Goal: Entertainment & Leisure: Browse casually

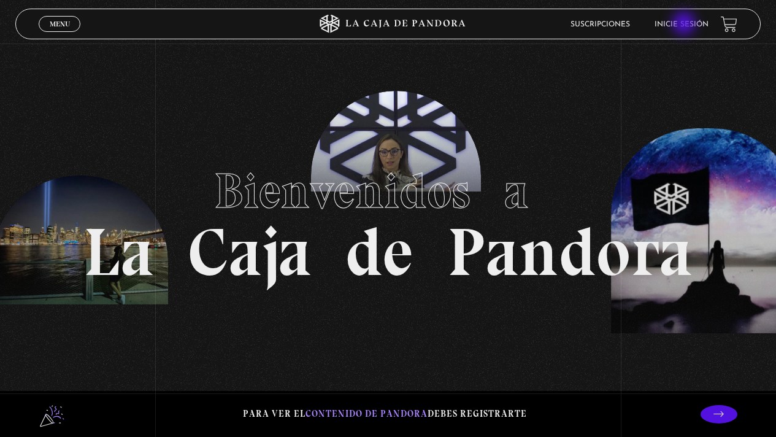
click at [685, 25] on link "Inicie sesión" at bounding box center [681, 24] width 54 height 7
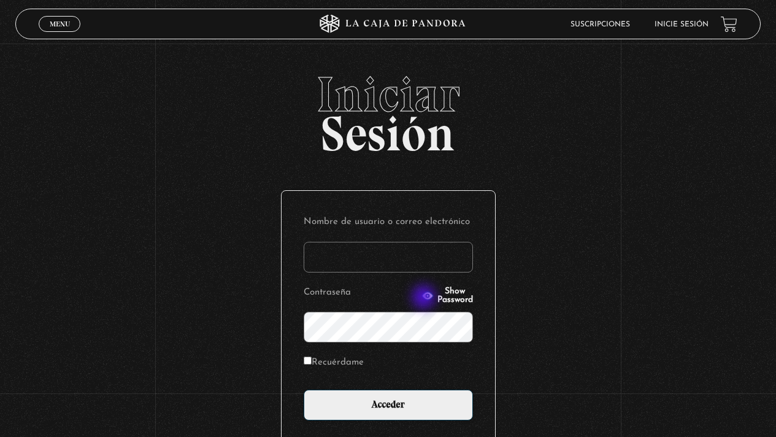
type input "geldali@gmail.com"
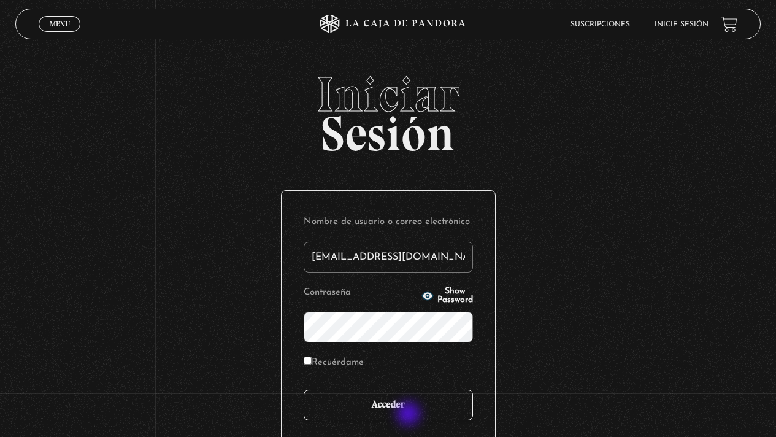
click at [410, 415] on input "Acceder" at bounding box center [388, 404] width 169 height 31
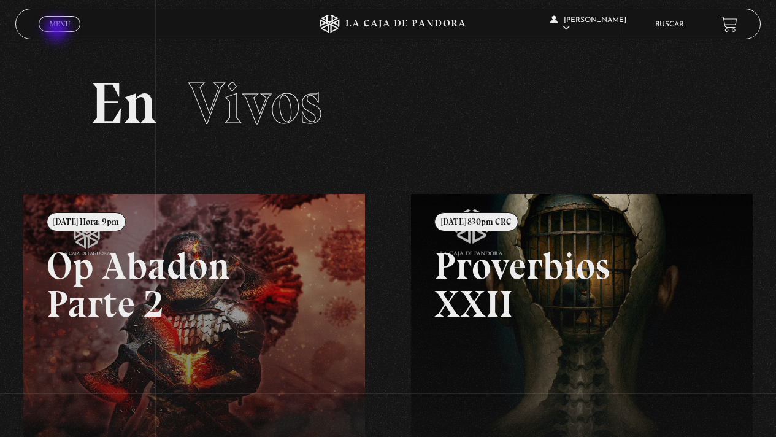
click at [58, 31] on span "Cerrar" at bounding box center [59, 35] width 29 height 9
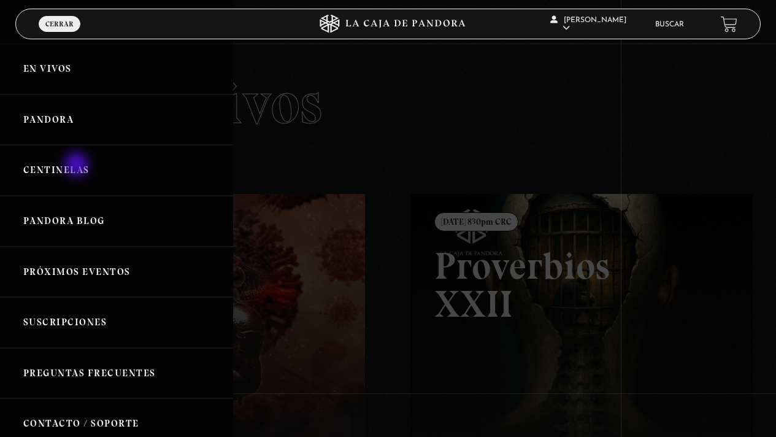
click at [78, 166] on link "Centinelas" at bounding box center [116, 170] width 233 height 51
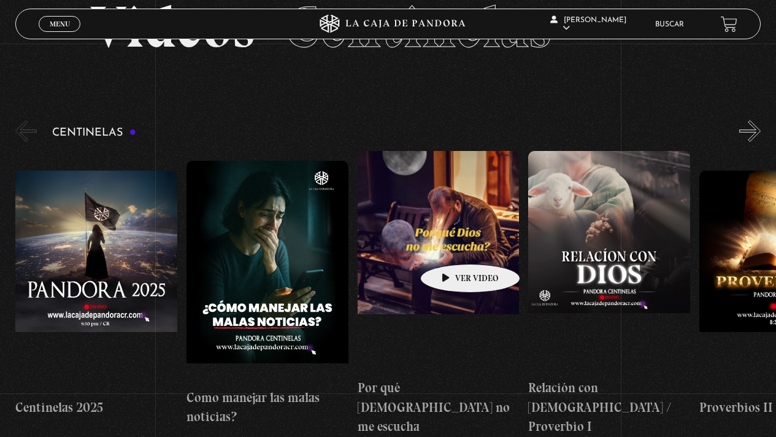
scroll to position [74, 0]
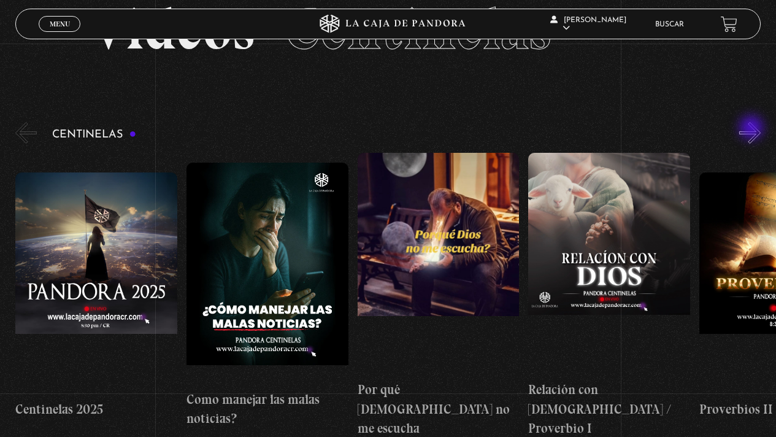
click at [752, 129] on button "»" at bounding box center [749, 132] width 21 height 21
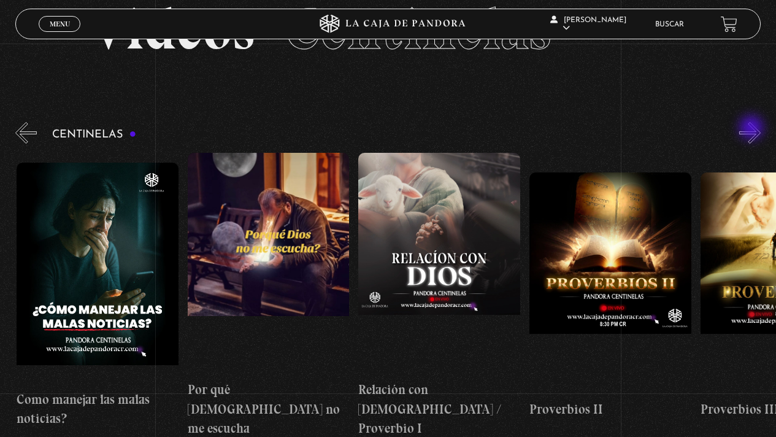
scroll to position [0, 170]
click at [759, 134] on button "»" at bounding box center [749, 132] width 21 height 21
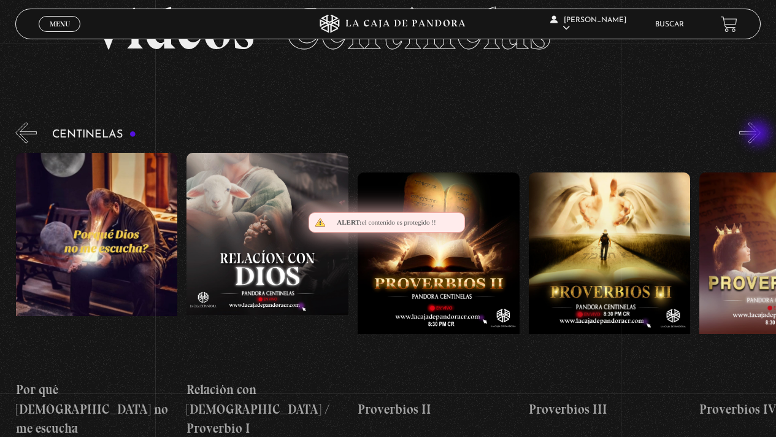
click at [759, 134] on button "»" at bounding box center [749, 132] width 21 height 21
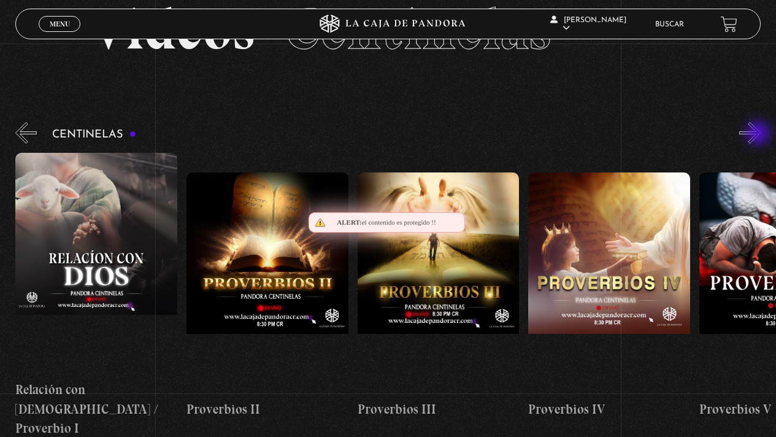
click at [759, 134] on button "»" at bounding box center [749, 132] width 21 height 21
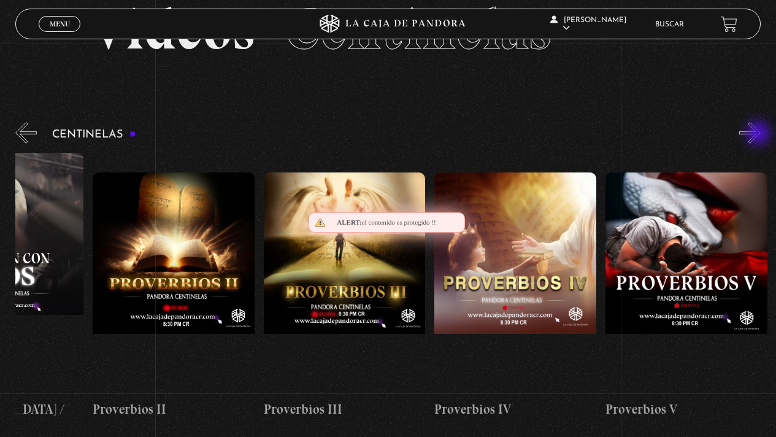
click at [759, 134] on button "»" at bounding box center [749, 132] width 21 height 21
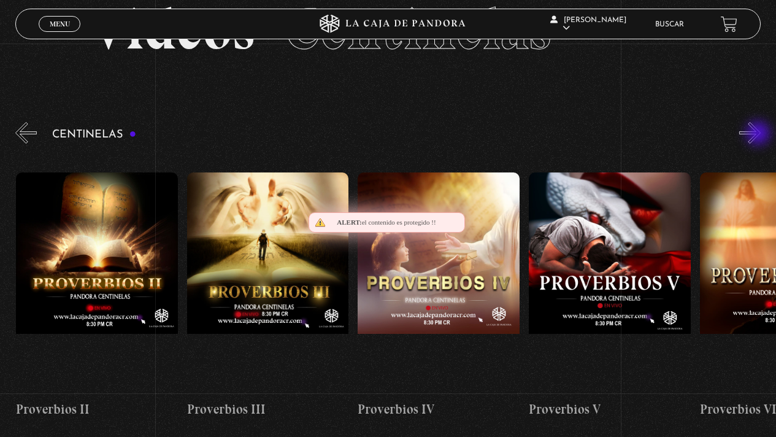
click at [759, 134] on button "»" at bounding box center [749, 132] width 21 height 21
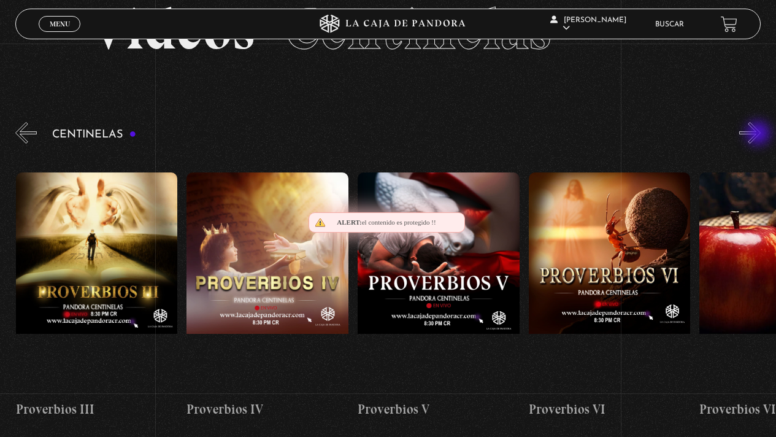
click at [759, 134] on button "»" at bounding box center [749, 132] width 21 height 21
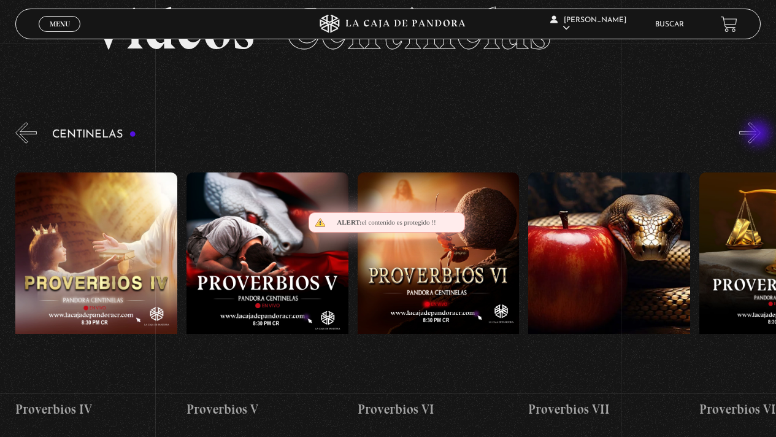
scroll to position [0, 1025]
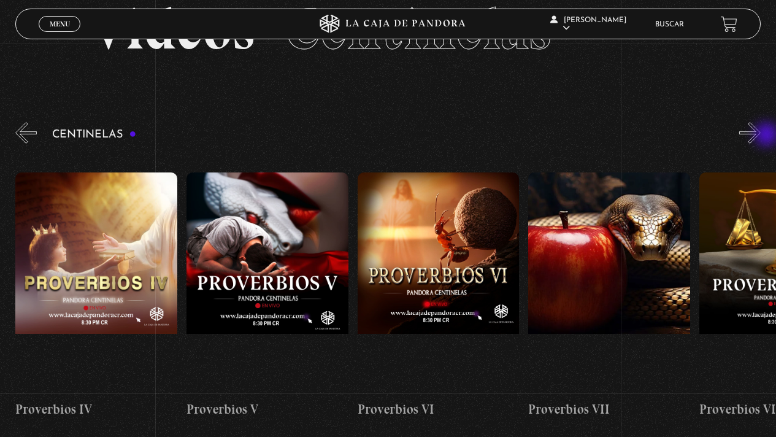
click at [760, 136] on button "»" at bounding box center [749, 132] width 21 height 21
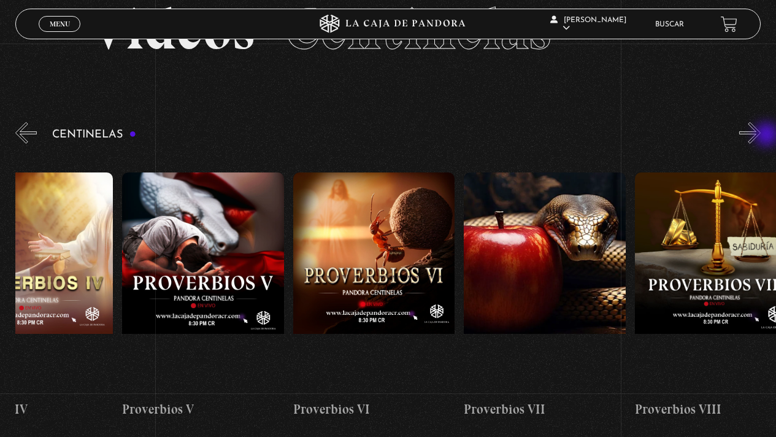
click at [760, 136] on button "»" at bounding box center [749, 132] width 21 height 21
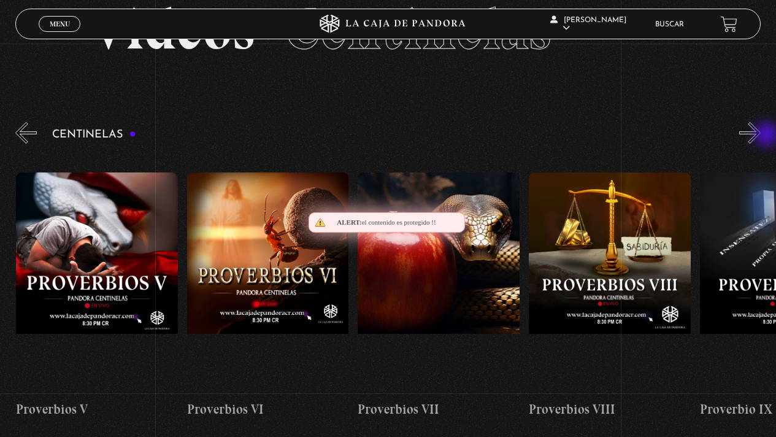
click at [760, 136] on button "»" at bounding box center [749, 132] width 21 height 21
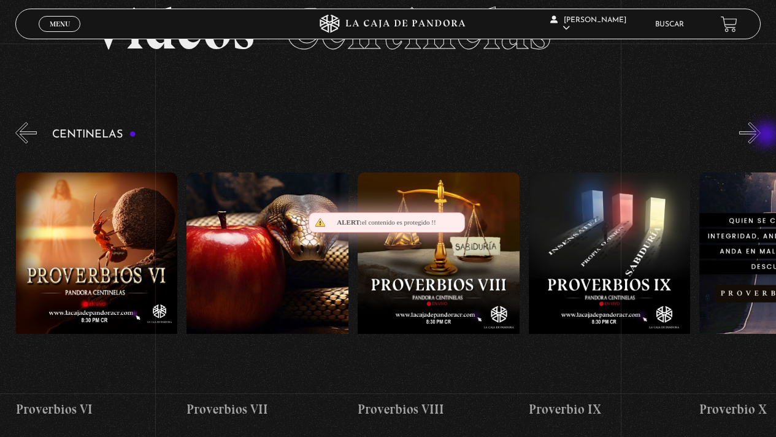
click at [760, 136] on button "»" at bounding box center [749, 132] width 21 height 21
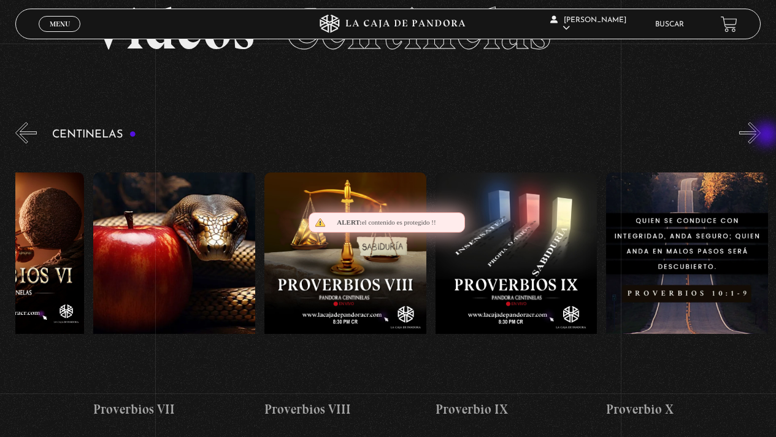
click at [760, 136] on button "»" at bounding box center [749, 132] width 21 height 21
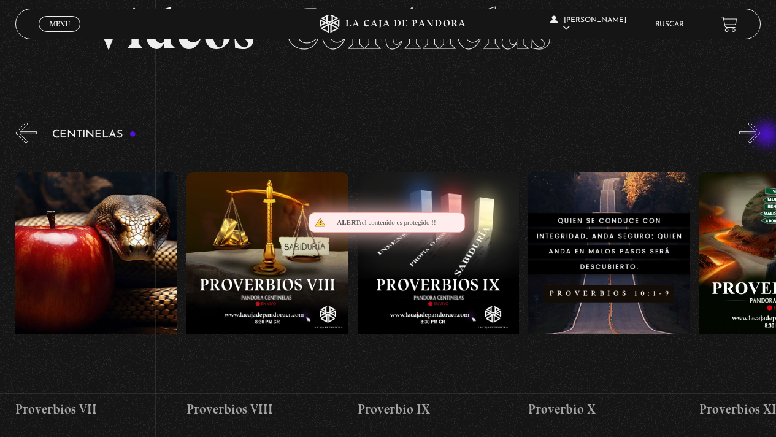
click at [760, 136] on button "»" at bounding box center [749, 132] width 21 height 21
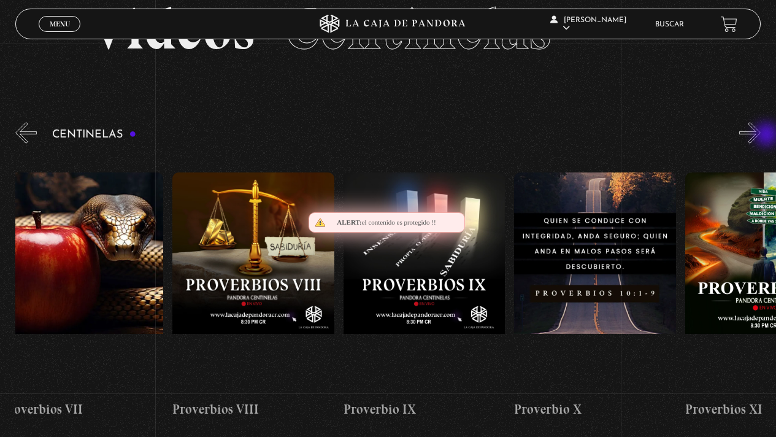
click at [760, 136] on button "»" at bounding box center [749, 132] width 21 height 21
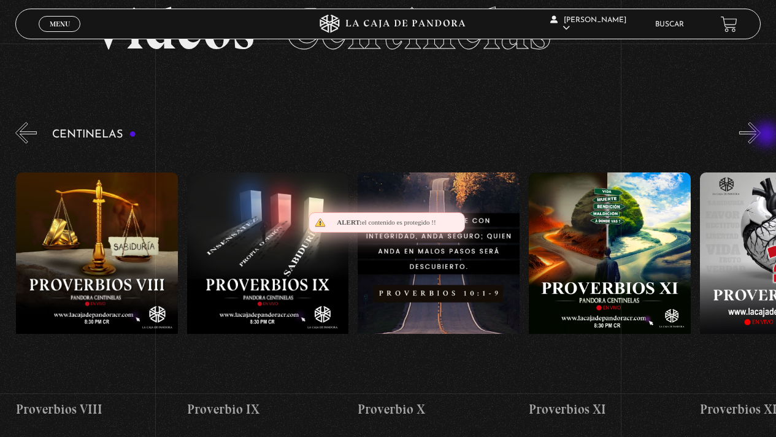
click at [760, 136] on button "»" at bounding box center [749, 132] width 21 height 21
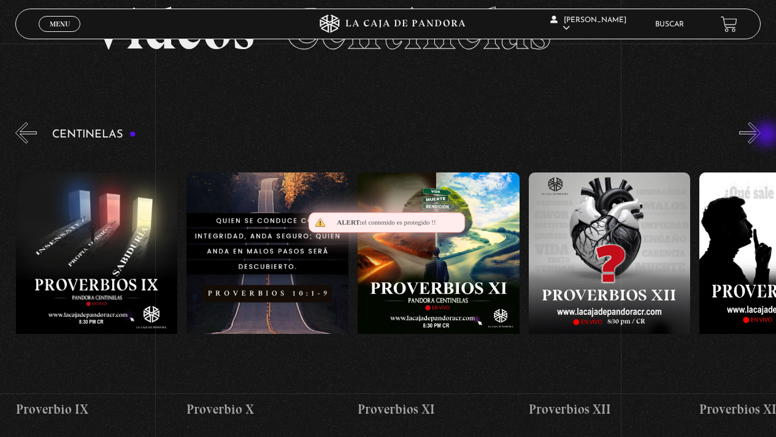
click at [760, 136] on button "»" at bounding box center [749, 132] width 21 height 21
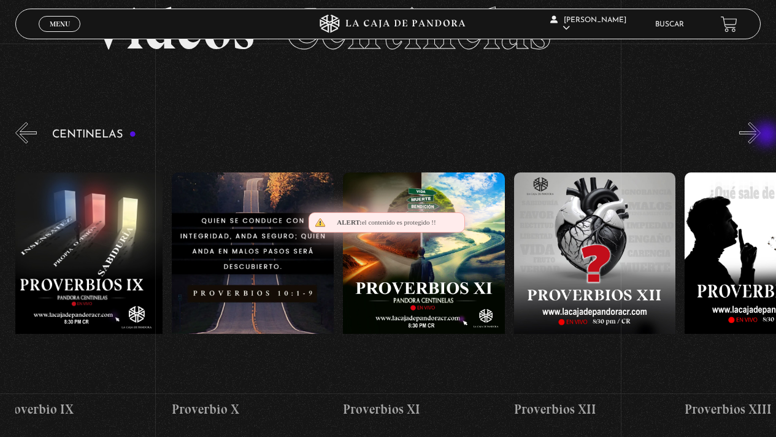
click at [760, 136] on button "»" at bounding box center [749, 132] width 21 height 21
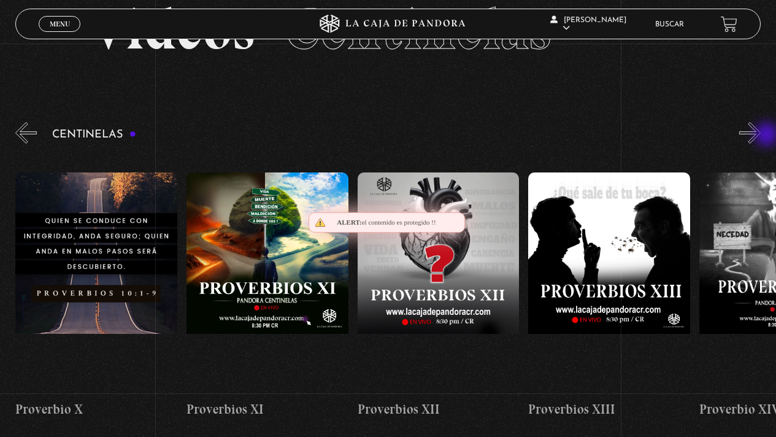
click at [760, 136] on button "»" at bounding box center [749, 132] width 21 height 21
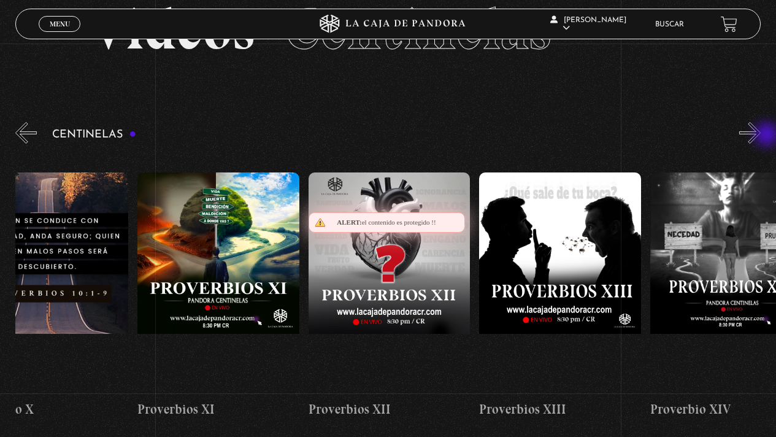
click at [760, 136] on button "»" at bounding box center [749, 132] width 21 height 21
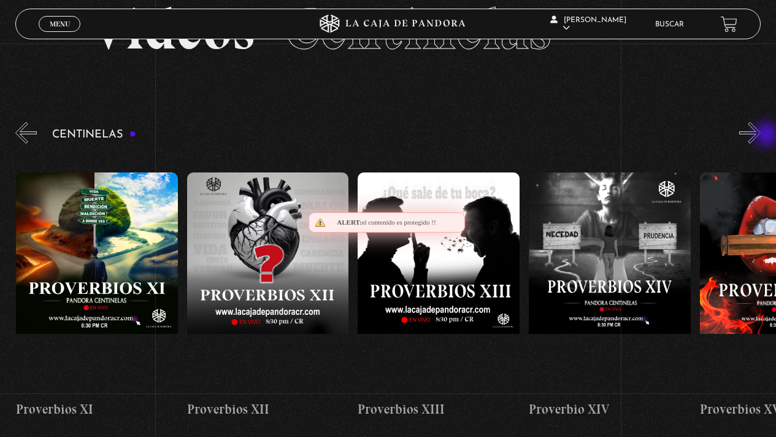
click at [760, 136] on button "»" at bounding box center [749, 132] width 21 height 21
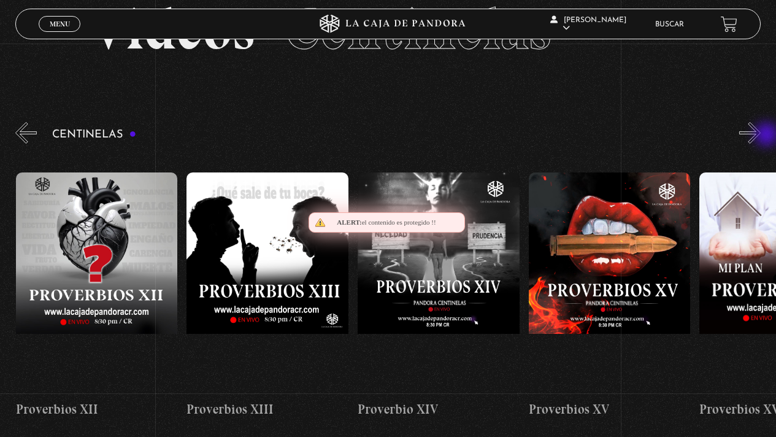
click at [760, 136] on button "»" at bounding box center [749, 132] width 21 height 21
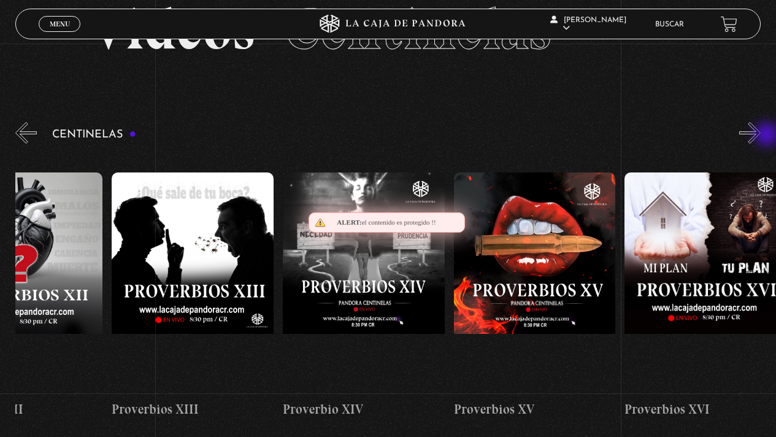
click at [760, 136] on button "»" at bounding box center [749, 132] width 21 height 21
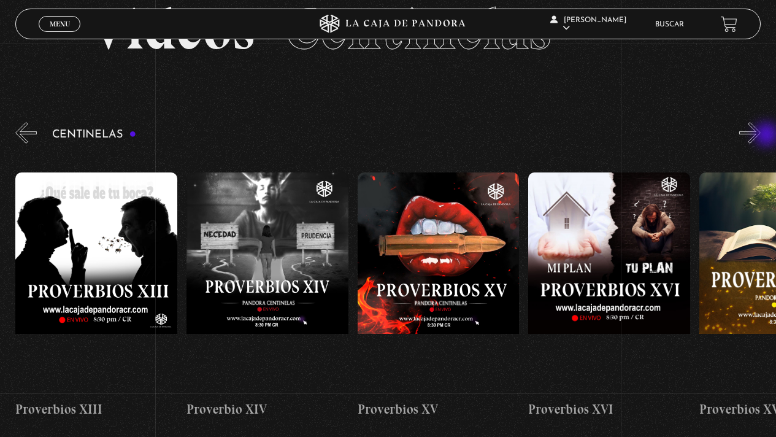
click at [760, 136] on button "»" at bounding box center [749, 132] width 21 height 21
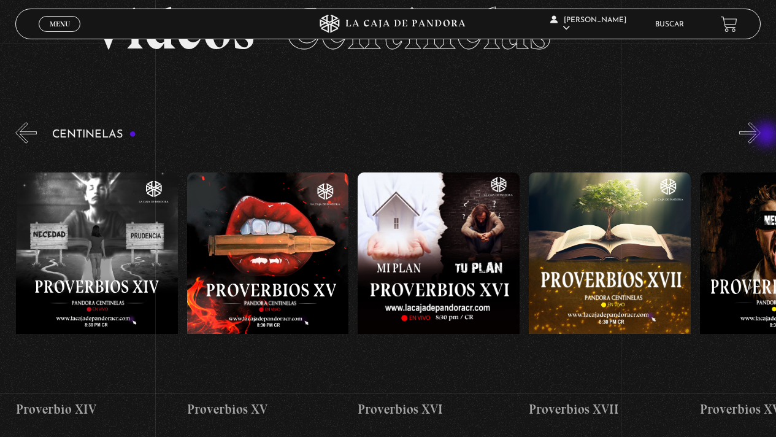
click at [760, 136] on button "»" at bounding box center [749, 132] width 21 height 21
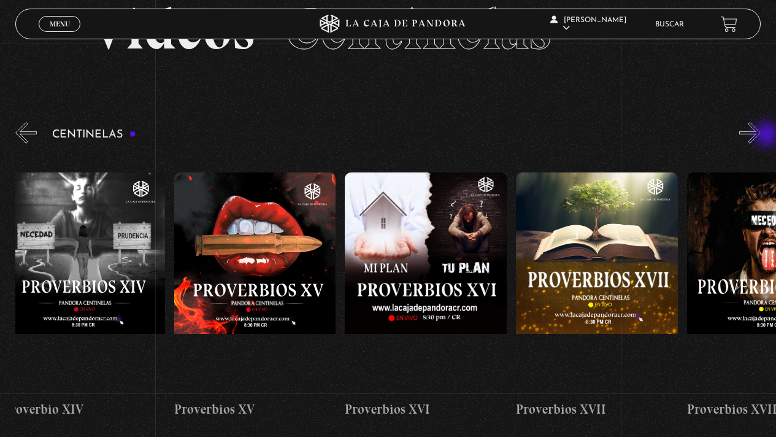
click at [760, 136] on button "»" at bounding box center [749, 132] width 21 height 21
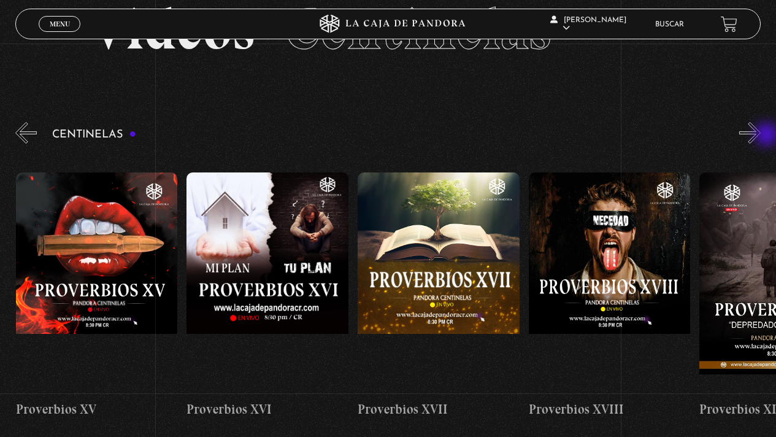
click at [760, 136] on button "»" at bounding box center [749, 132] width 21 height 21
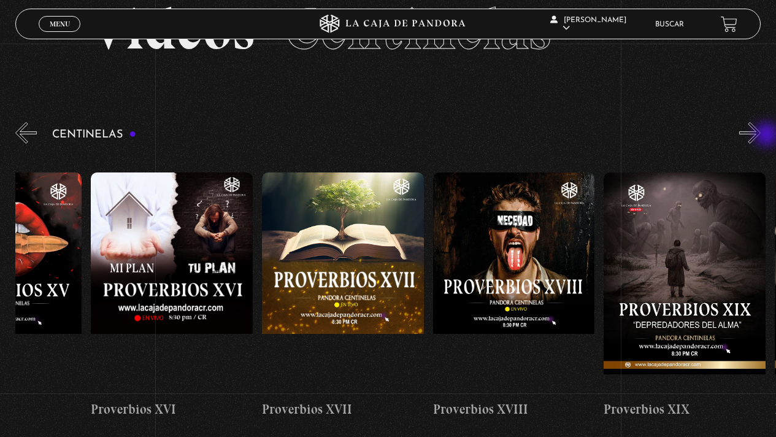
click at [760, 136] on button "»" at bounding box center [749, 132] width 21 height 21
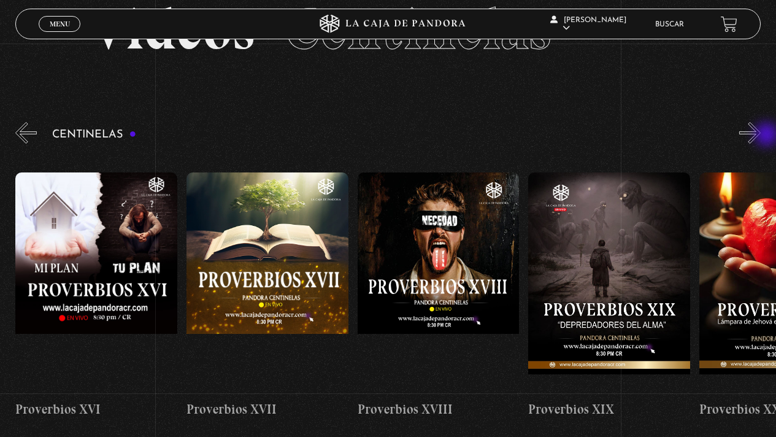
click at [760, 136] on button "»" at bounding box center [749, 132] width 21 height 21
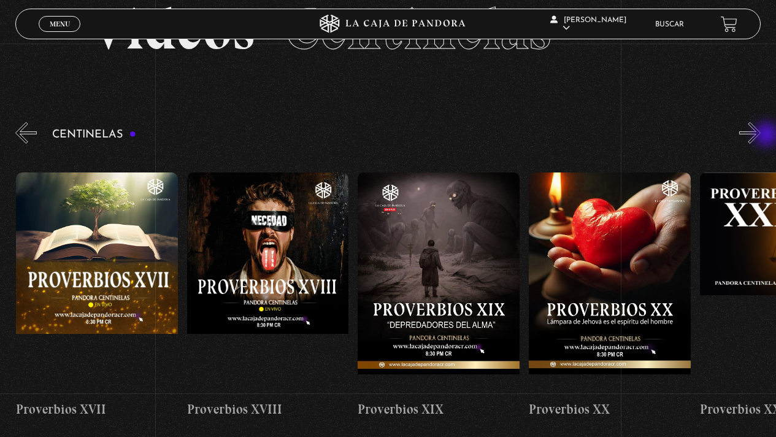
click at [760, 136] on button "»" at bounding box center [749, 132] width 21 height 21
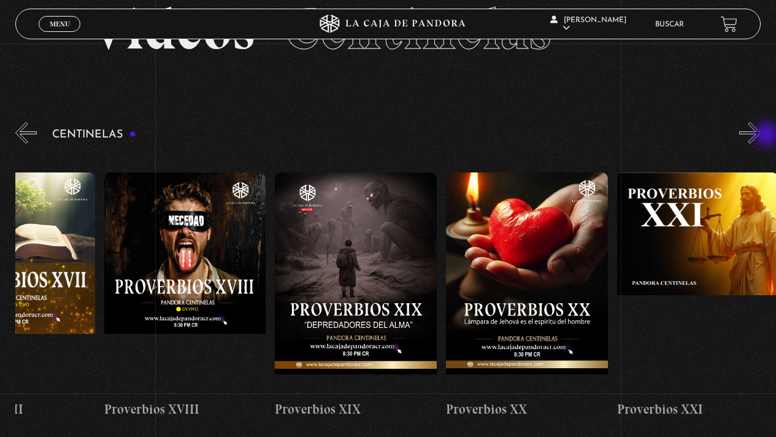
click at [760, 136] on button "»" at bounding box center [749, 132] width 21 height 21
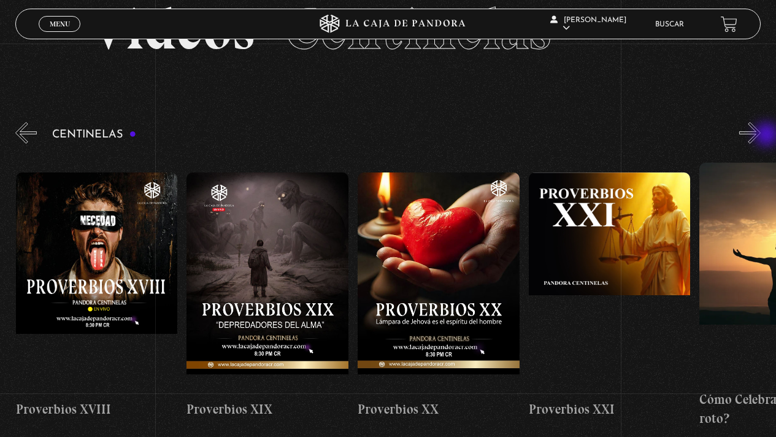
click at [760, 136] on button "»" at bounding box center [749, 132] width 21 height 21
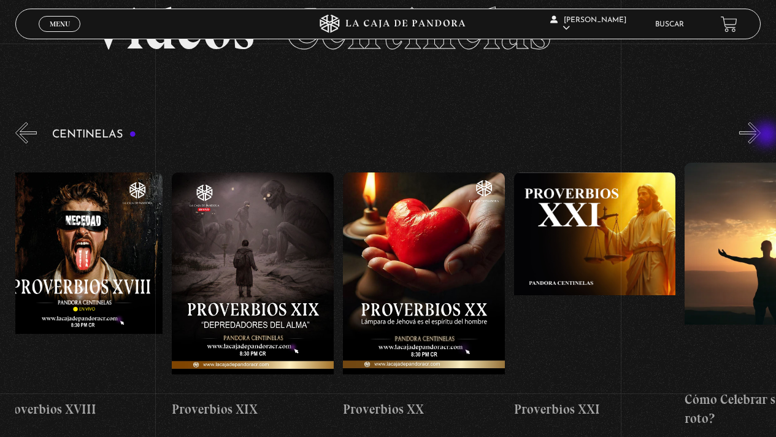
click at [760, 136] on button "»" at bounding box center [749, 132] width 21 height 21
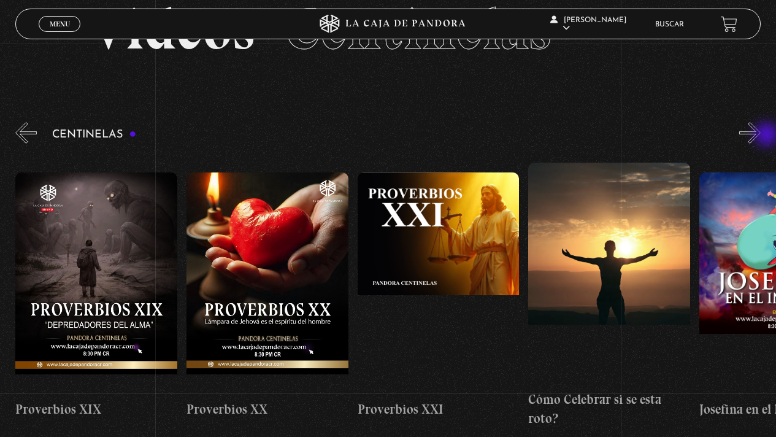
click at [760, 136] on button "»" at bounding box center [749, 132] width 21 height 21
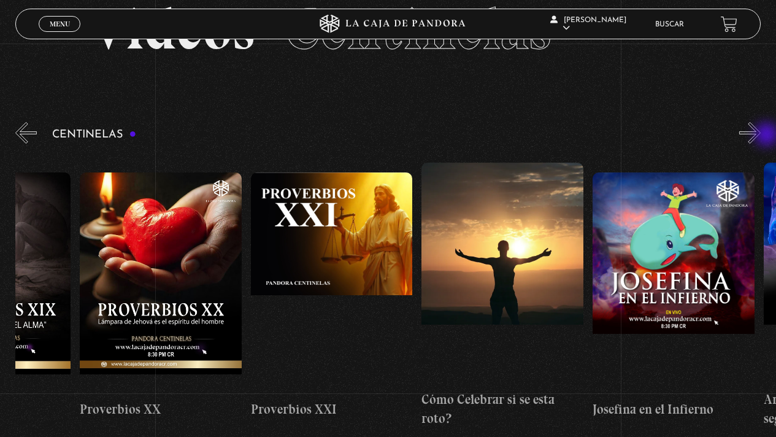
click at [760, 136] on button "»" at bounding box center [749, 132] width 21 height 21
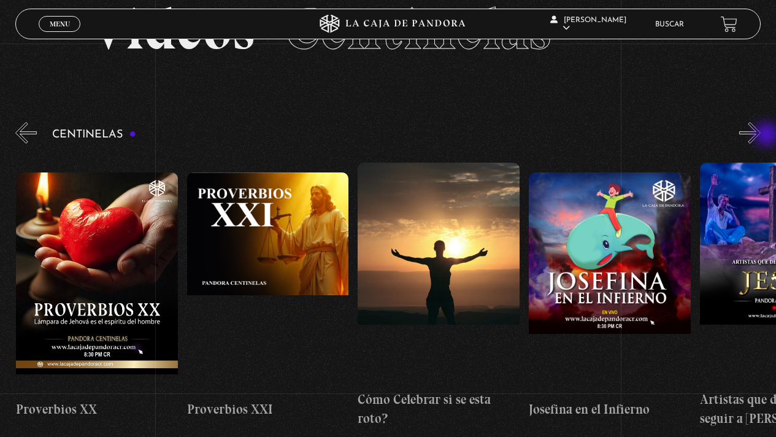
click at [760, 136] on button "»" at bounding box center [749, 132] width 21 height 21
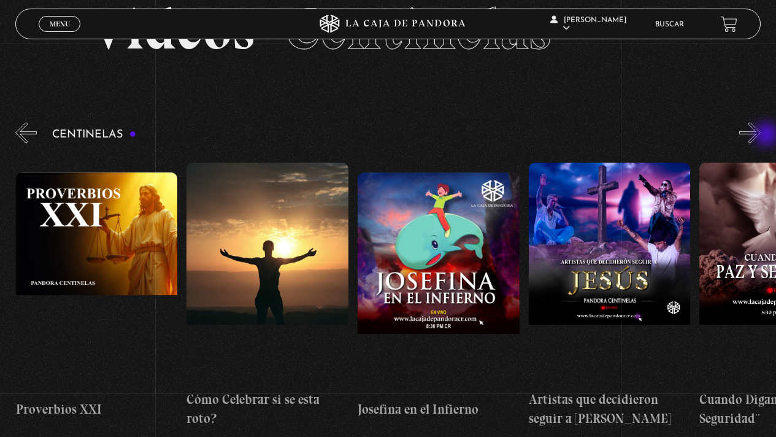
click at [760, 136] on button "»" at bounding box center [749, 132] width 21 height 21
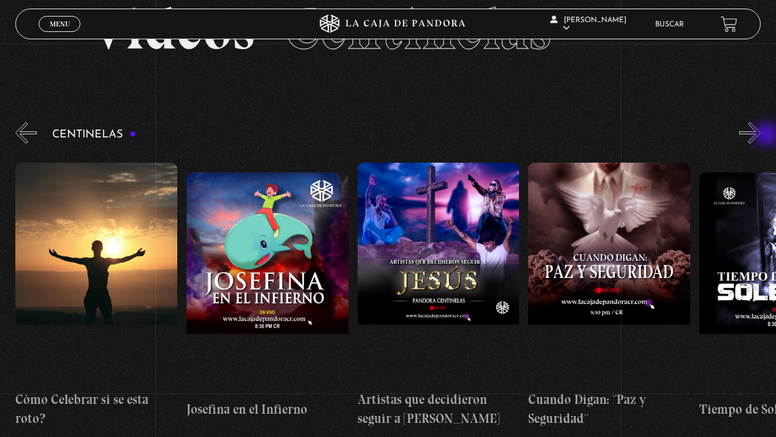
click at [760, 136] on button "»" at bounding box center [749, 132] width 21 height 21
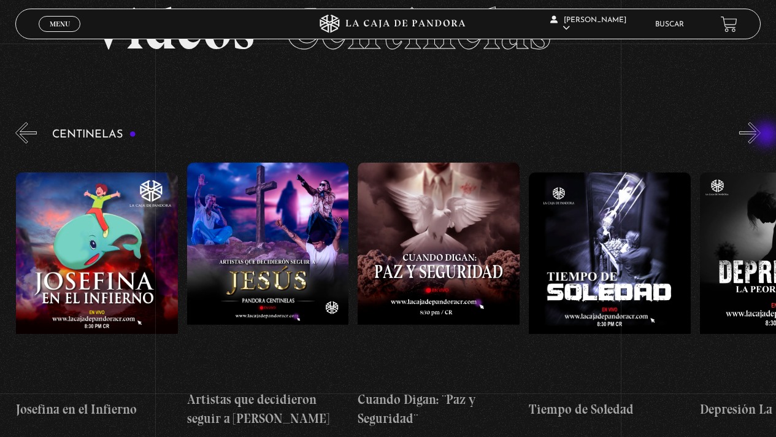
click at [760, 136] on button "»" at bounding box center [749, 132] width 21 height 21
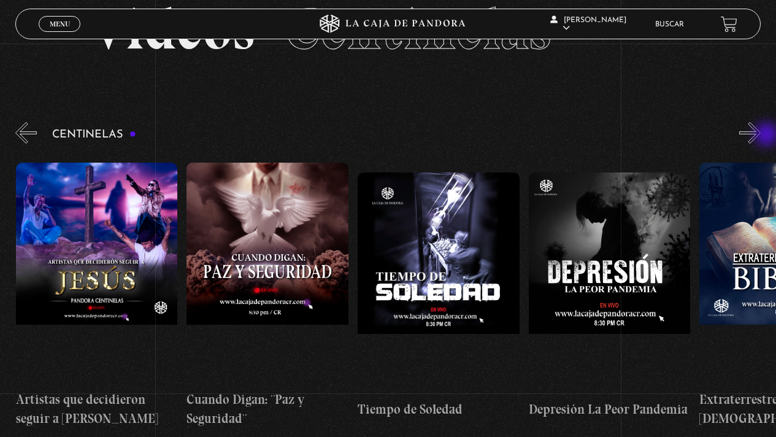
click at [760, 136] on button "»" at bounding box center [749, 132] width 21 height 21
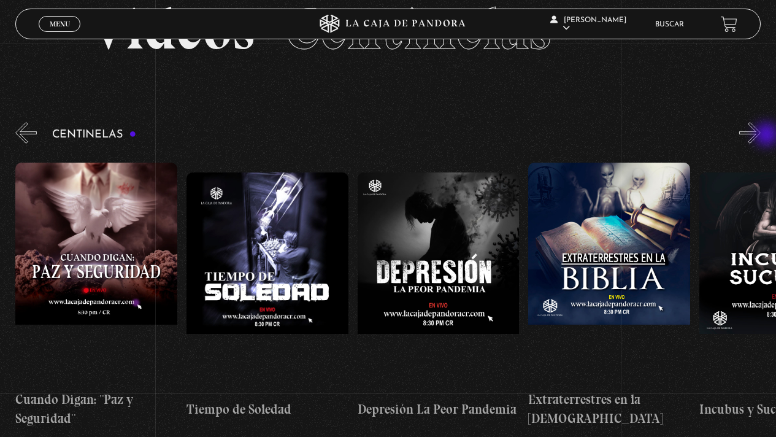
click at [760, 136] on button "»" at bounding box center [749, 132] width 21 height 21
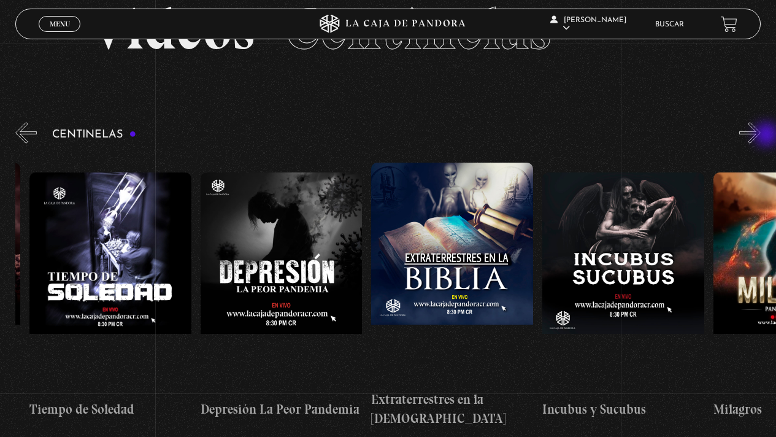
scroll to position [0, 4785]
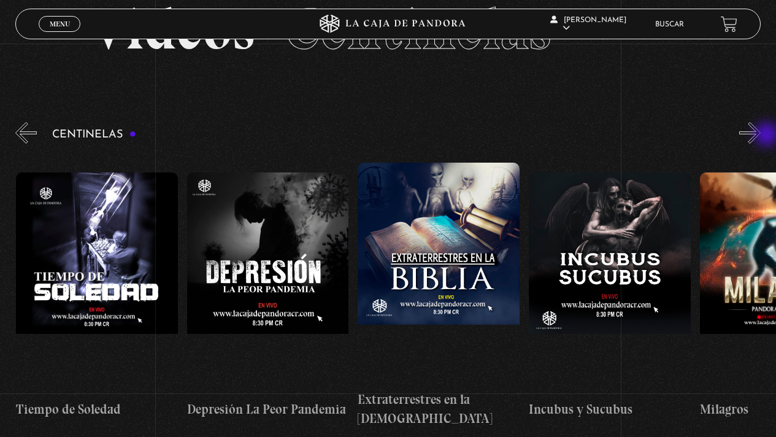
click at [760, 136] on button "»" at bounding box center [749, 132] width 21 height 21
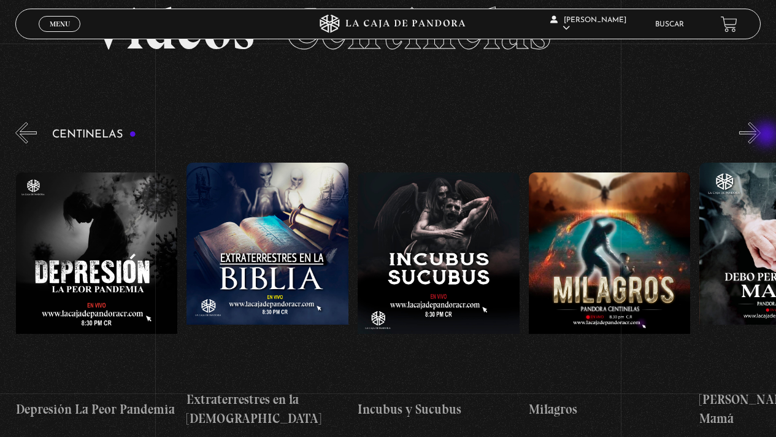
click at [760, 136] on button "»" at bounding box center [749, 132] width 21 height 21
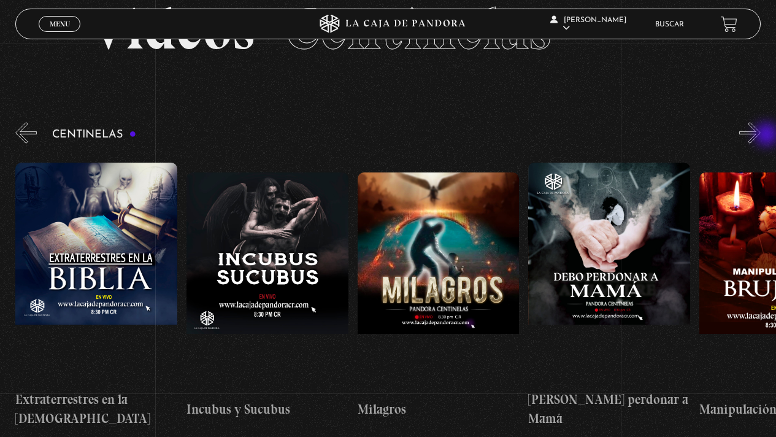
click at [760, 136] on button "»" at bounding box center [749, 132] width 21 height 21
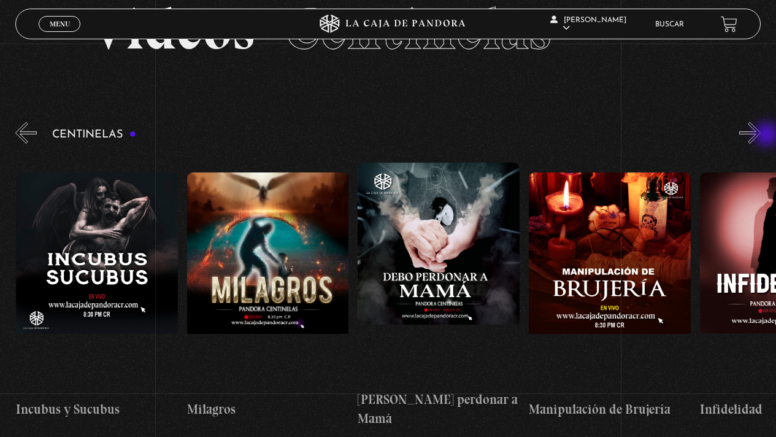
click at [760, 136] on button "»" at bounding box center [749, 132] width 21 height 21
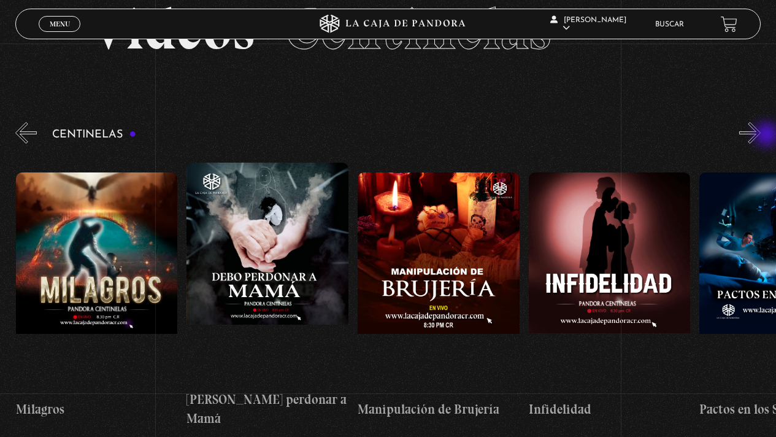
click at [760, 136] on button "»" at bounding box center [749, 132] width 21 height 21
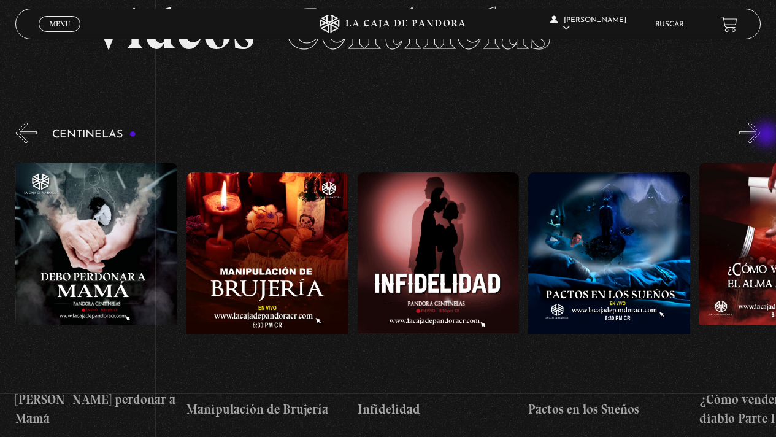
click at [760, 136] on button "»" at bounding box center [749, 132] width 21 height 21
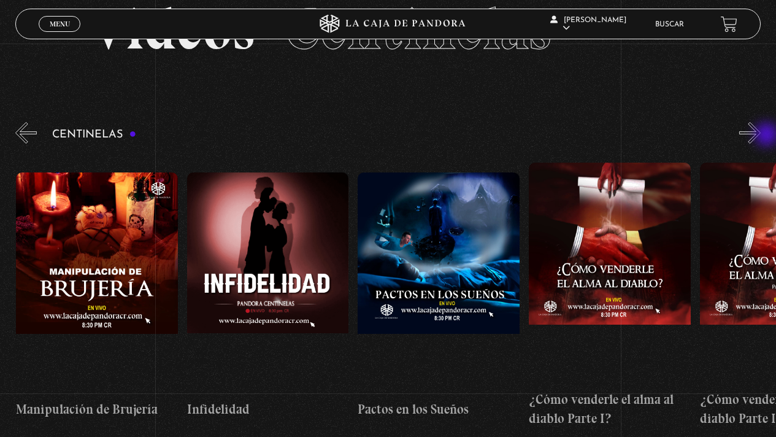
click at [760, 136] on button "»" at bounding box center [749, 132] width 21 height 21
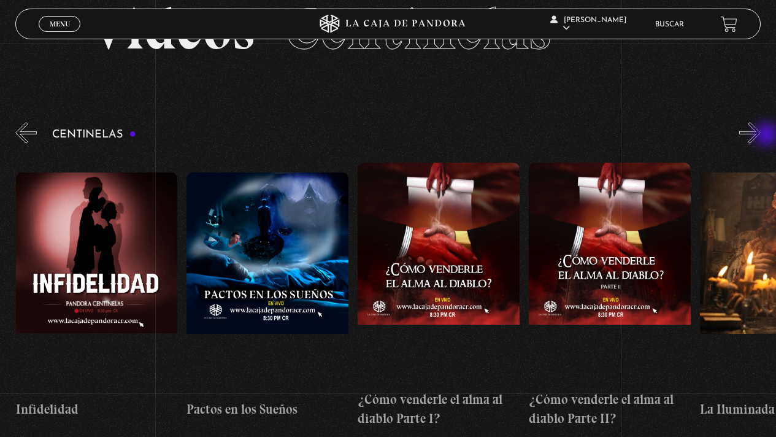
click at [760, 136] on button "»" at bounding box center [749, 132] width 21 height 21
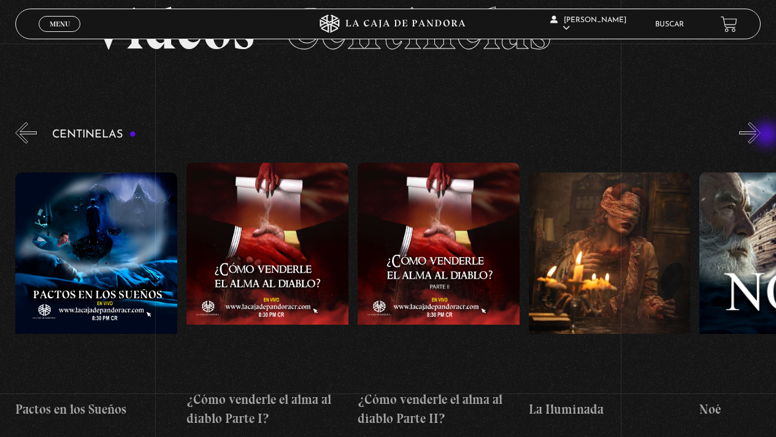
click at [760, 136] on button "»" at bounding box center [749, 132] width 21 height 21
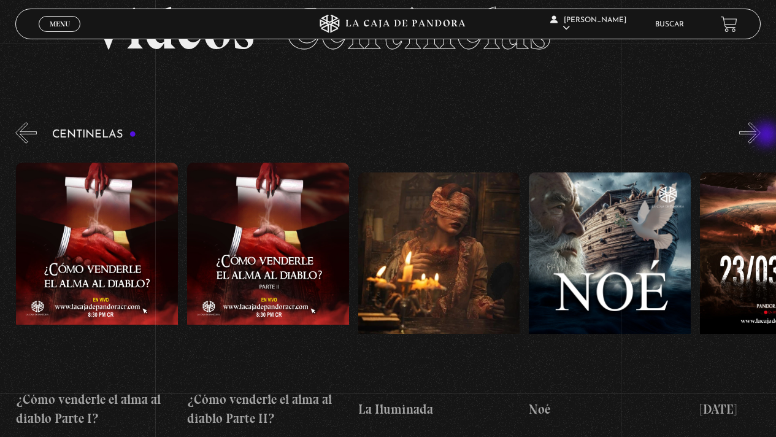
click at [760, 136] on button "»" at bounding box center [749, 132] width 21 height 21
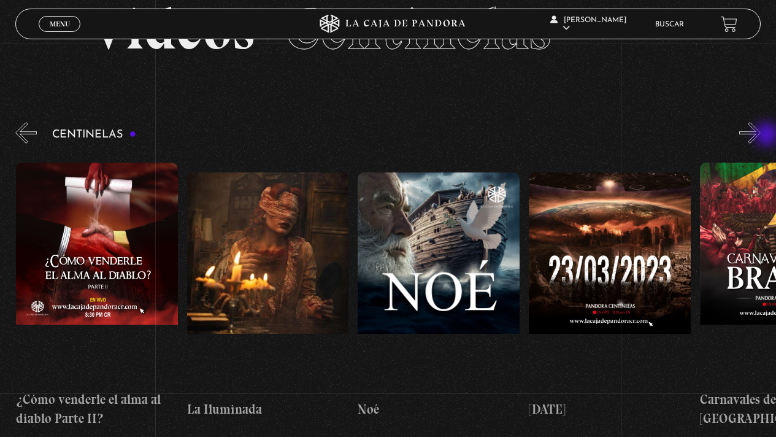
click at [760, 136] on button "»" at bounding box center [749, 132] width 21 height 21
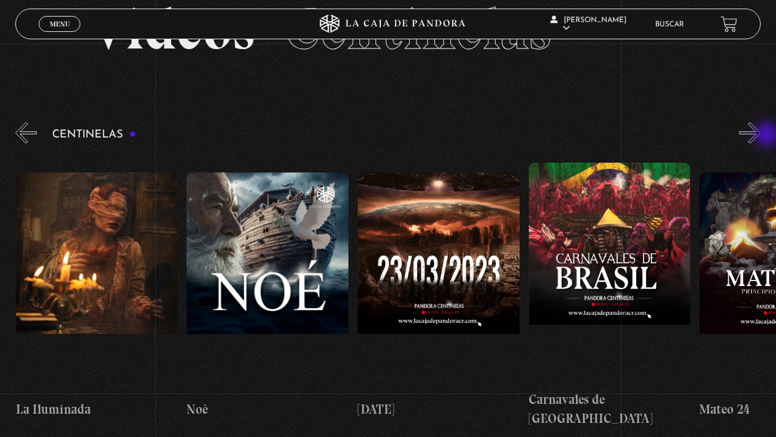
click at [760, 136] on button "»" at bounding box center [749, 132] width 21 height 21
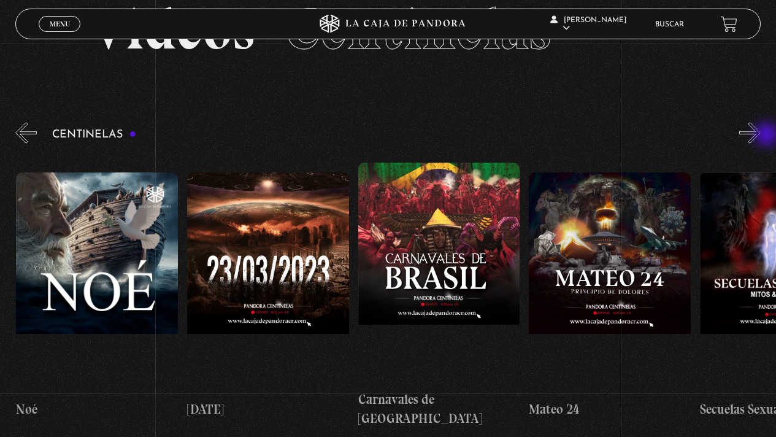
click at [760, 136] on button "»" at bounding box center [749, 132] width 21 height 21
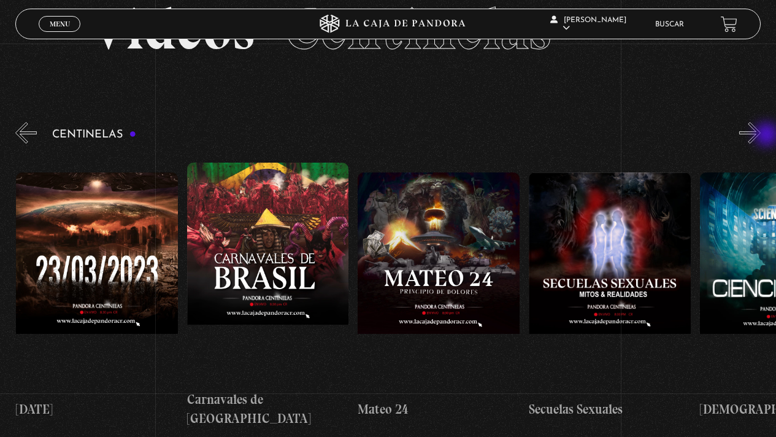
click at [760, 136] on button "»" at bounding box center [749, 132] width 21 height 21
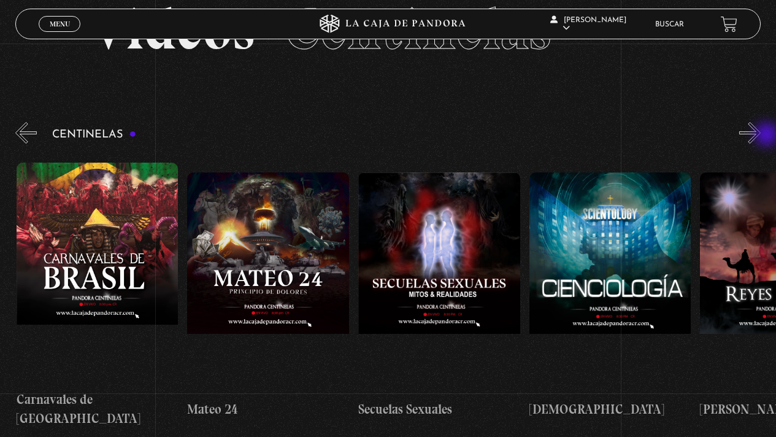
scroll to position [0, 7178]
click at [760, 136] on button "»" at bounding box center [749, 132] width 21 height 21
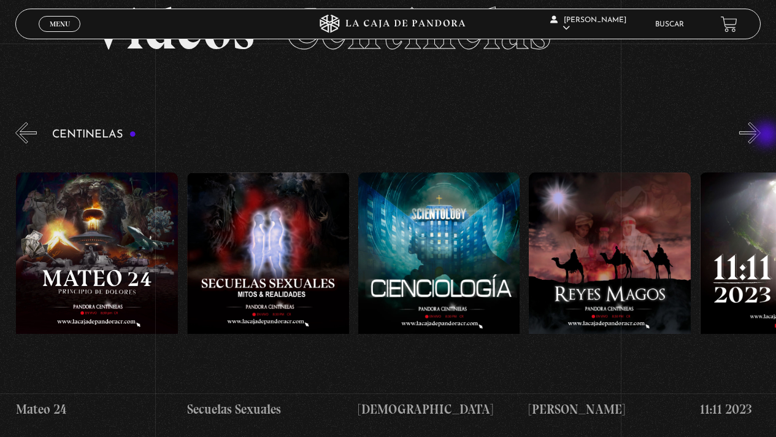
click at [760, 136] on button "»" at bounding box center [749, 132] width 21 height 21
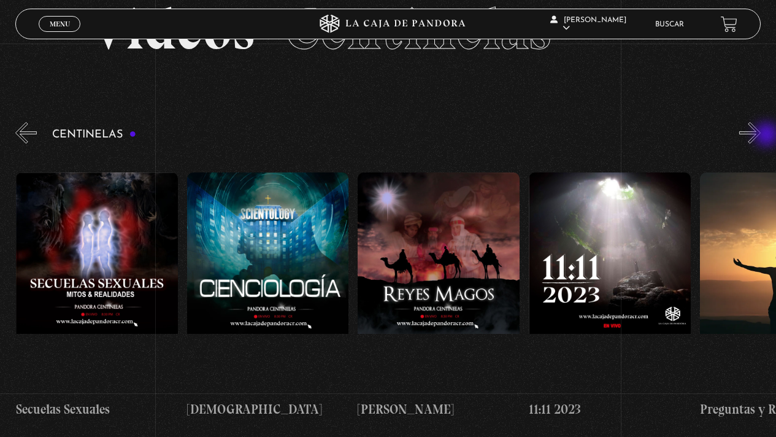
click at [760, 136] on button "»" at bounding box center [749, 132] width 21 height 21
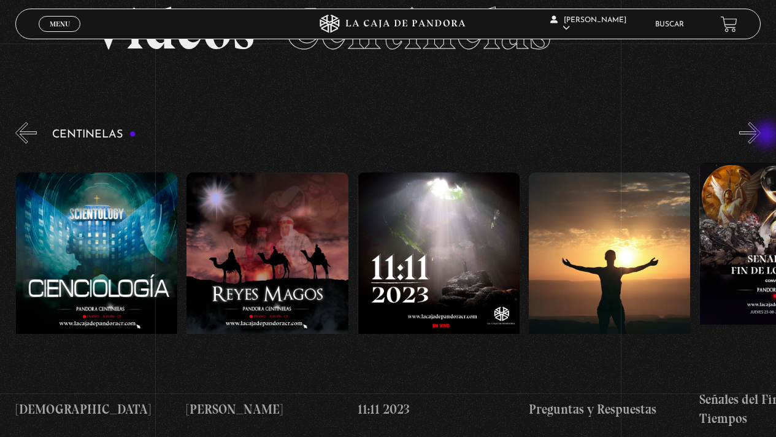
click at [760, 136] on button "»" at bounding box center [749, 132] width 21 height 21
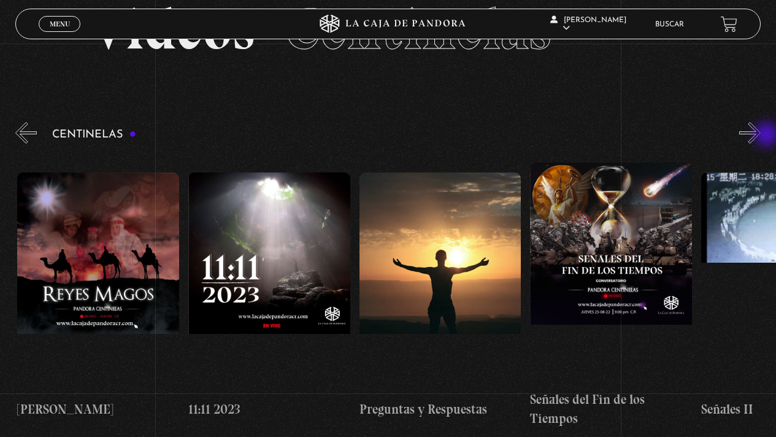
scroll to position [0, 7861]
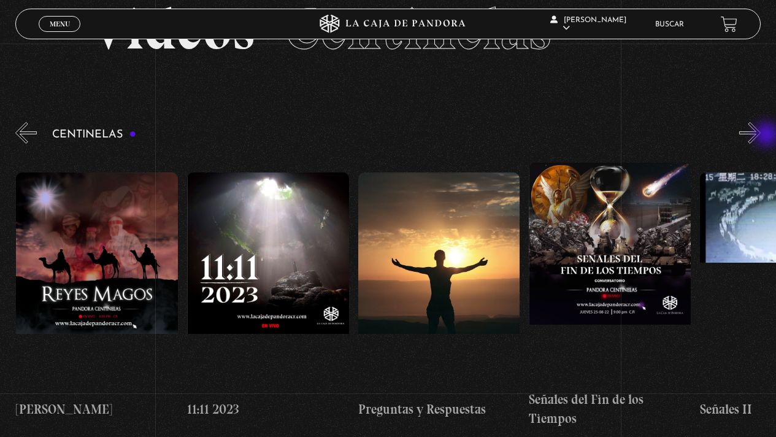
click at [760, 136] on button "»" at bounding box center [749, 132] width 21 height 21
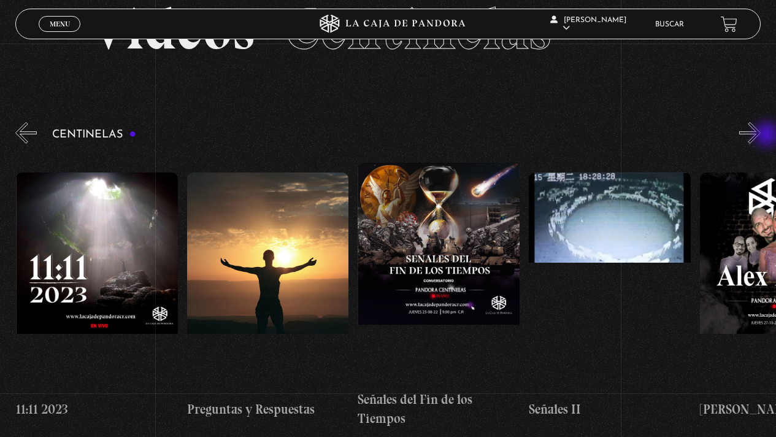
click at [760, 136] on button "»" at bounding box center [749, 132] width 21 height 21
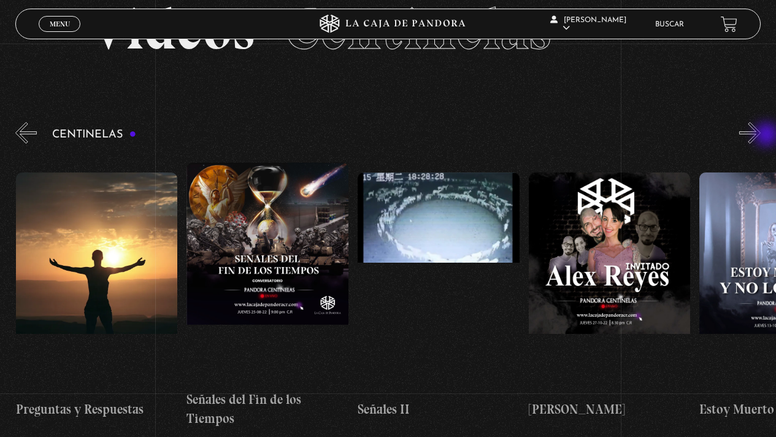
click at [760, 136] on button "»" at bounding box center [749, 132] width 21 height 21
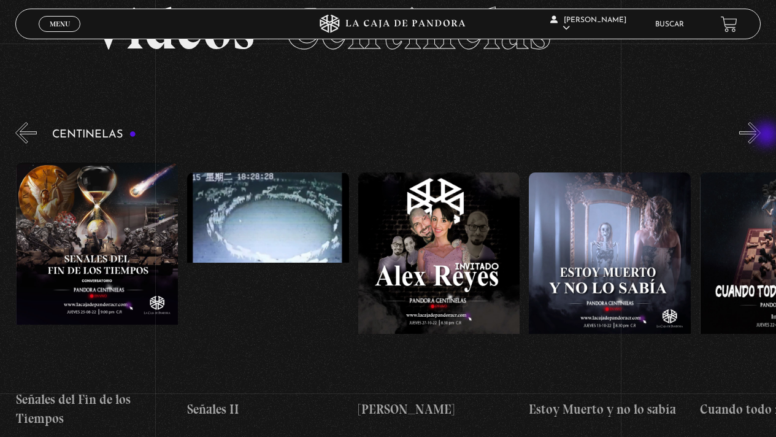
click at [760, 136] on button "»" at bounding box center [749, 132] width 21 height 21
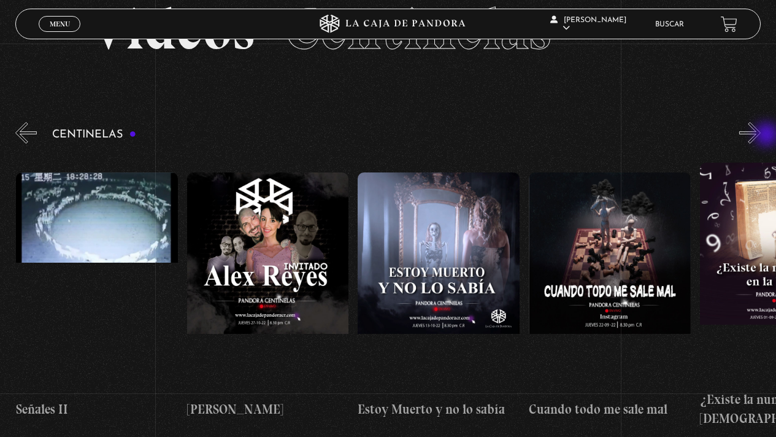
click at [760, 136] on button "»" at bounding box center [749, 132] width 21 height 21
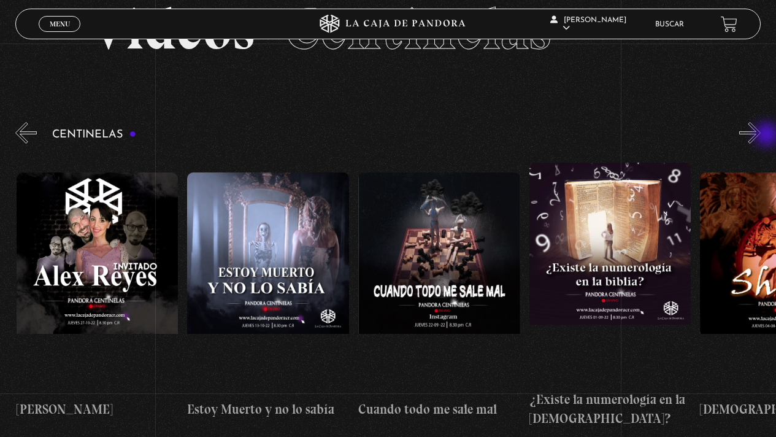
click at [760, 136] on button "»" at bounding box center [749, 132] width 21 height 21
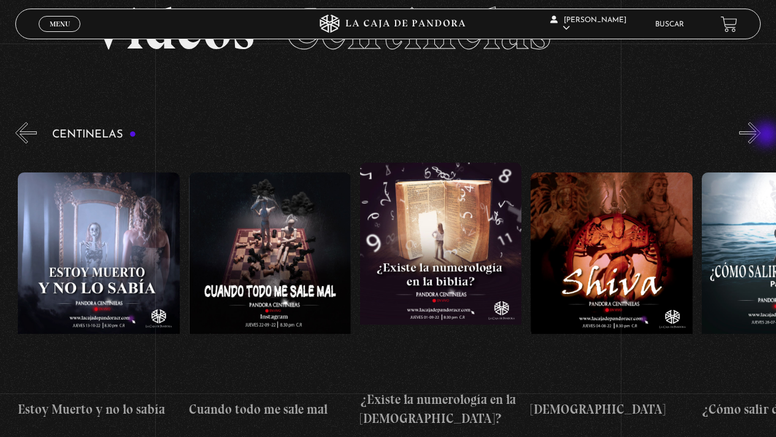
click at [760, 136] on button "»" at bounding box center [749, 132] width 21 height 21
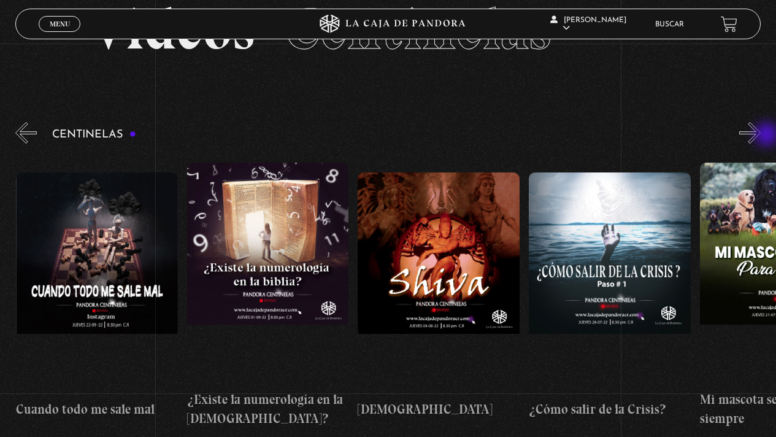
click at [760, 136] on button "»" at bounding box center [749, 132] width 21 height 21
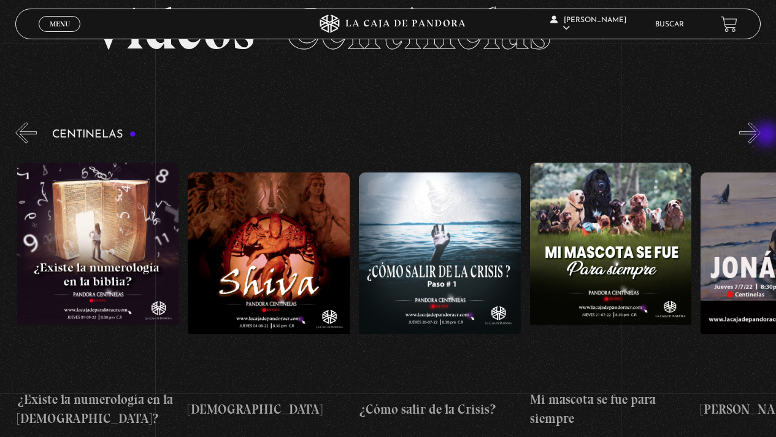
click at [760, 136] on button "»" at bounding box center [749, 132] width 21 height 21
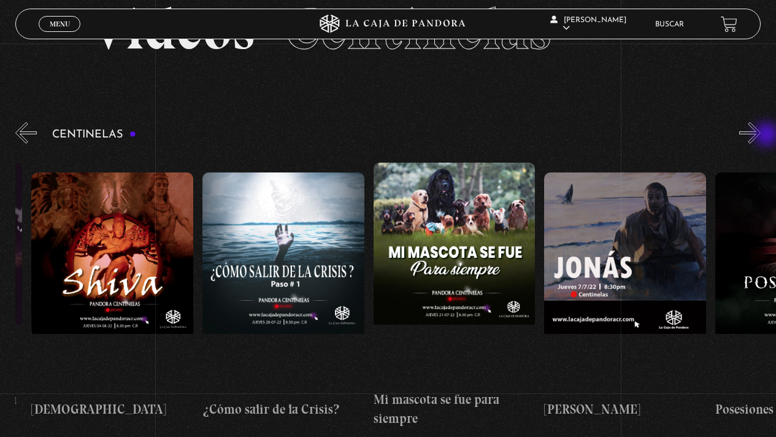
click at [760, 136] on button "»" at bounding box center [749, 132] width 21 height 21
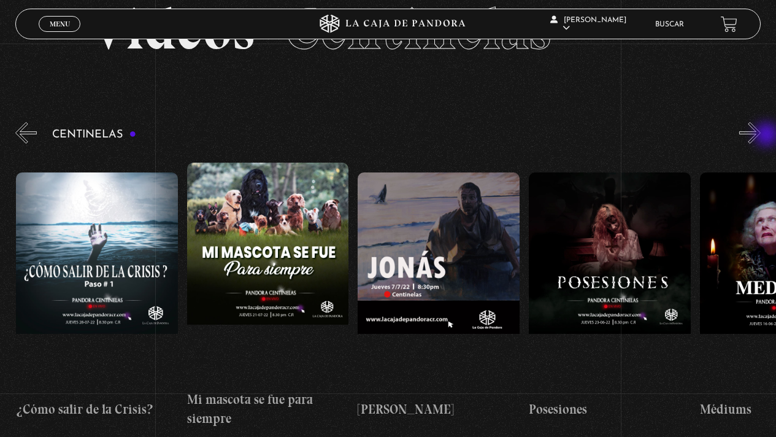
click at [760, 136] on button "»" at bounding box center [749, 132] width 21 height 21
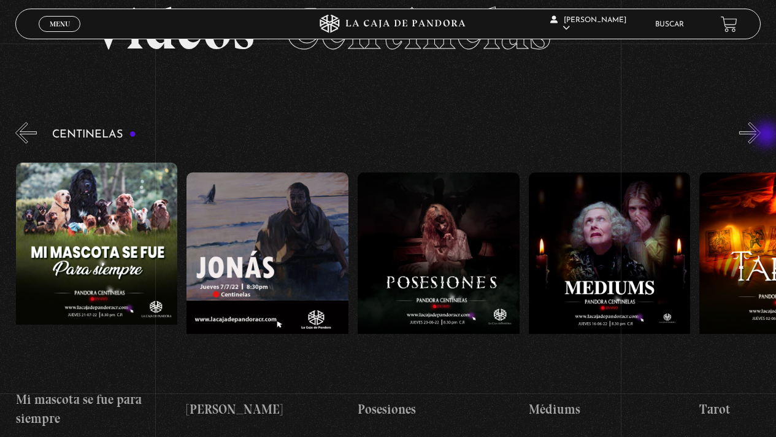
click at [760, 136] on button "»" at bounding box center [749, 132] width 21 height 21
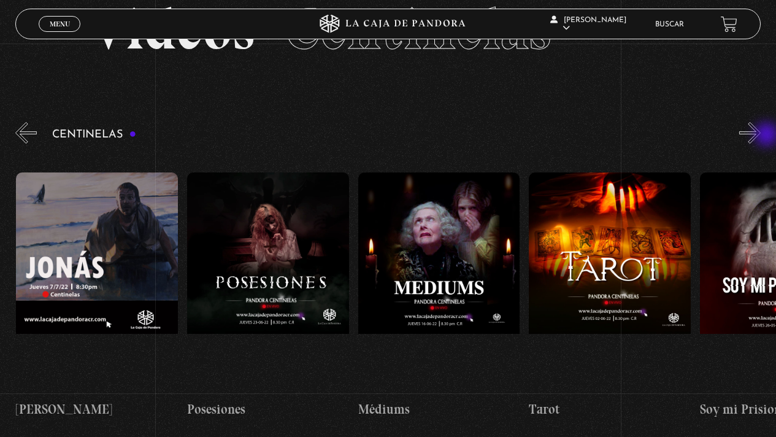
click at [760, 136] on button "»" at bounding box center [749, 132] width 21 height 21
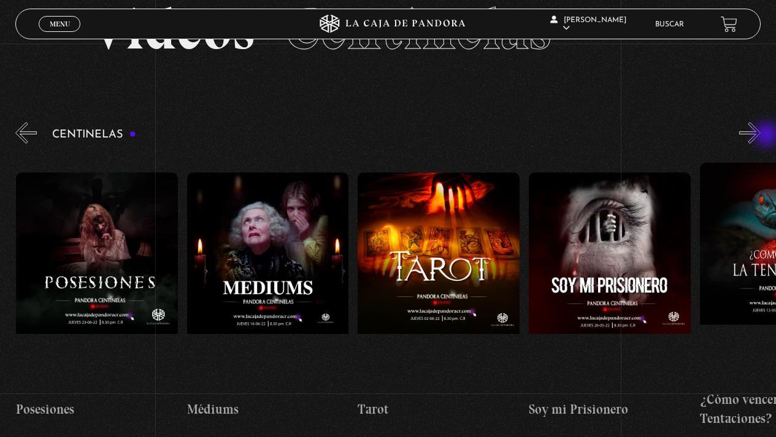
scroll to position [0, 10083]
click at [760, 136] on button "»" at bounding box center [749, 132] width 21 height 21
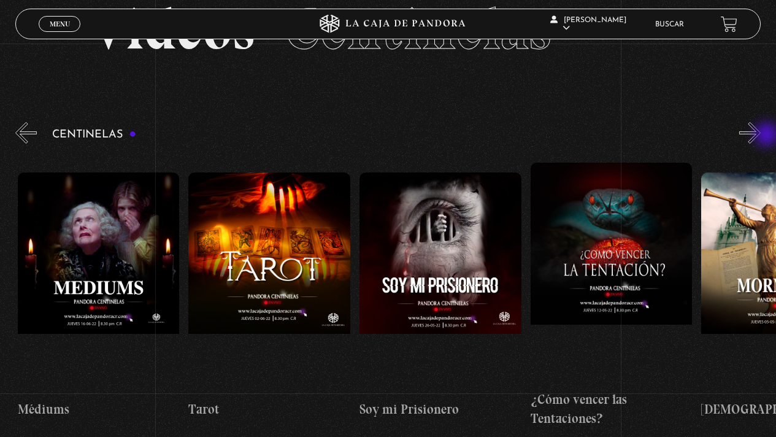
click at [760, 136] on button "»" at bounding box center [749, 132] width 21 height 21
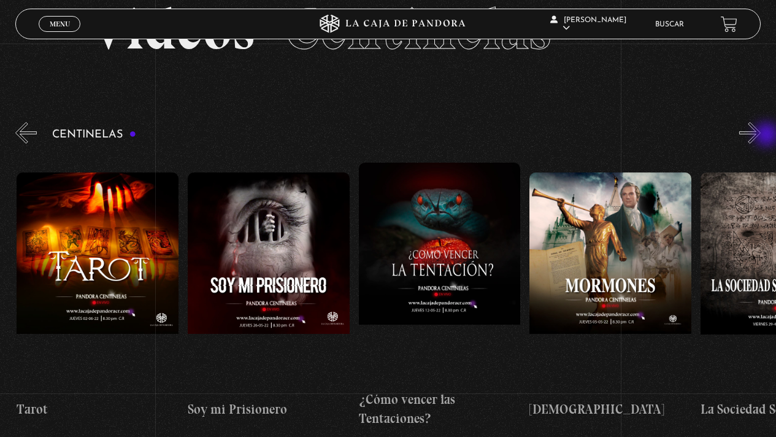
click at [760, 136] on button "»" at bounding box center [749, 132] width 21 height 21
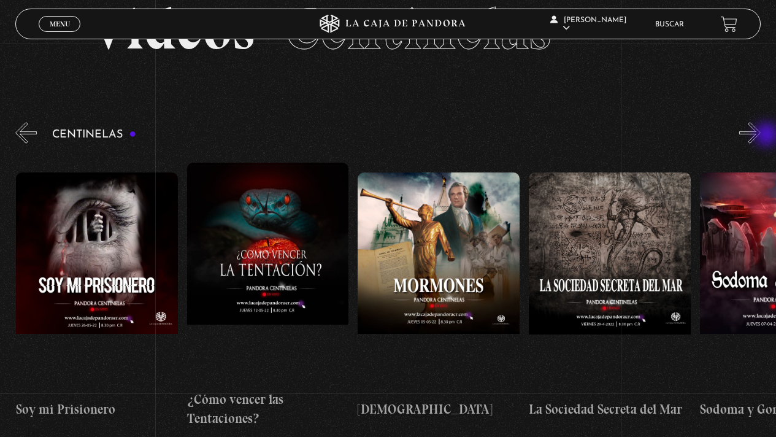
click at [760, 136] on button "»" at bounding box center [749, 132] width 21 height 21
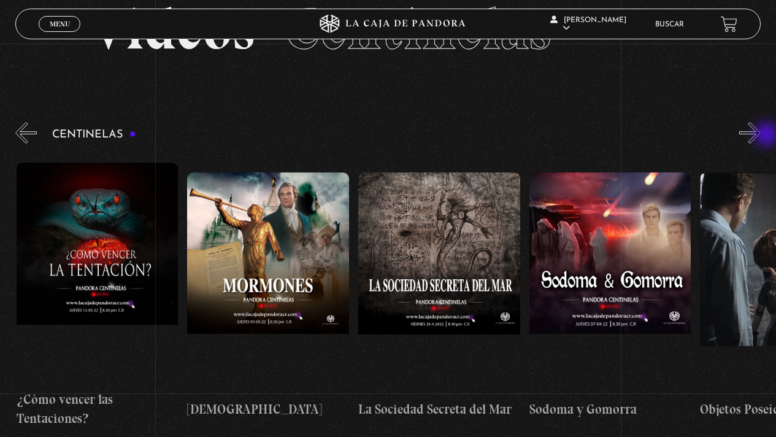
click at [760, 136] on button "»" at bounding box center [749, 132] width 21 height 21
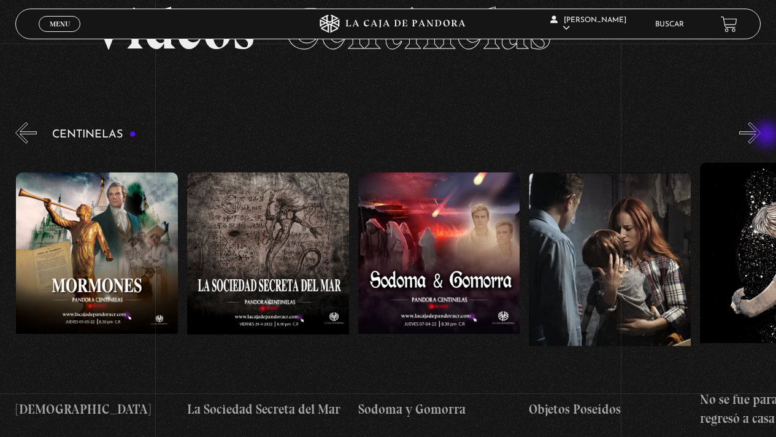
click at [760, 136] on button "»" at bounding box center [749, 132] width 21 height 21
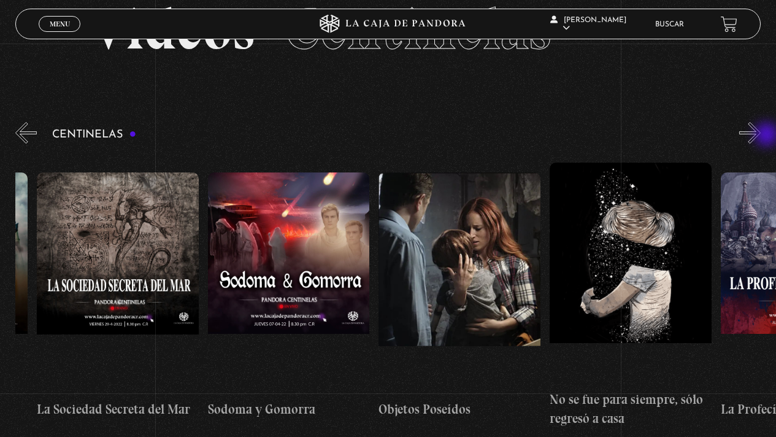
click at [760, 136] on button "»" at bounding box center [749, 132] width 21 height 21
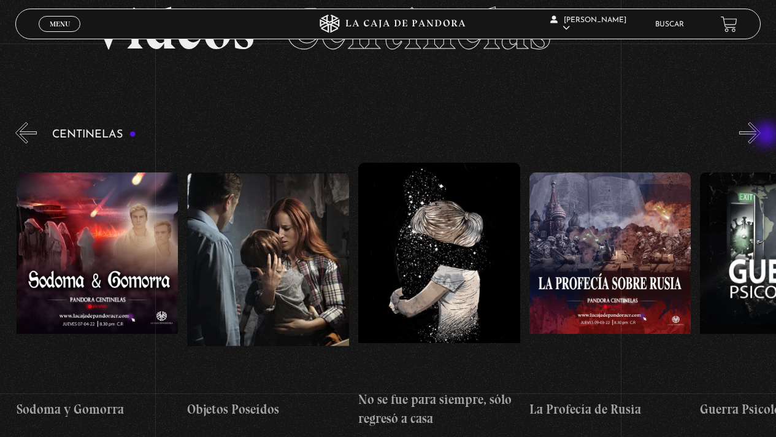
scroll to position [0, 11279]
click at [760, 136] on button "»" at bounding box center [749, 132] width 21 height 21
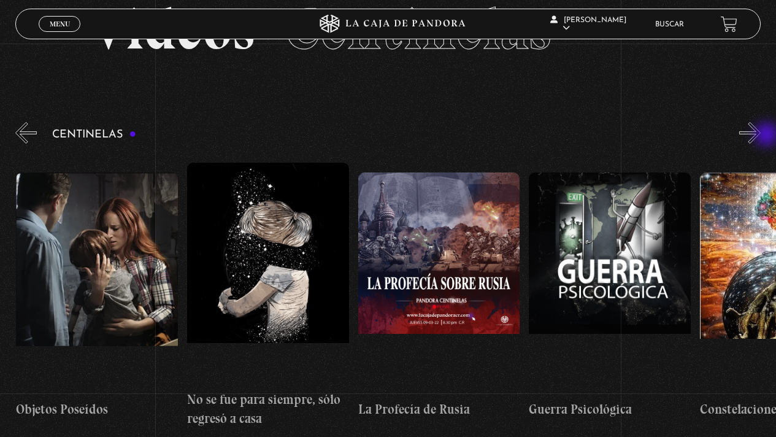
click at [760, 136] on button "»" at bounding box center [749, 132] width 21 height 21
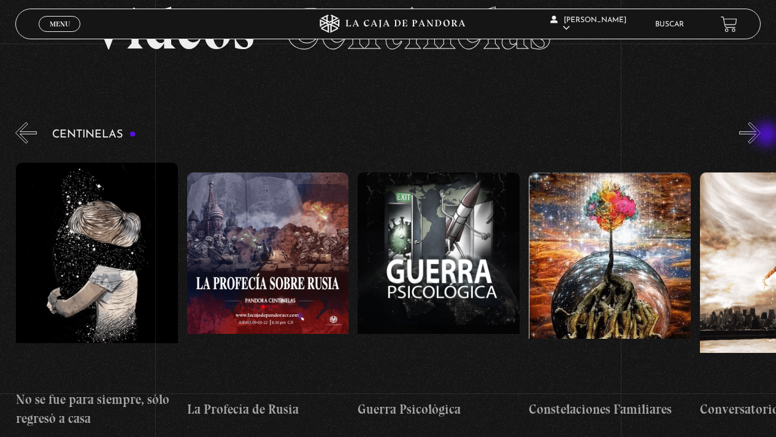
click at [760, 136] on button "»" at bounding box center [749, 132] width 21 height 21
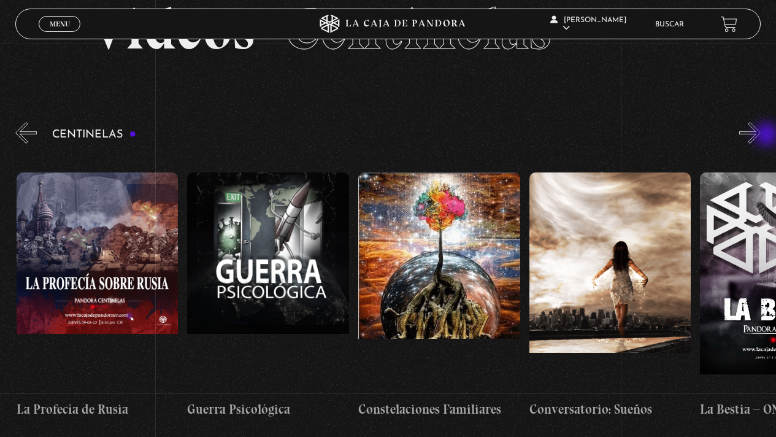
click at [760, 136] on button "»" at bounding box center [749, 132] width 21 height 21
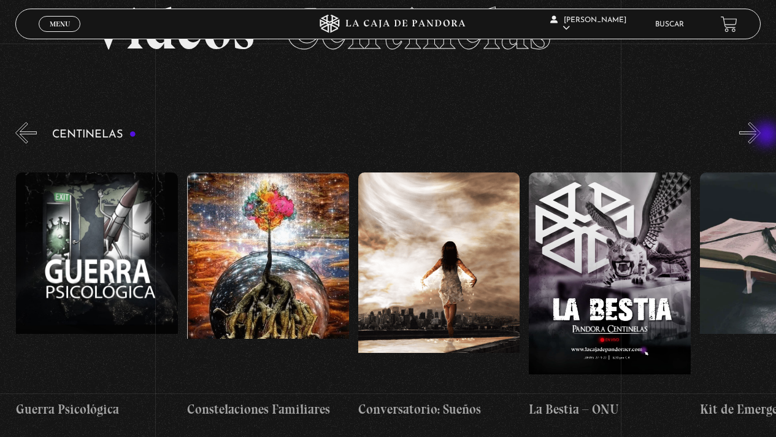
click at [760, 136] on button "»" at bounding box center [749, 132] width 21 height 21
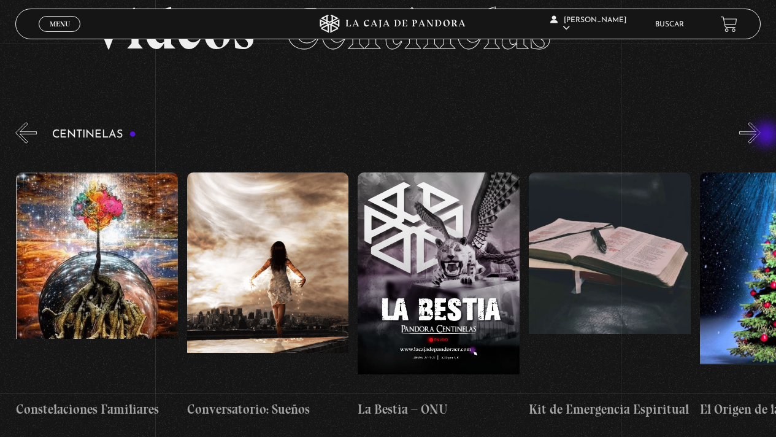
click at [760, 136] on button "»" at bounding box center [749, 132] width 21 height 21
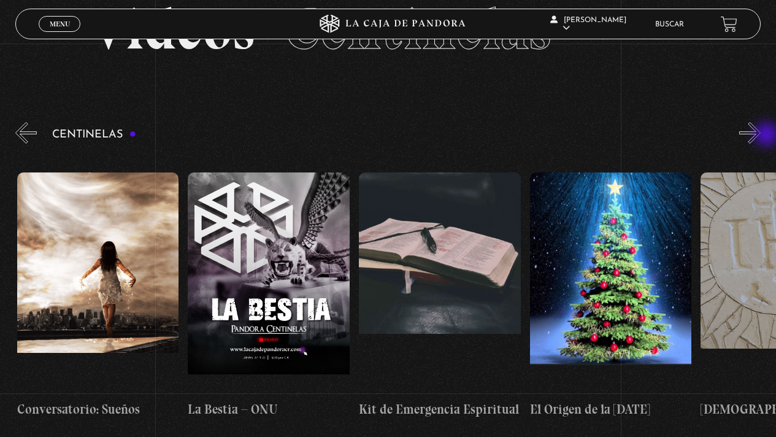
click at [760, 136] on button "»" at bounding box center [749, 132] width 21 height 21
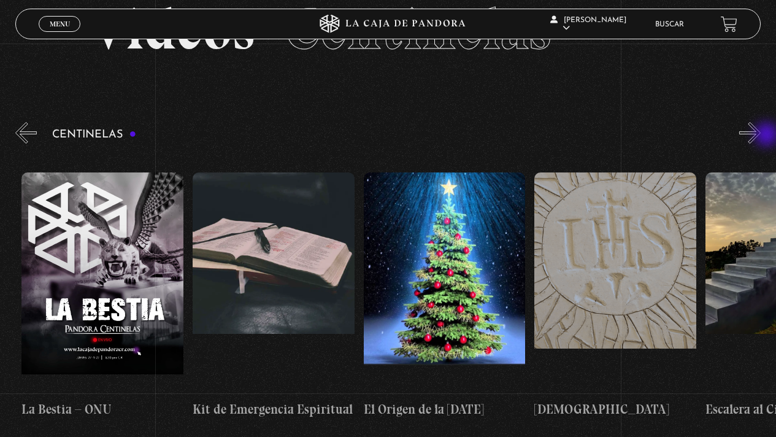
click at [760, 136] on button "»" at bounding box center [749, 132] width 21 height 21
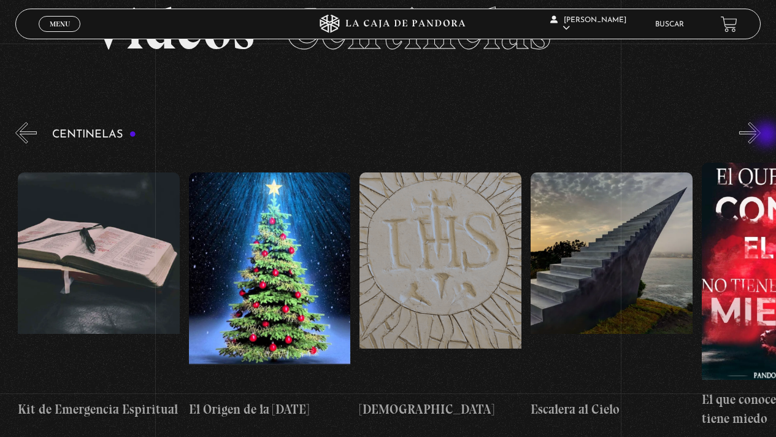
click at [760, 136] on button "»" at bounding box center [749, 132] width 21 height 21
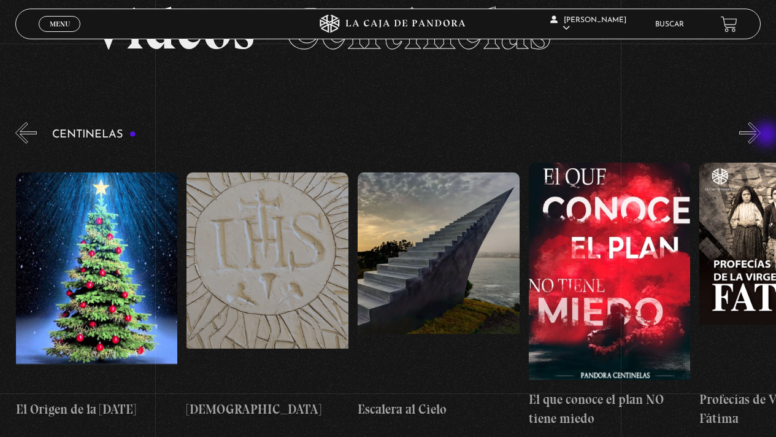
click at [760, 136] on button "»" at bounding box center [749, 132] width 21 height 21
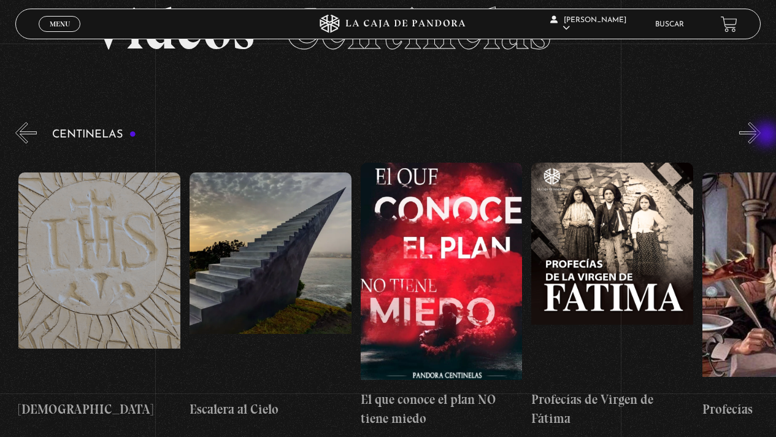
scroll to position [0, 12988]
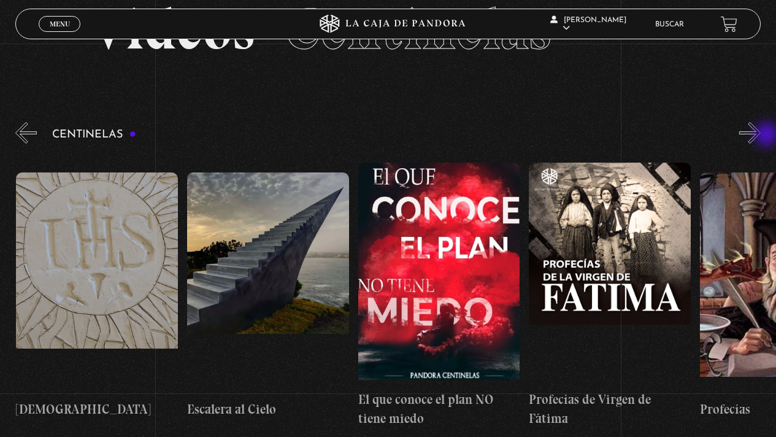
click at [760, 136] on button "»" at bounding box center [749, 132] width 21 height 21
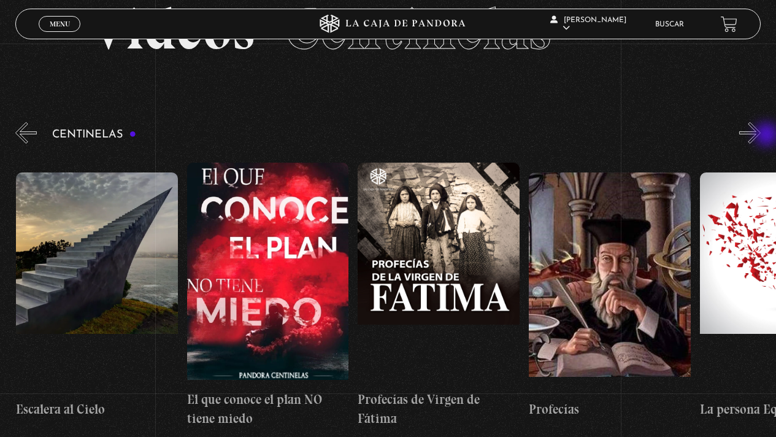
click at [760, 136] on button "»" at bounding box center [749, 132] width 21 height 21
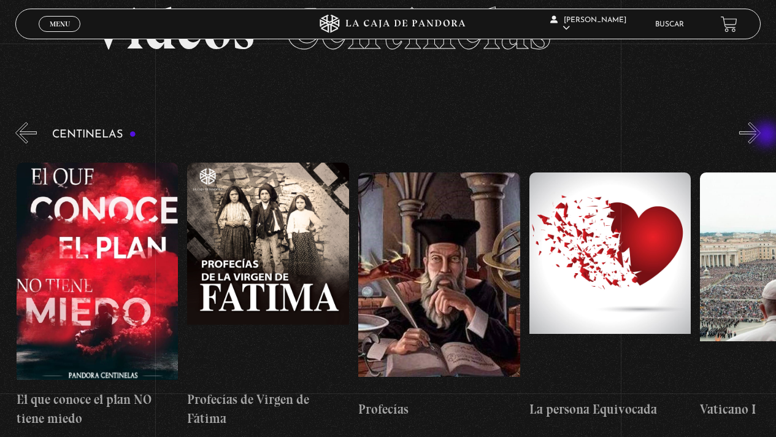
click at [760, 136] on button "»" at bounding box center [749, 132] width 21 height 21
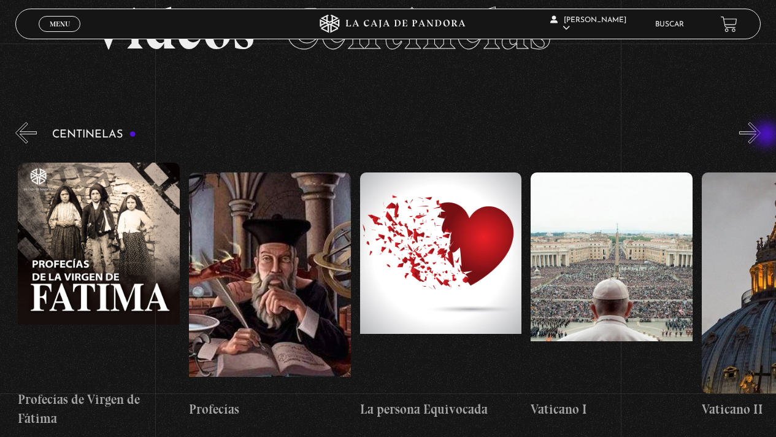
scroll to position [0, 13501]
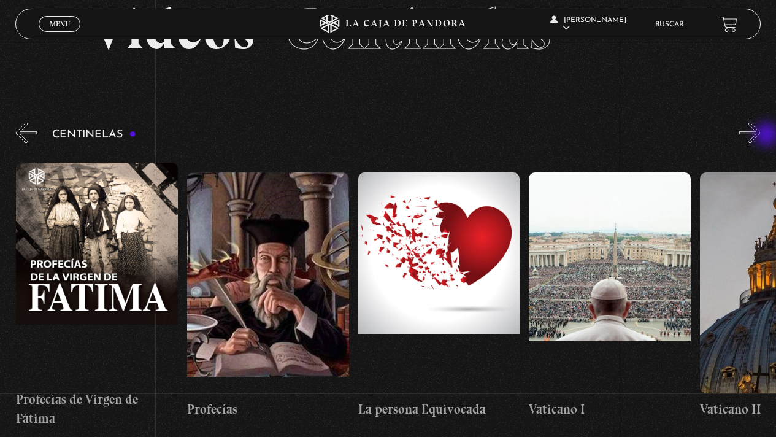
click at [760, 136] on button "»" at bounding box center [749, 132] width 21 height 21
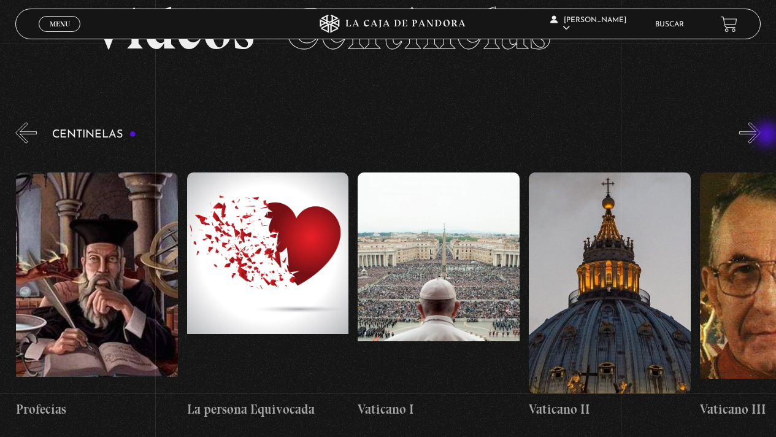
click at [760, 136] on button "»" at bounding box center [749, 132] width 21 height 21
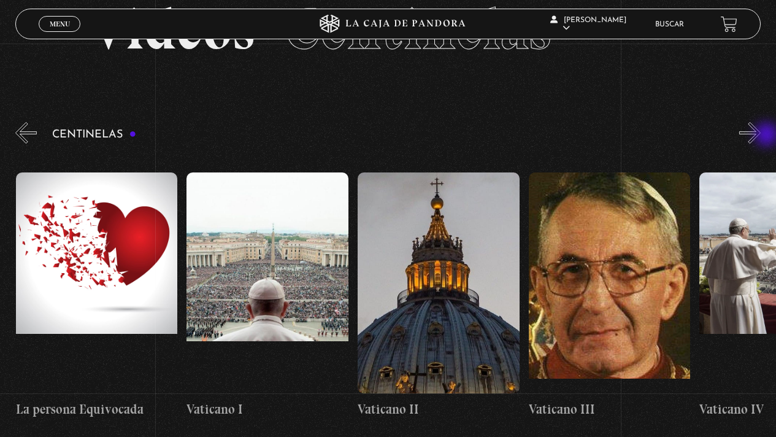
click at [760, 136] on button "»" at bounding box center [749, 132] width 21 height 21
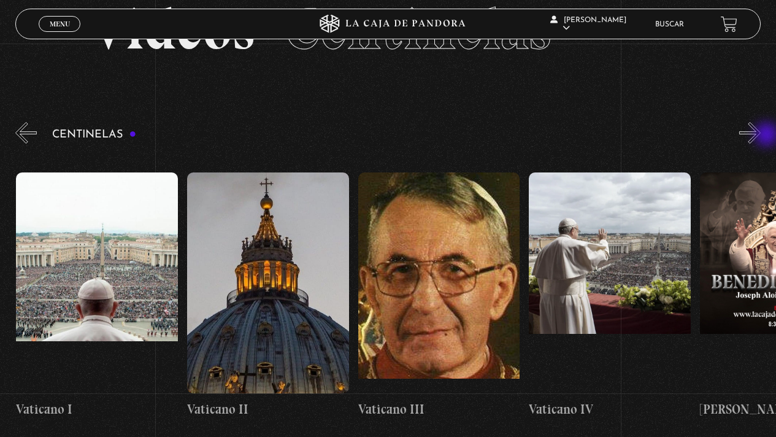
click at [760, 136] on button "»" at bounding box center [749, 132] width 21 height 21
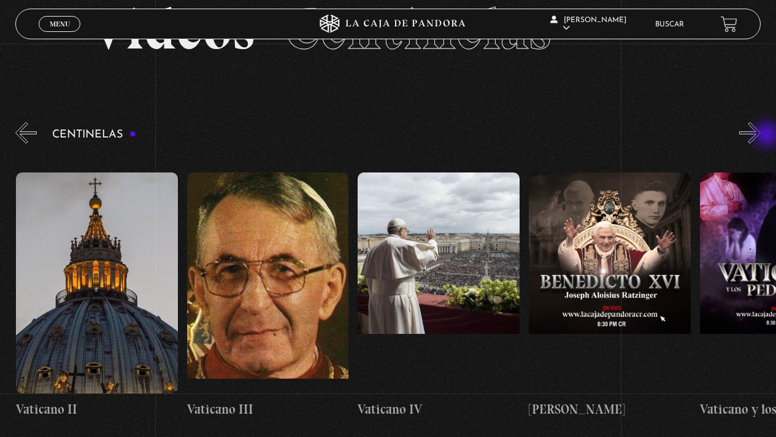
click at [760, 136] on button "»" at bounding box center [749, 132] width 21 height 21
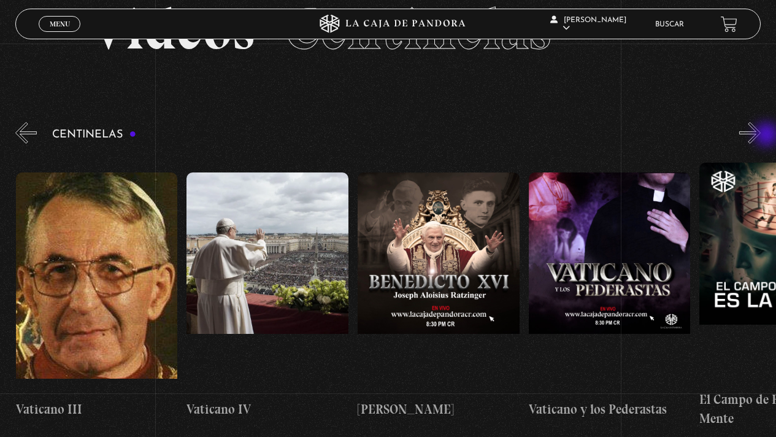
click at [760, 136] on button "»" at bounding box center [749, 132] width 21 height 21
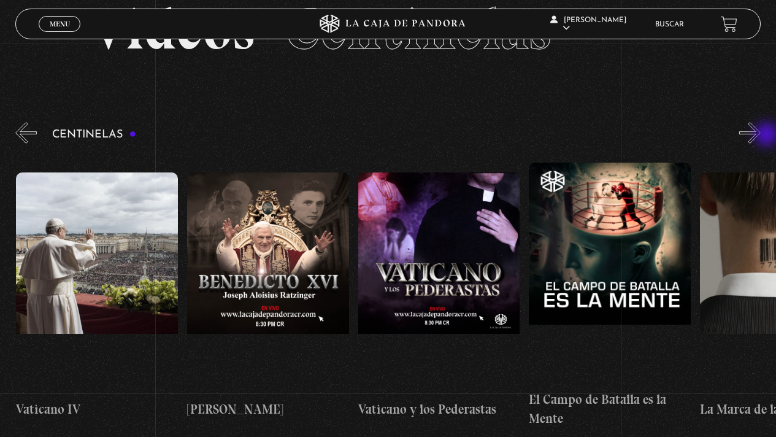
click at [760, 136] on button "»" at bounding box center [749, 132] width 21 height 21
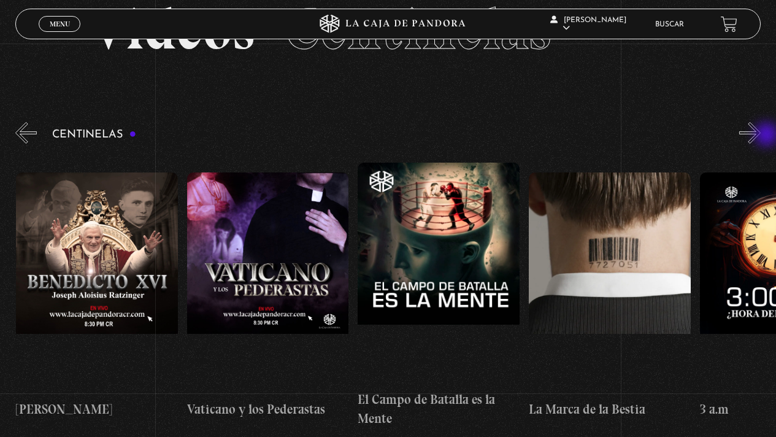
click at [760, 136] on button "»" at bounding box center [749, 132] width 21 height 21
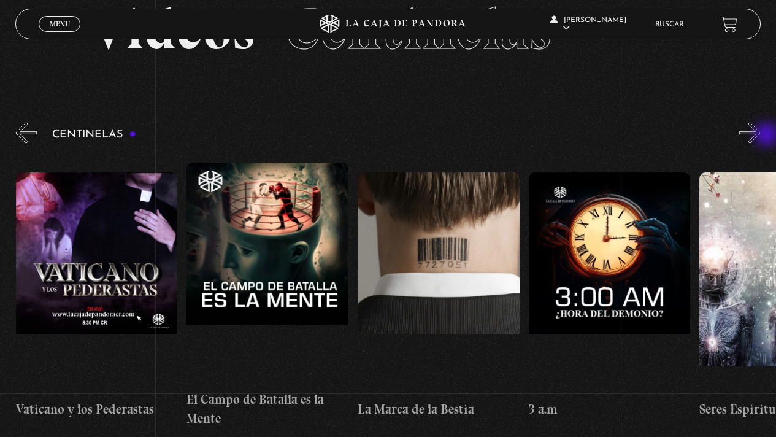
click at [760, 136] on button "»" at bounding box center [749, 132] width 21 height 21
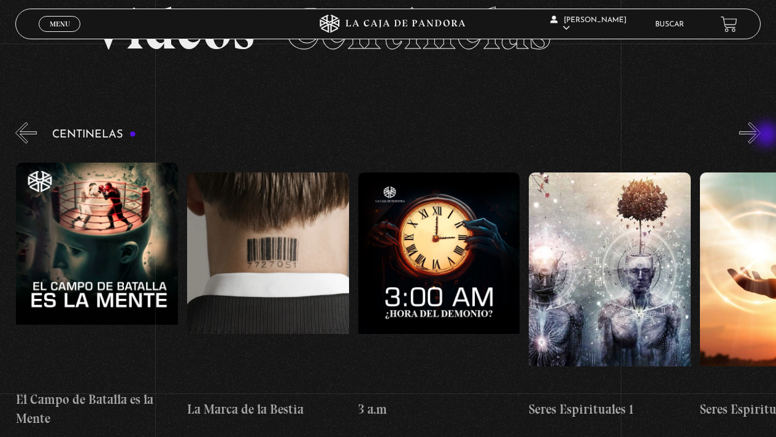
click at [760, 136] on button "»" at bounding box center [749, 132] width 21 height 21
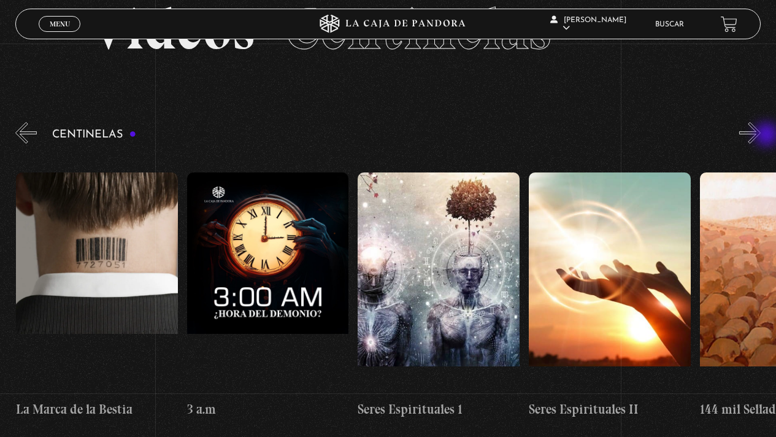
click at [760, 136] on button "»" at bounding box center [749, 132] width 21 height 21
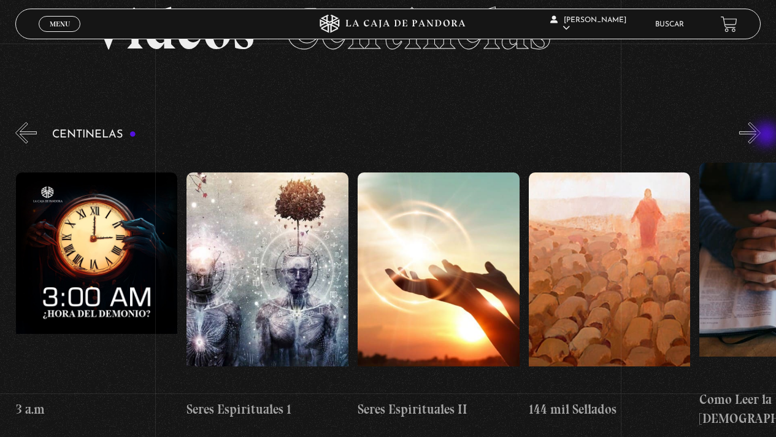
click at [760, 136] on button "»" at bounding box center [749, 132] width 21 height 21
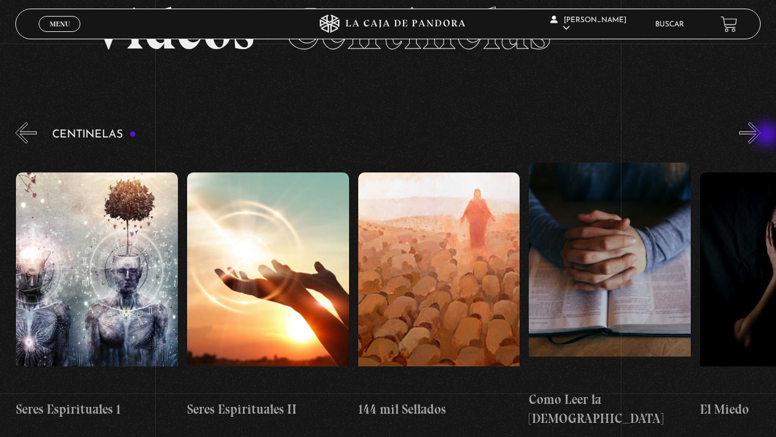
click at [760, 136] on button "»" at bounding box center [749, 132] width 21 height 21
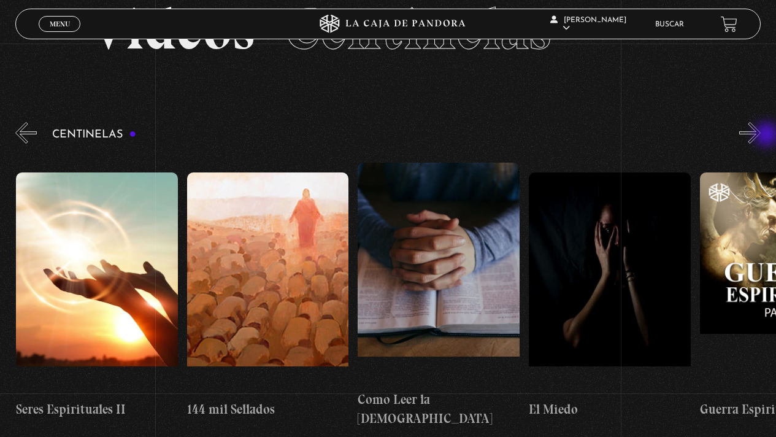
click at [760, 136] on button "»" at bounding box center [749, 132] width 21 height 21
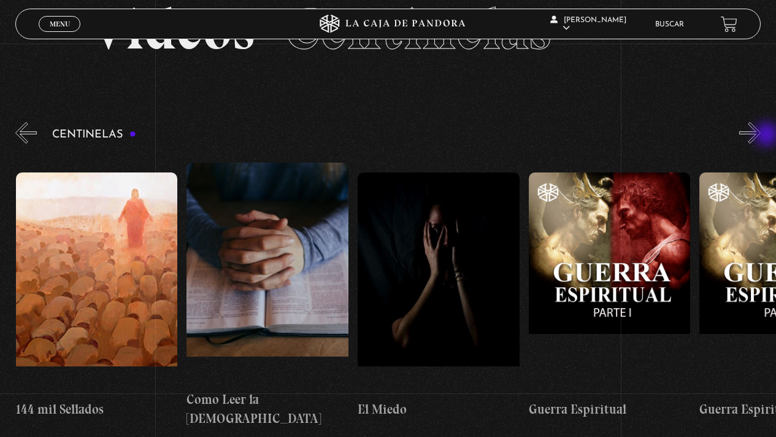
click at [760, 136] on button "»" at bounding box center [749, 132] width 21 height 21
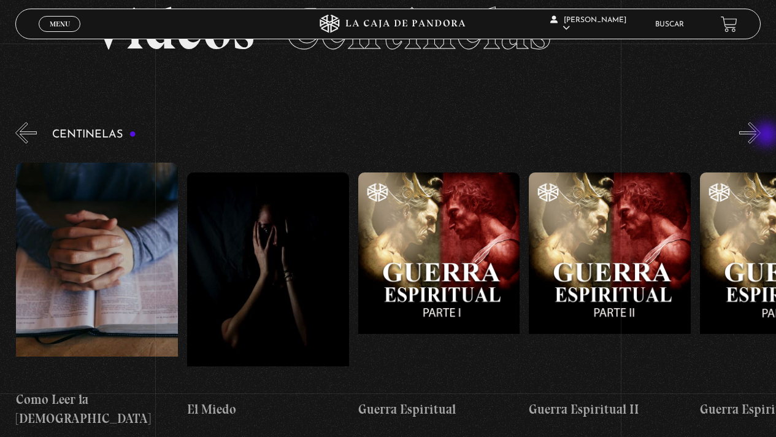
click at [760, 136] on button "»" at bounding box center [749, 132] width 21 height 21
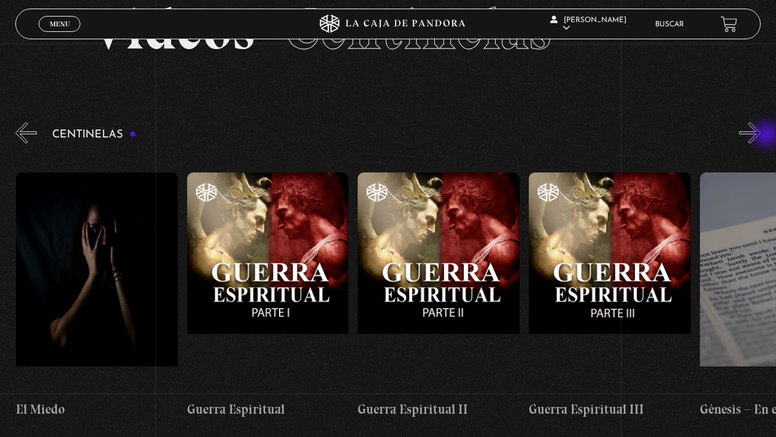
click at [760, 136] on button "»" at bounding box center [749, 132] width 21 height 21
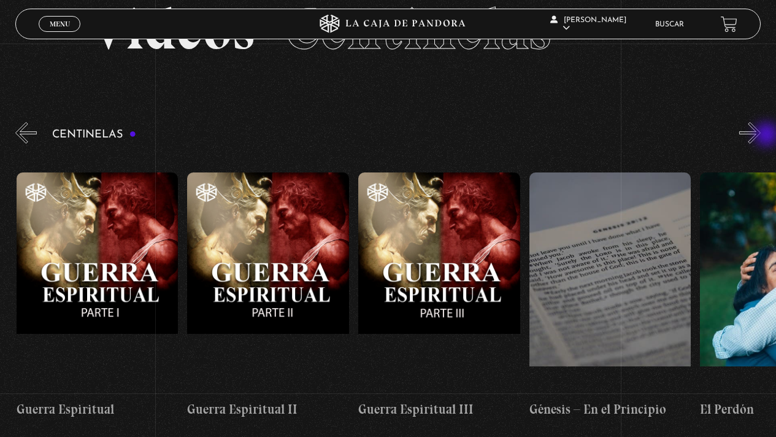
click at [760, 136] on button "»" at bounding box center [749, 132] width 21 height 21
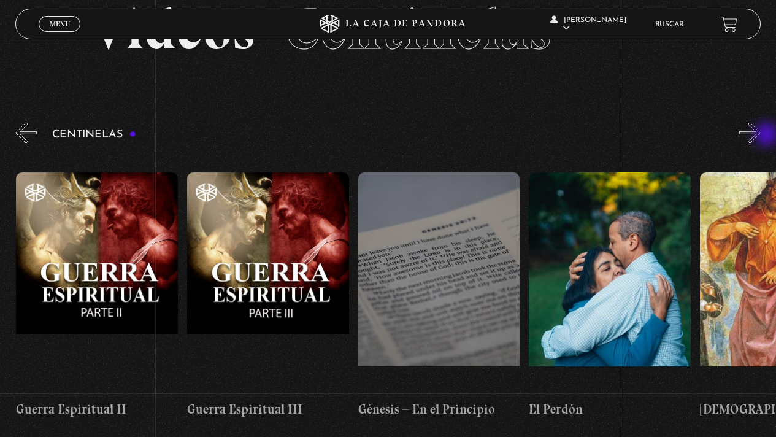
click at [760, 136] on button "»" at bounding box center [749, 132] width 21 height 21
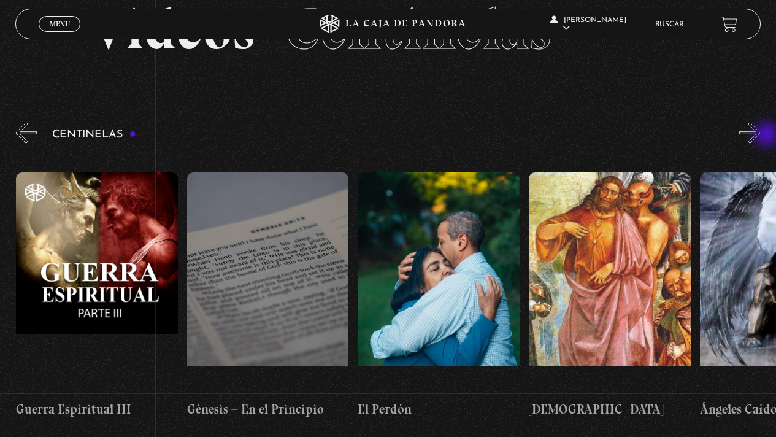
click at [760, 136] on button "»" at bounding box center [749, 132] width 21 height 21
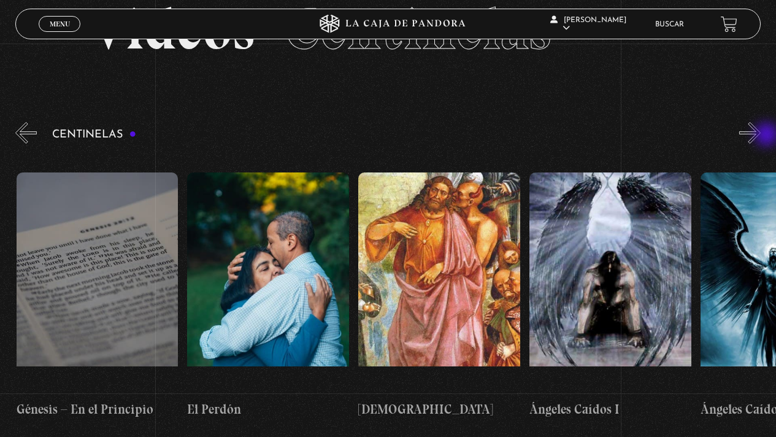
scroll to position [0, 16919]
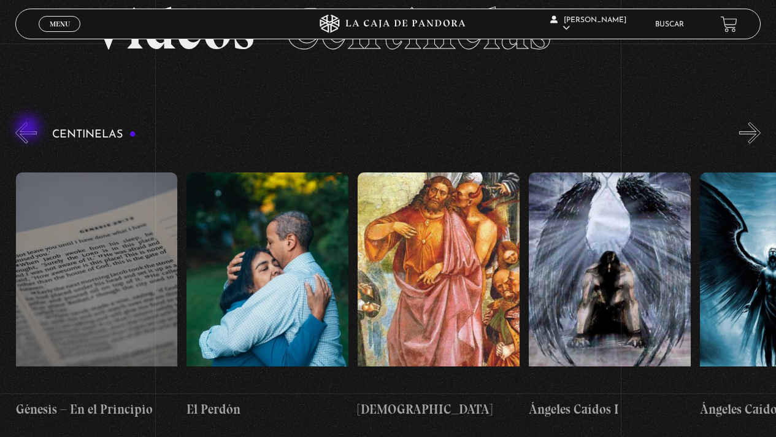
click at [29, 129] on button "«" at bounding box center [25, 132] width 21 height 21
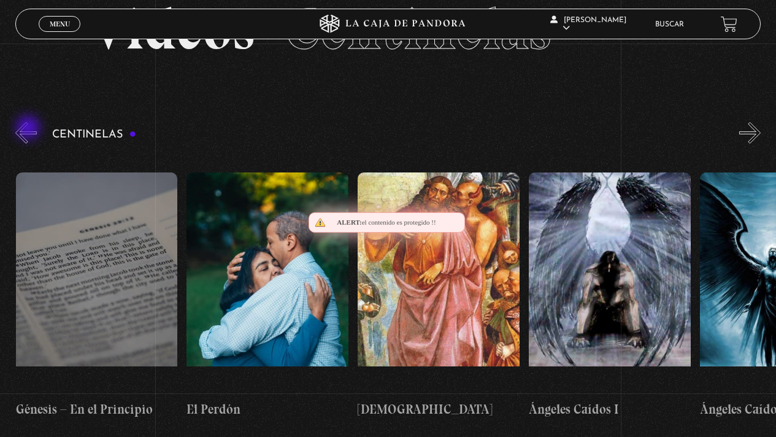
click at [29, 129] on button "«" at bounding box center [25, 132] width 21 height 21
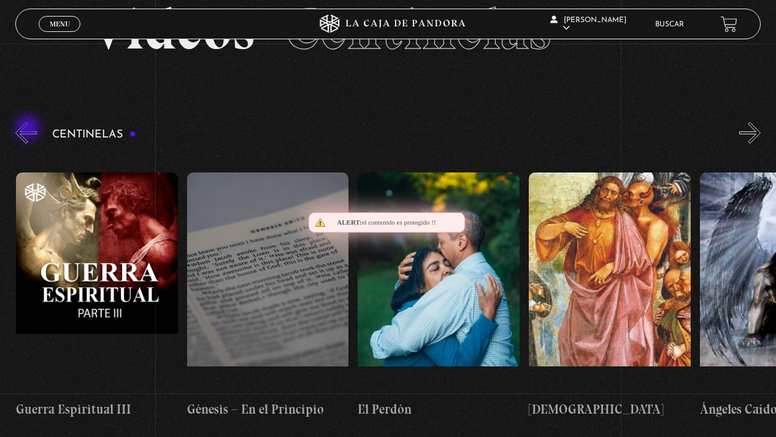
click at [29, 129] on button "«" at bounding box center [25, 132] width 21 height 21
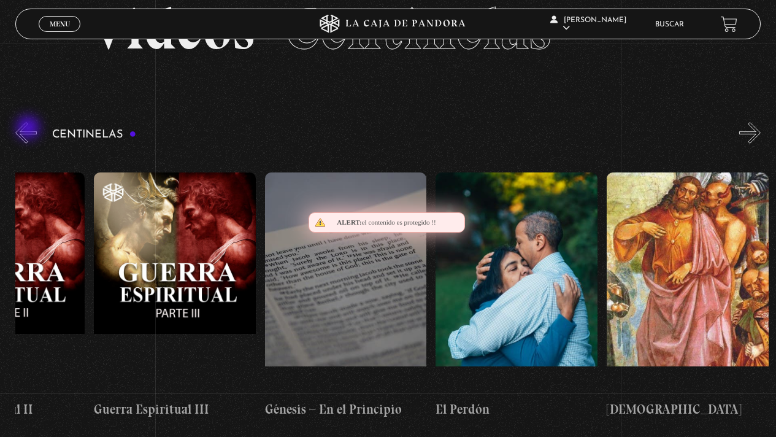
click at [29, 129] on button "«" at bounding box center [25, 132] width 21 height 21
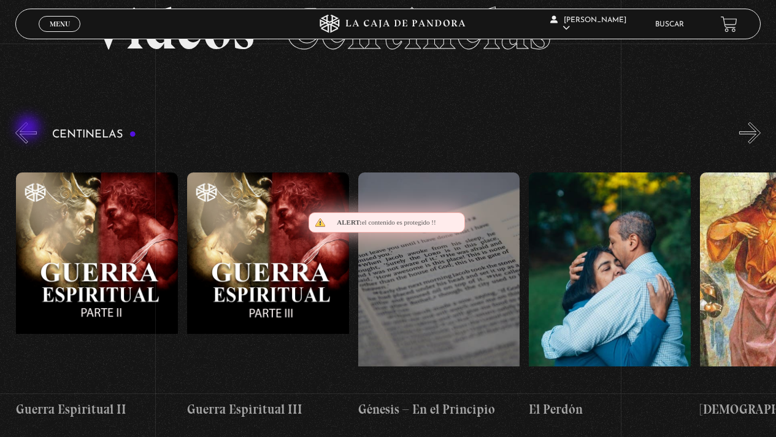
click at [29, 129] on button "«" at bounding box center [25, 132] width 21 height 21
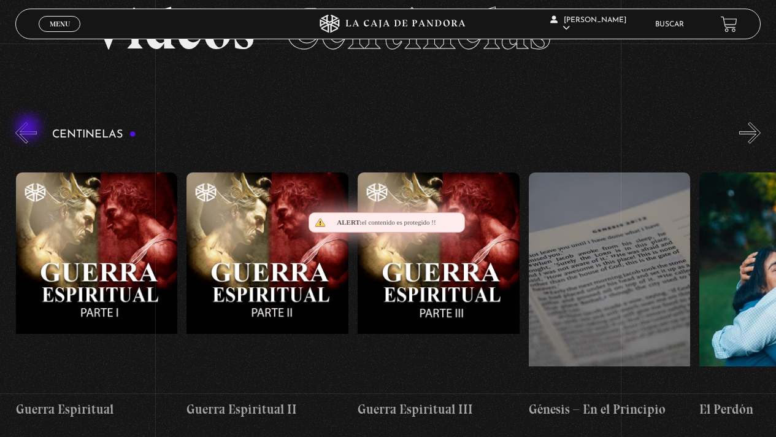
click at [29, 129] on button "«" at bounding box center [25, 132] width 21 height 21
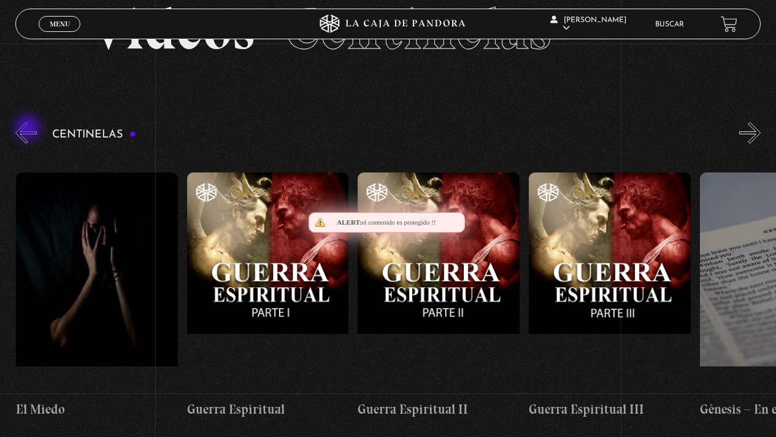
click at [29, 129] on button "«" at bounding box center [25, 132] width 21 height 21
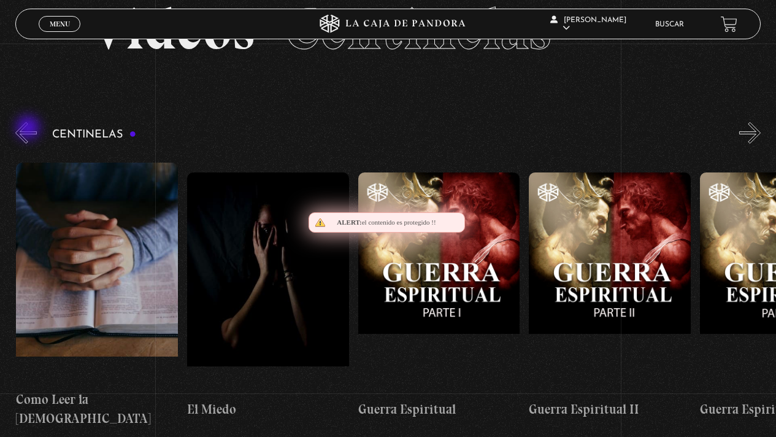
click at [29, 129] on button "«" at bounding box center [25, 132] width 21 height 21
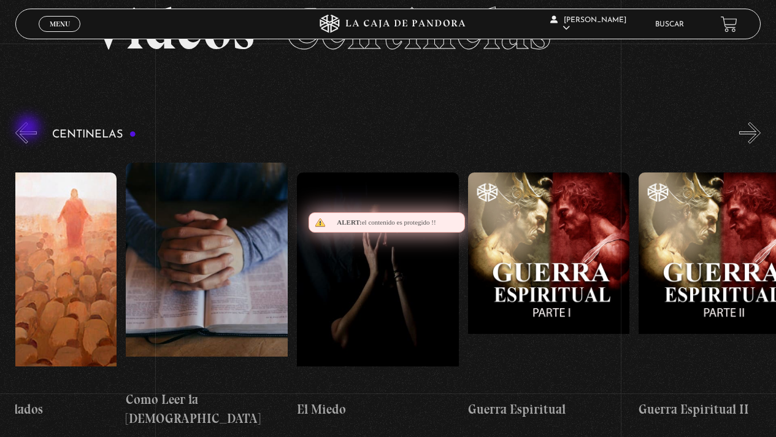
click at [29, 129] on button "«" at bounding box center [25, 132] width 21 height 21
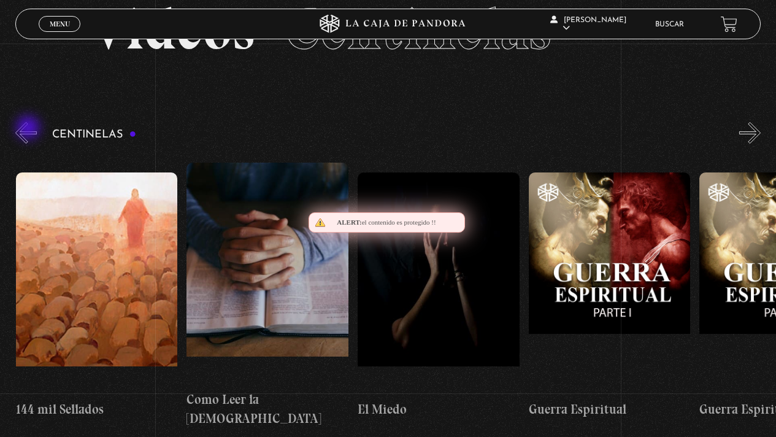
click at [29, 129] on button "«" at bounding box center [25, 132] width 21 height 21
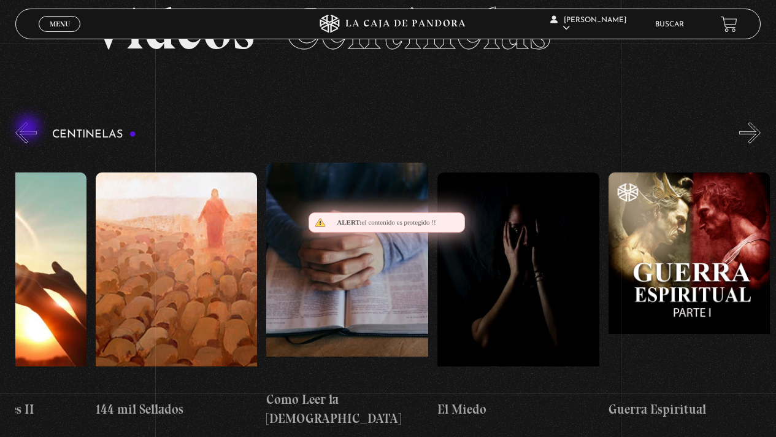
click at [29, 129] on button "«" at bounding box center [25, 132] width 21 height 21
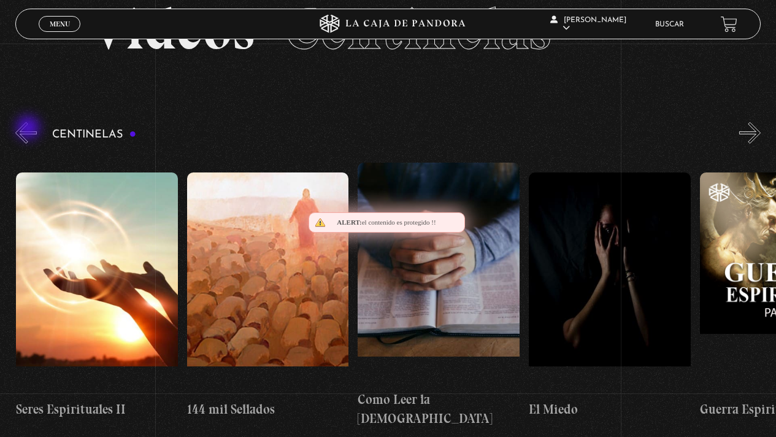
click at [29, 129] on button "«" at bounding box center [25, 132] width 21 height 21
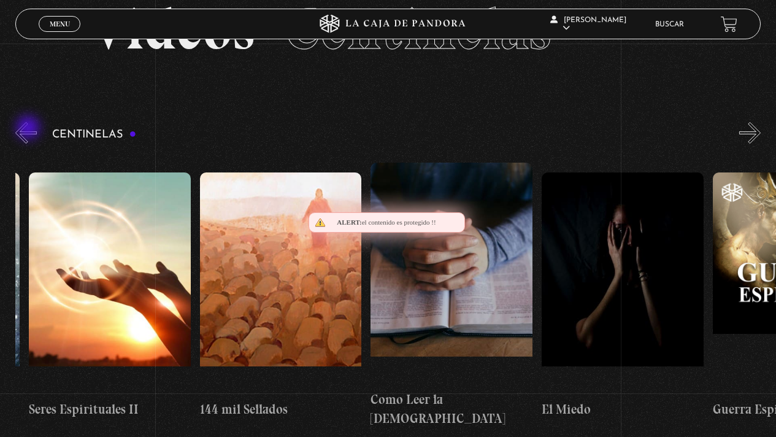
click at [29, 129] on button "«" at bounding box center [25, 132] width 21 height 21
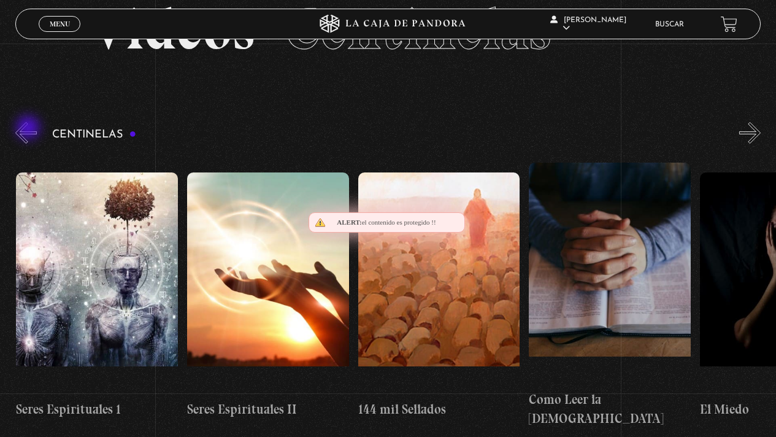
click at [29, 129] on button "«" at bounding box center [25, 132] width 21 height 21
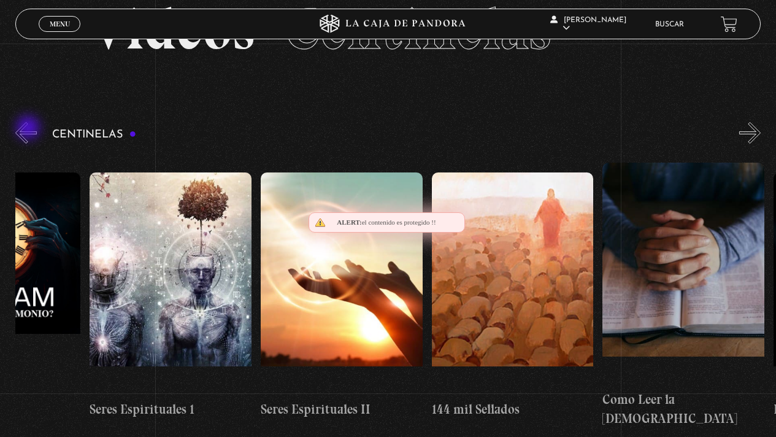
click at [29, 129] on button "«" at bounding box center [25, 132] width 21 height 21
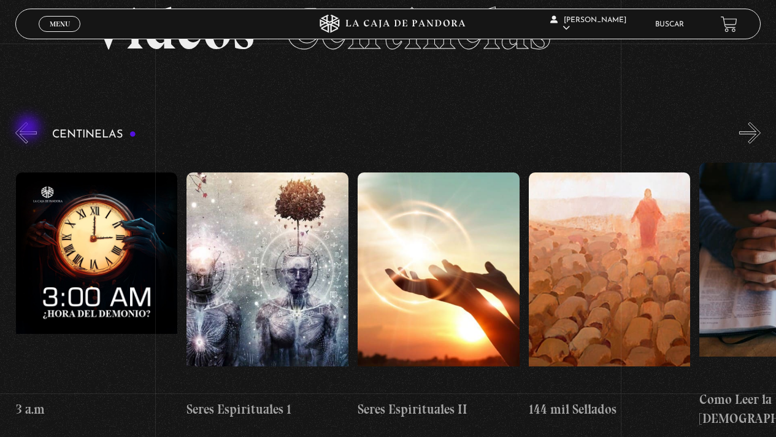
click at [29, 129] on button "«" at bounding box center [25, 132] width 21 height 21
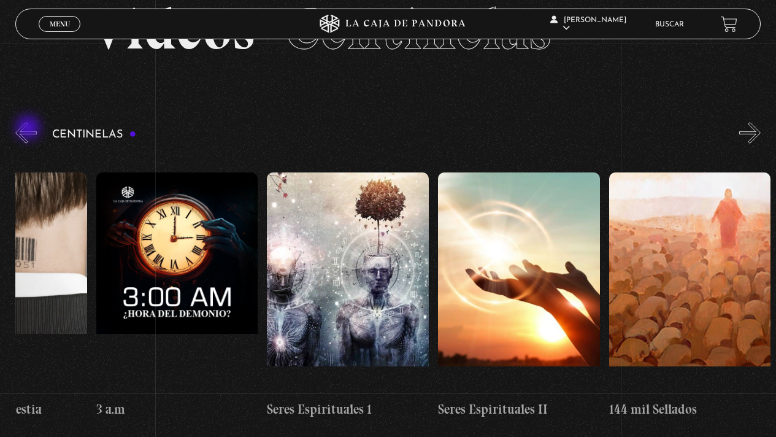
click at [29, 129] on button "«" at bounding box center [25, 132] width 21 height 21
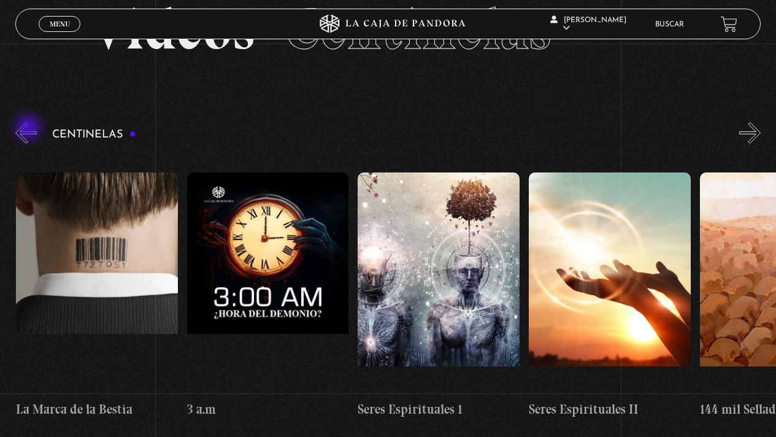
click at [29, 129] on button "«" at bounding box center [25, 132] width 21 height 21
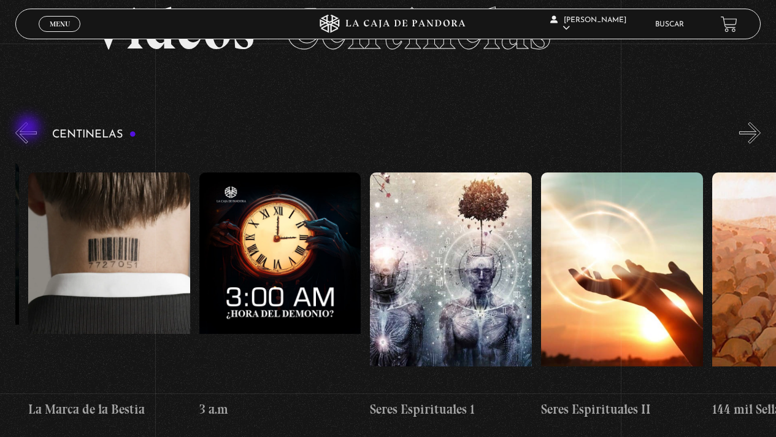
click at [29, 129] on button "«" at bounding box center [25, 132] width 21 height 21
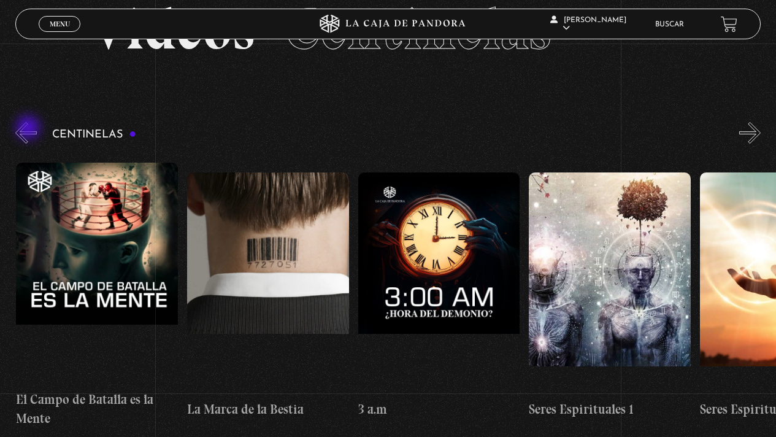
click at [29, 129] on button "«" at bounding box center [25, 132] width 21 height 21
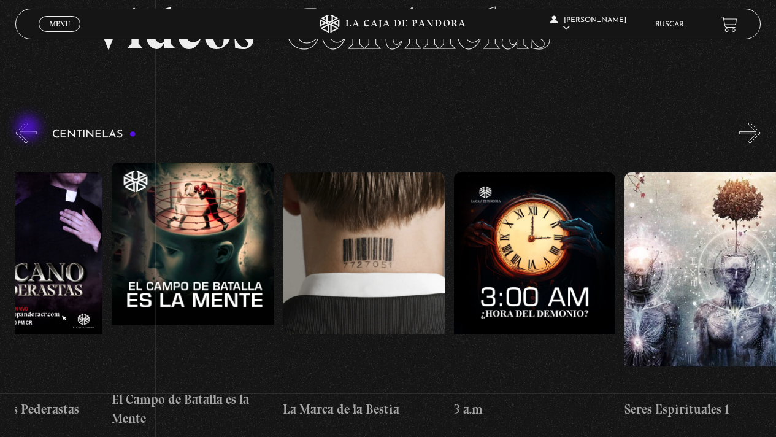
click at [29, 129] on button "«" at bounding box center [25, 132] width 21 height 21
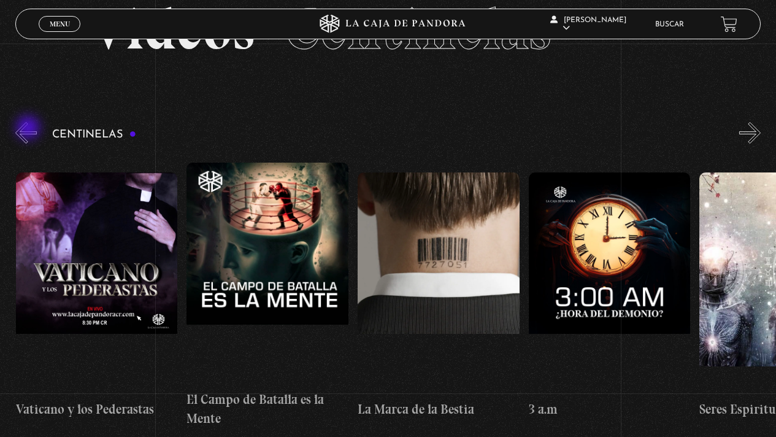
click at [29, 129] on button "«" at bounding box center [25, 132] width 21 height 21
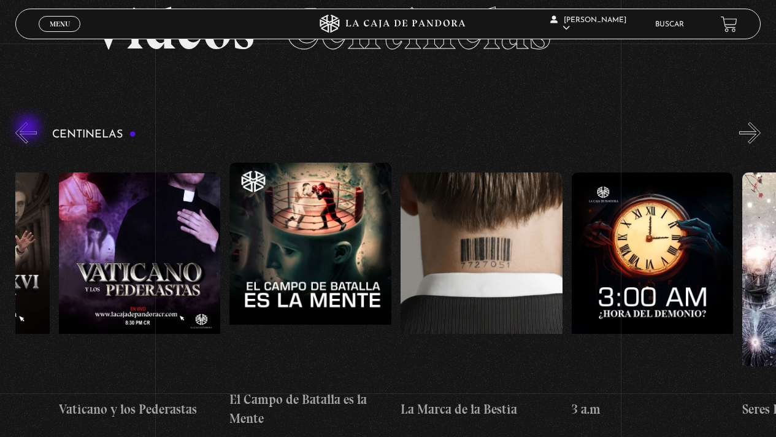
click at [29, 129] on button "«" at bounding box center [25, 132] width 21 height 21
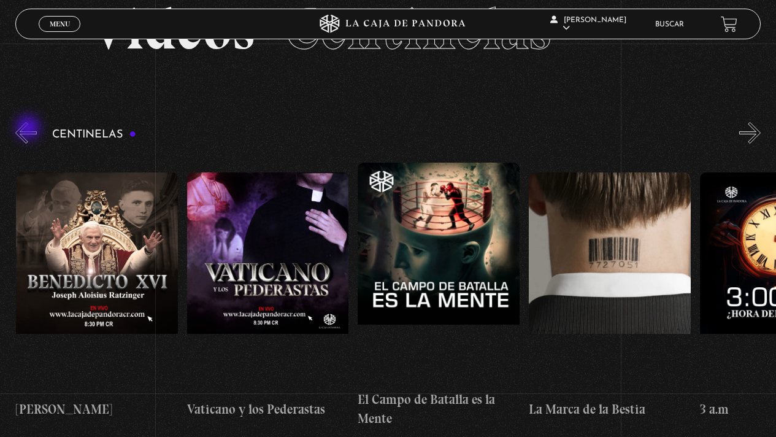
click at [29, 129] on button "«" at bounding box center [25, 132] width 21 height 21
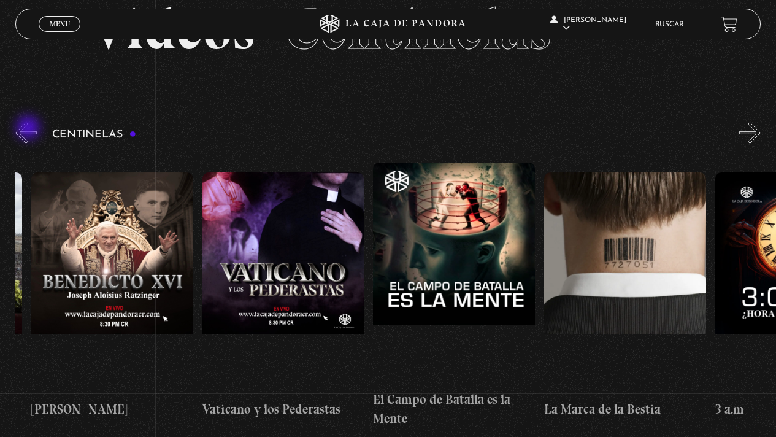
click at [29, 129] on button "«" at bounding box center [25, 132] width 21 height 21
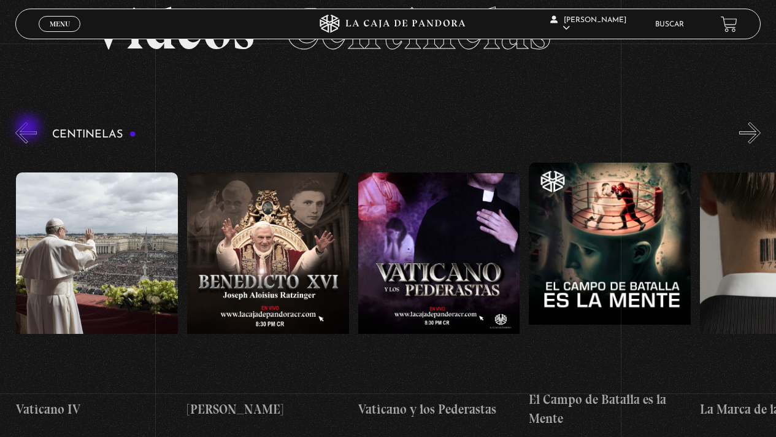
click at [29, 129] on button "«" at bounding box center [25, 132] width 21 height 21
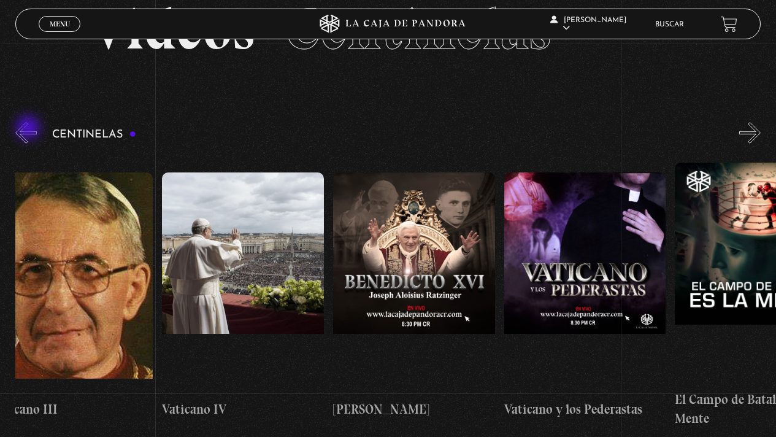
click at [29, 129] on button "«" at bounding box center [25, 132] width 21 height 21
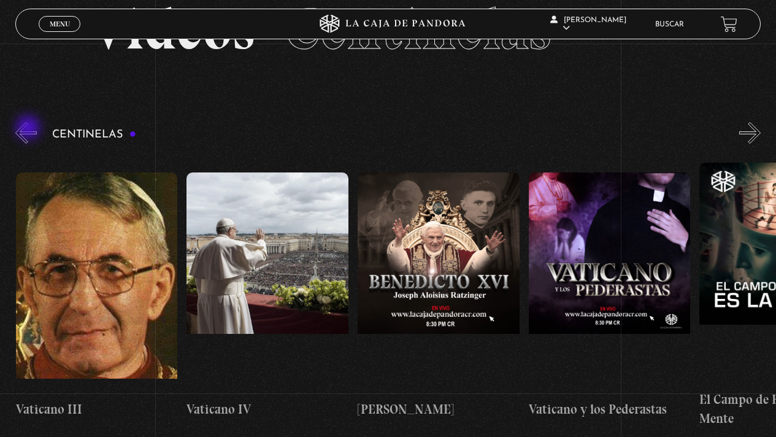
click at [29, 129] on button "«" at bounding box center [25, 132] width 21 height 21
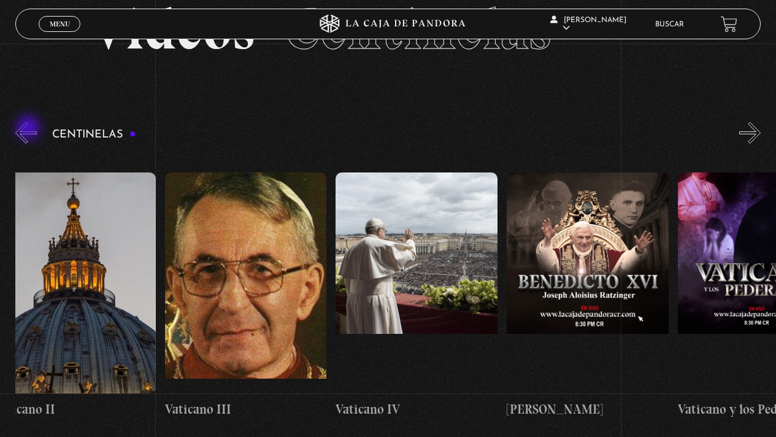
click at [29, 129] on button "«" at bounding box center [25, 132] width 21 height 21
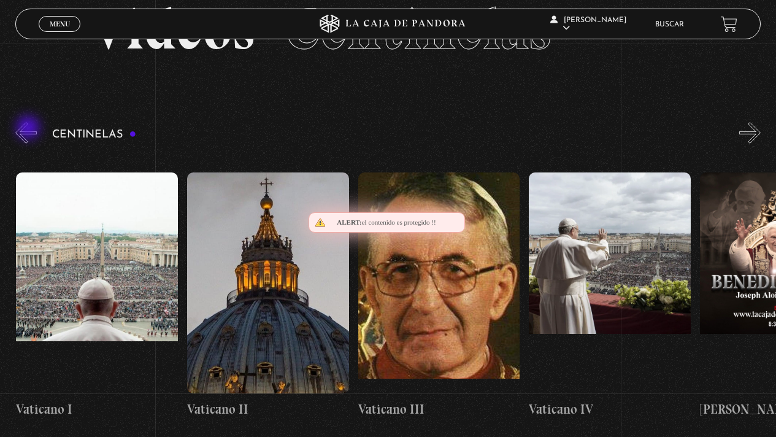
click at [29, 129] on button "«" at bounding box center [25, 132] width 21 height 21
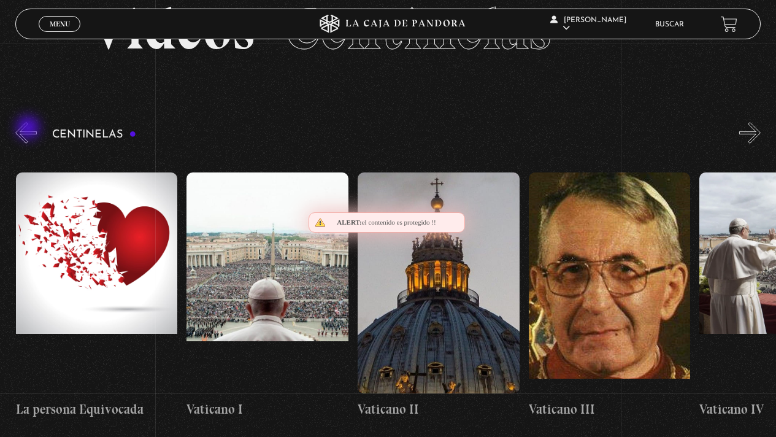
click at [29, 129] on button "«" at bounding box center [25, 132] width 21 height 21
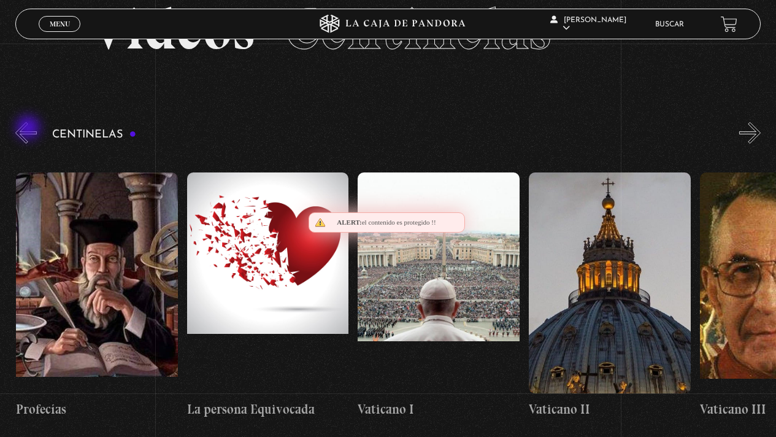
click at [29, 129] on button "«" at bounding box center [25, 132] width 21 height 21
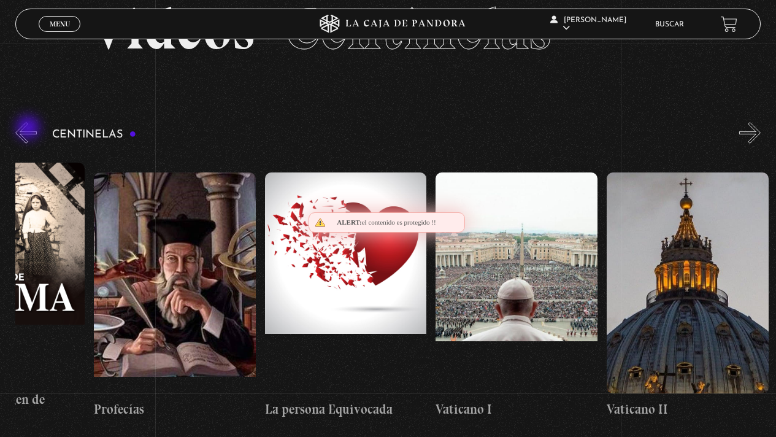
click at [29, 129] on button "«" at bounding box center [25, 132] width 21 height 21
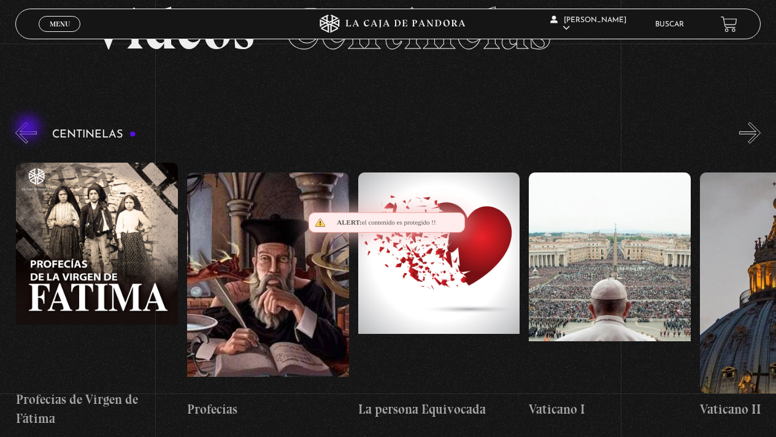
click at [29, 129] on button "«" at bounding box center [25, 132] width 21 height 21
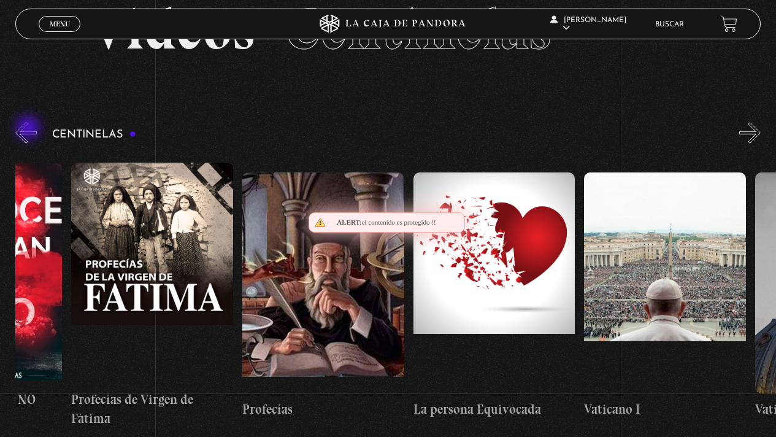
click at [29, 129] on button "«" at bounding box center [25, 132] width 21 height 21
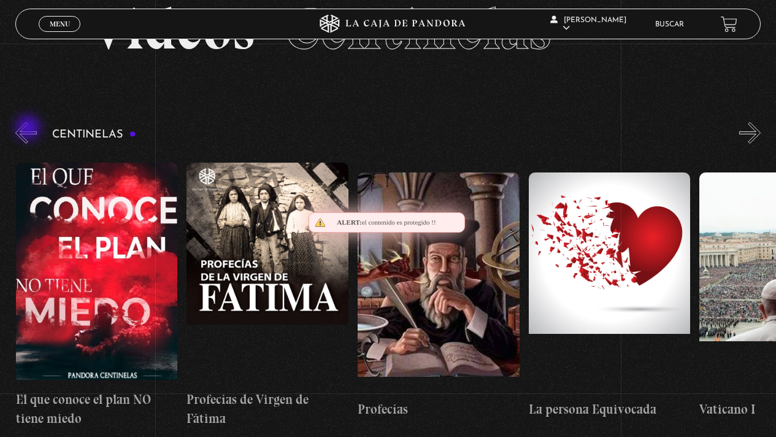
click at [29, 129] on button "«" at bounding box center [25, 132] width 21 height 21
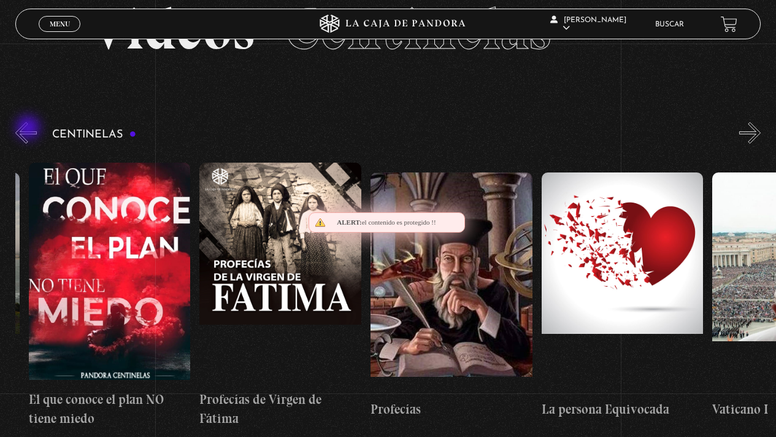
click at [29, 129] on button "«" at bounding box center [25, 132] width 21 height 21
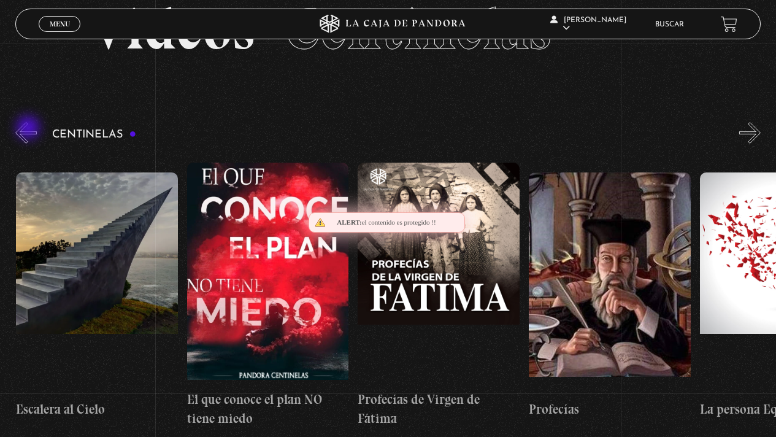
click at [29, 129] on button "«" at bounding box center [25, 132] width 21 height 21
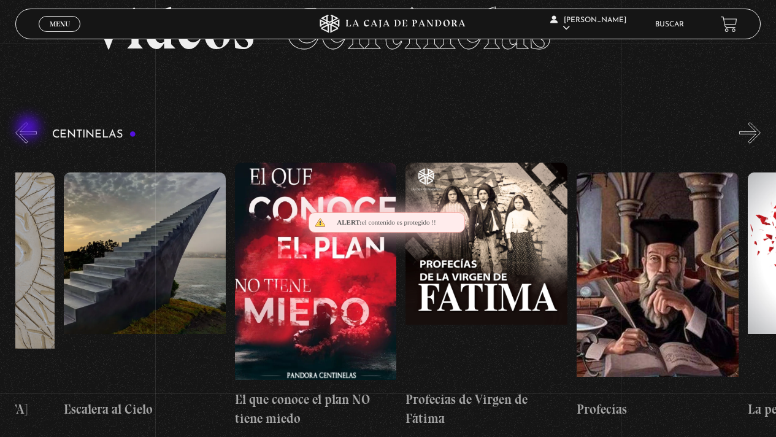
click at [29, 129] on button "«" at bounding box center [25, 132] width 21 height 21
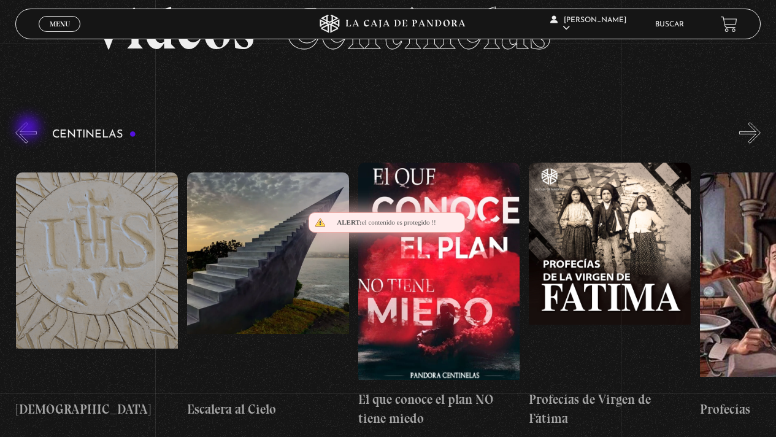
click at [29, 129] on button "«" at bounding box center [25, 132] width 21 height 21
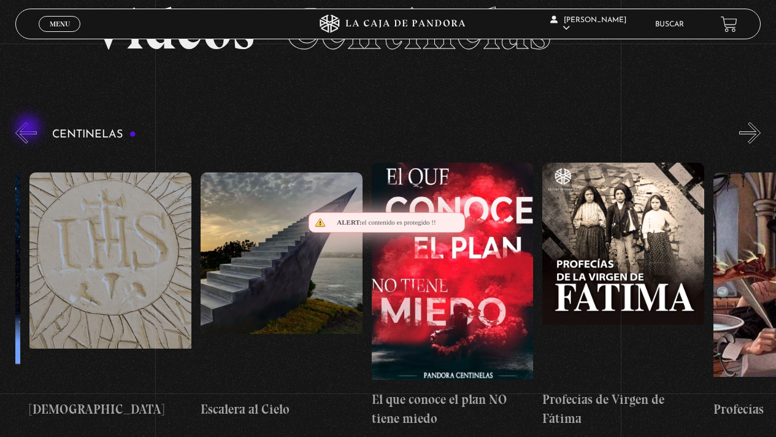
click at [29, 129] on button "«" at bounding box center [25, 132] width 21 height 21
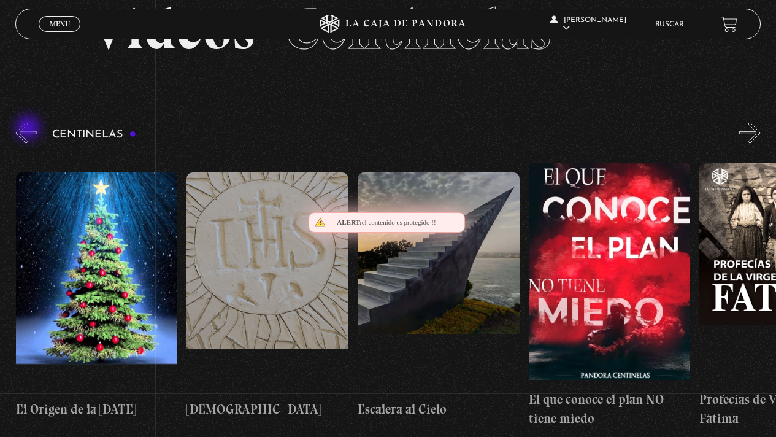
click at [29, 129] on button "«" at bounding box center [25, 132] width 21 height 21
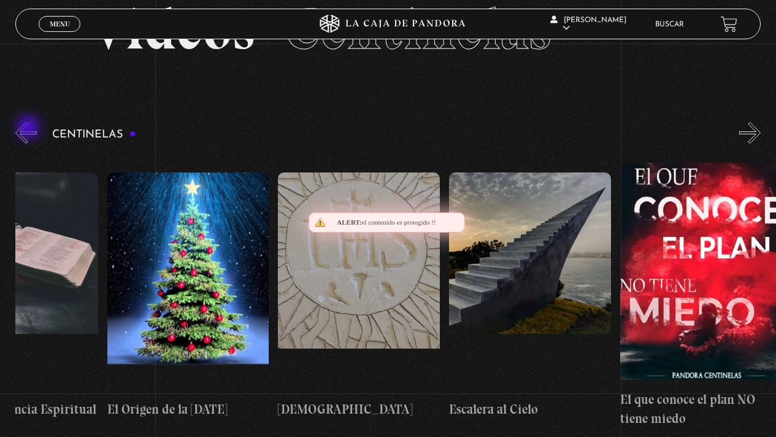
click at [29, 129] on button "«" at bounding box center [25, 132] width 21 height 21
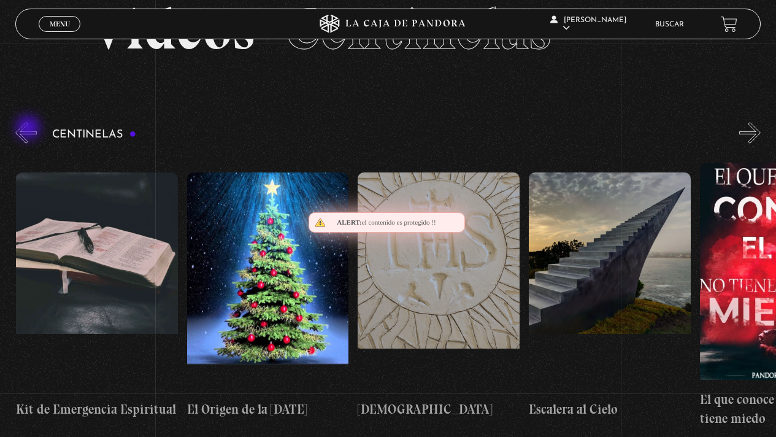
click at [29, 129] on button "«" at bounding box center [25, 132] width 21 height 21
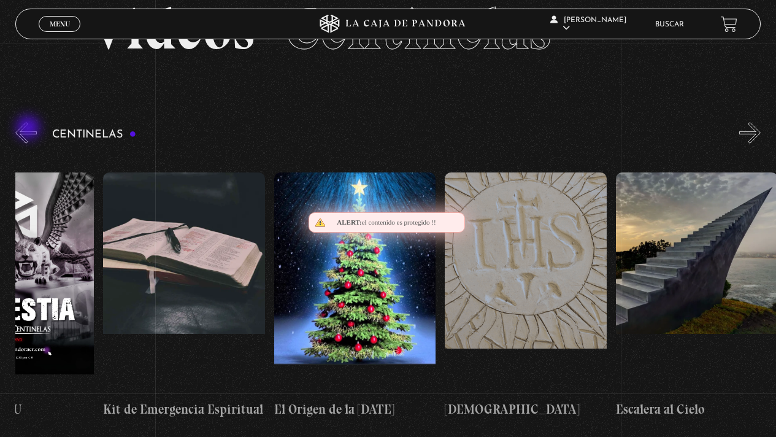
click at [29, 129] on button "«" at bounding box center [25, 132] width 21 height 21
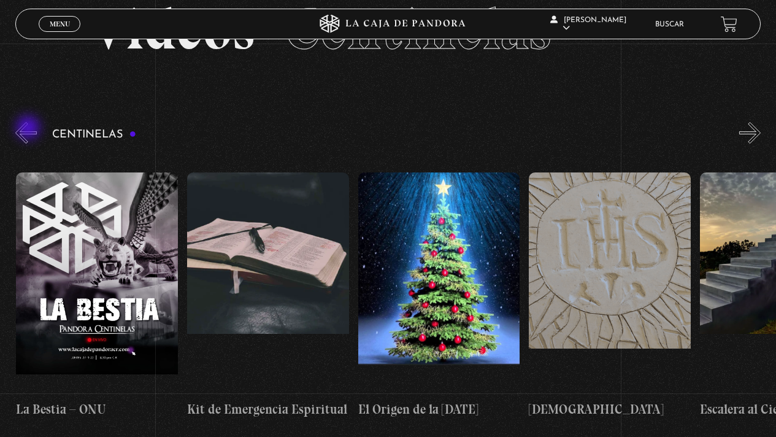
click at [29, 129] on button "«" at bounding box center [25, 132] width 21 height 21
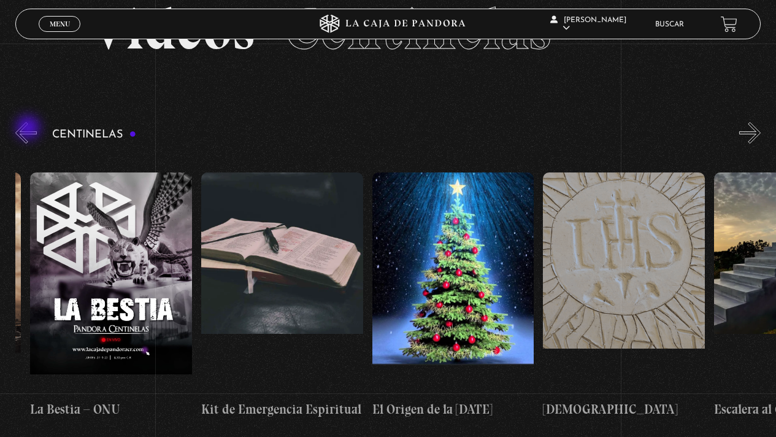
click at [29, 129] on button "«" at bounding box center [25, 132] width 21 height 21
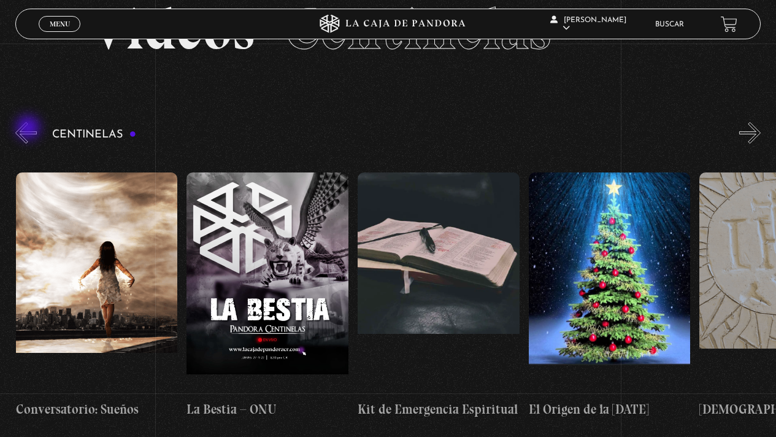
click at [29, 129] on button "«" at bounding box center [25, 132] width 21 height 21
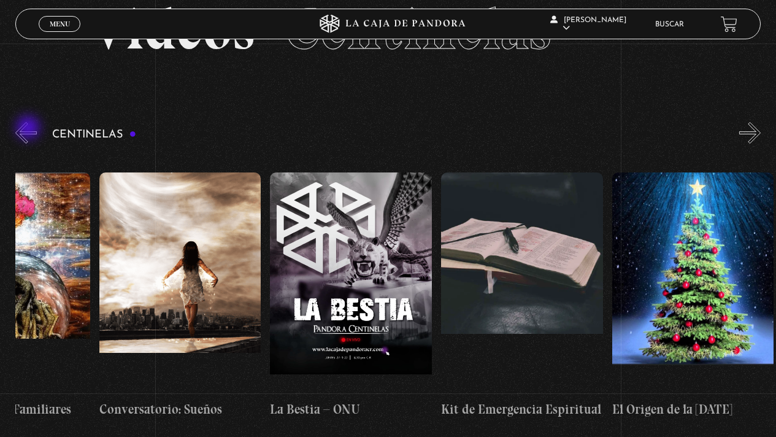
click at [29, 129] on button "«" at bounding box center [25, 132] width 21 height 21
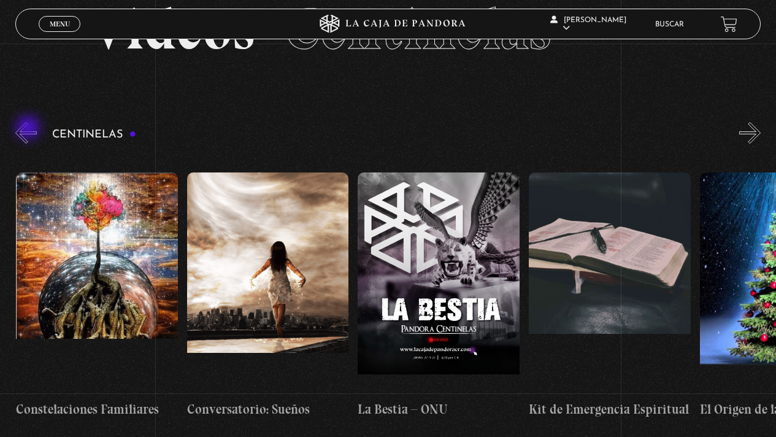
click at [29, 129] on button "«" at bounding box center [25, 132] width 21 height 21
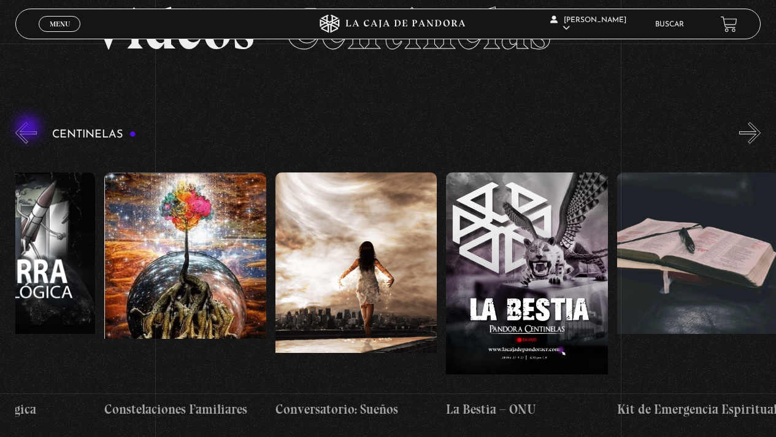
click at [29, 129] on button "«" at bounding box center [25, 132] width 21 height 21
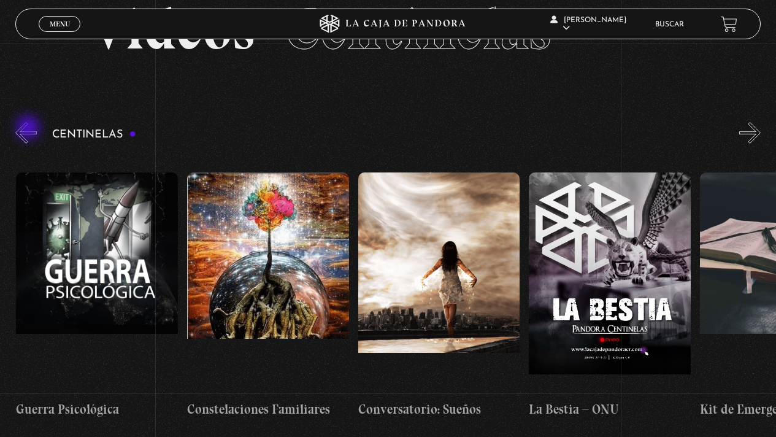
click at [29, 129] on button "«" at bounding box center [25, 132] width 21 height 21
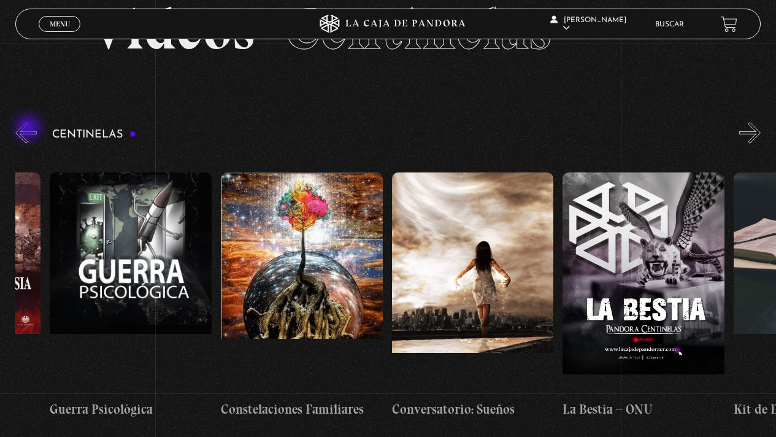
click at [29, 129] on button "«" at bounding box center [25, 132] width 21 height 21
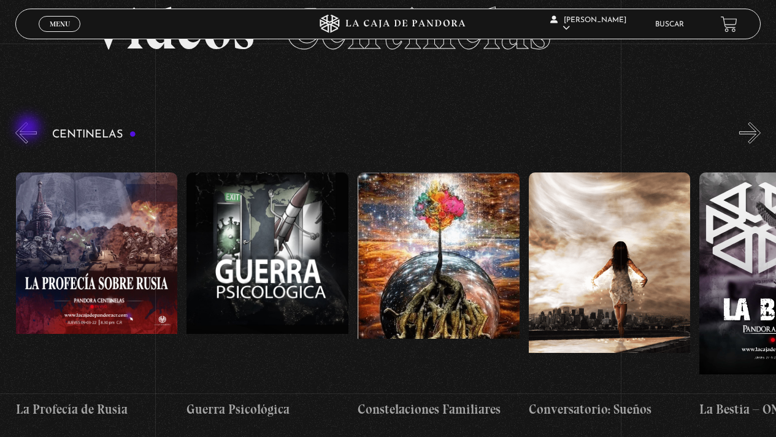
click at [29, 129] on button "«" at bounding box center [25, 132] width 21 height 21
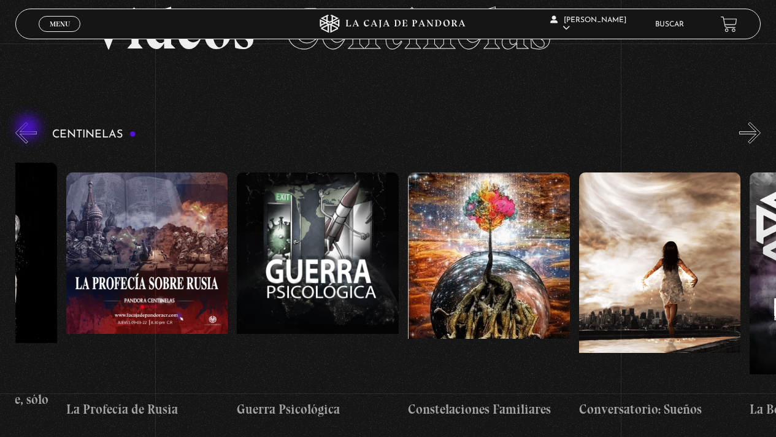
click at [29, 129] on button "«" at bounding box center [25, 132] width 21 height 21
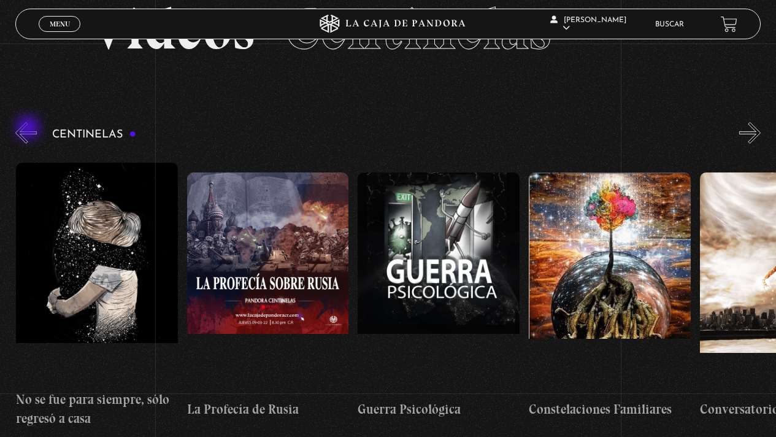
click at [29, 129] on button "«" at bounding box center [25, 132] width 21 height 21
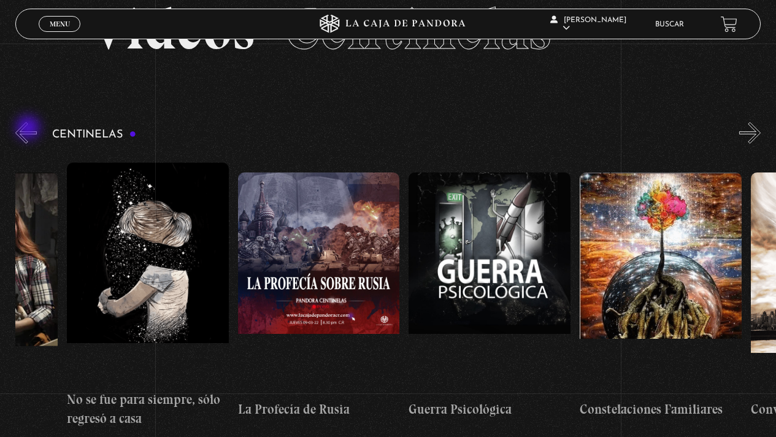
click at [29, 129] on button "«" at bounding box center [25, 132] width 21 height 21
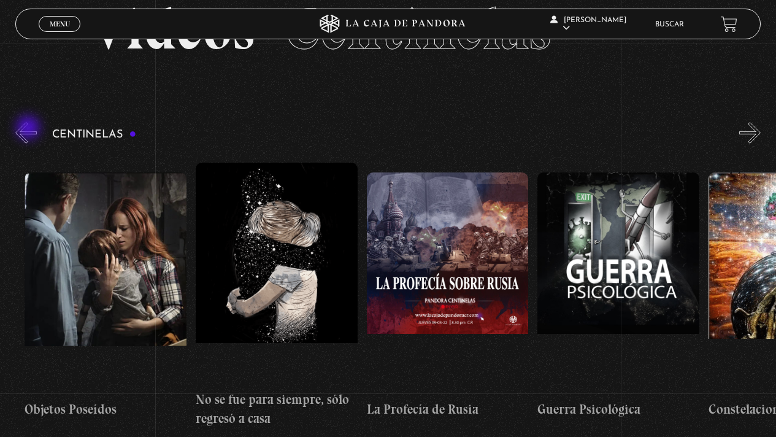
click at [29, 129] on button "«" at bounding box center [25, 132] width 21 height 21
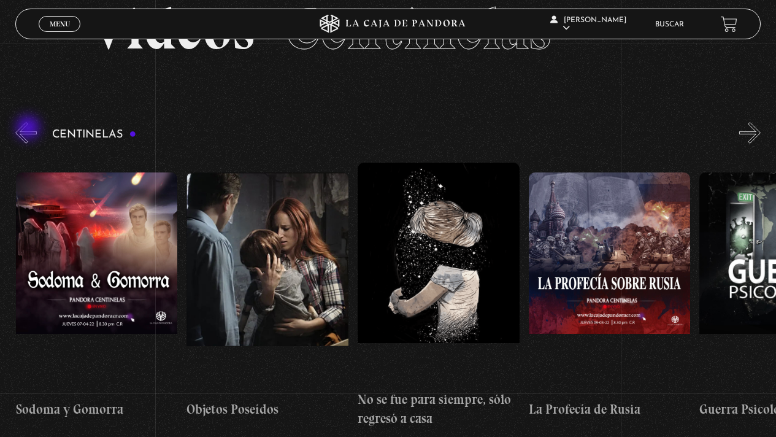
click at [29, 129] on button "«" at bounding box center [25, 132] width 21 height 21
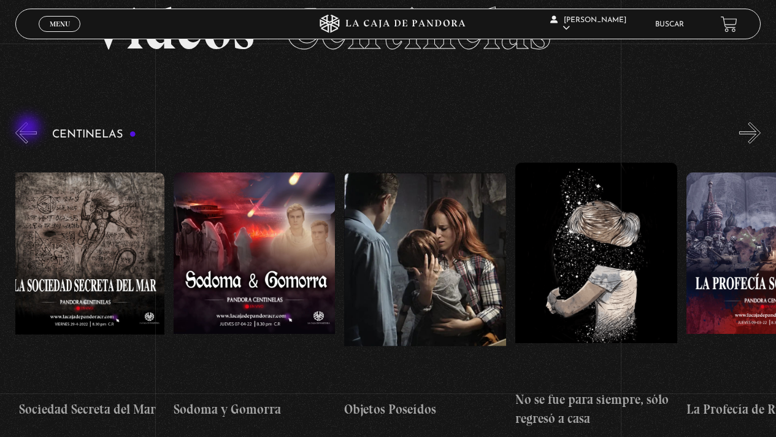
click at [29, 129] on button "«" at bounding box center [25, 132] width 21 height 21
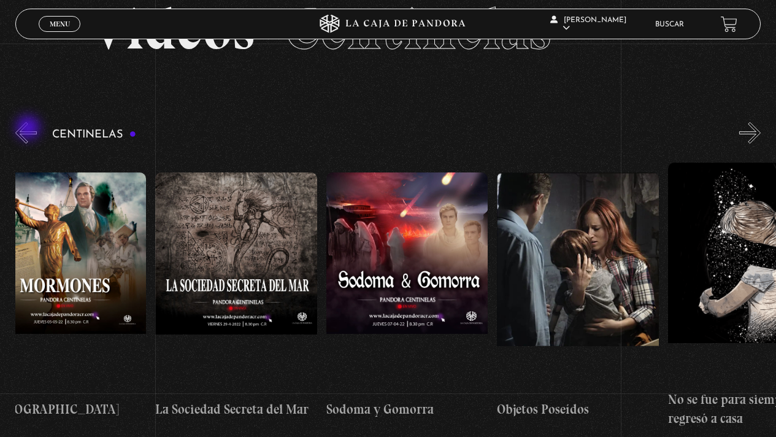
click at [29, 129] on button "«" at bounding box center [25, 132] width 21 height 21
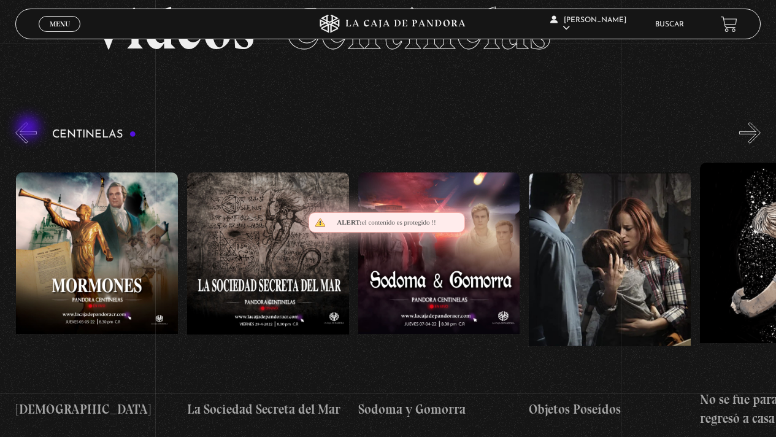
click at [29, 129] on button "«" at bounding box center [25, 132] width 21 height 21
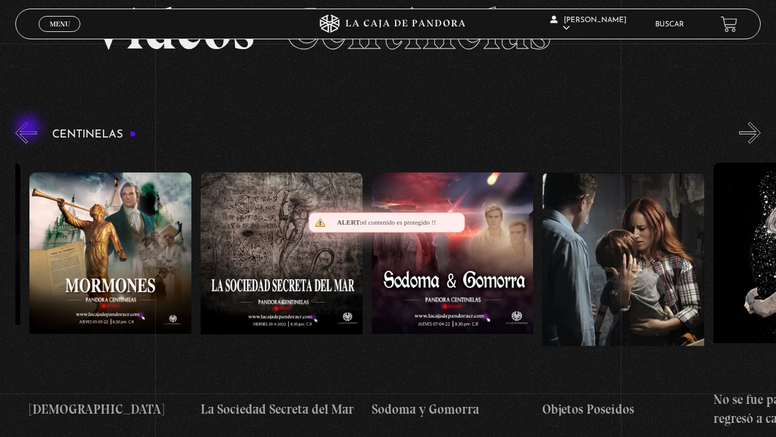
click at [29, 129] on button "«" at bounding box center [25, 132] width 21 height 21
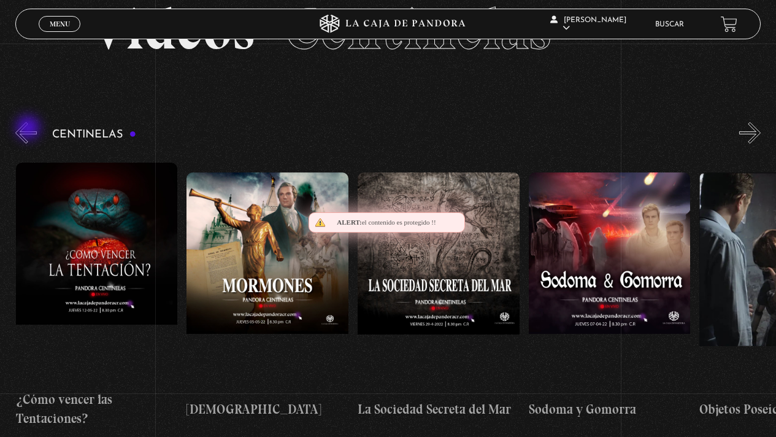
click at [29, 129] on button "«" at bounding box center [25, 132] width 21 height 21
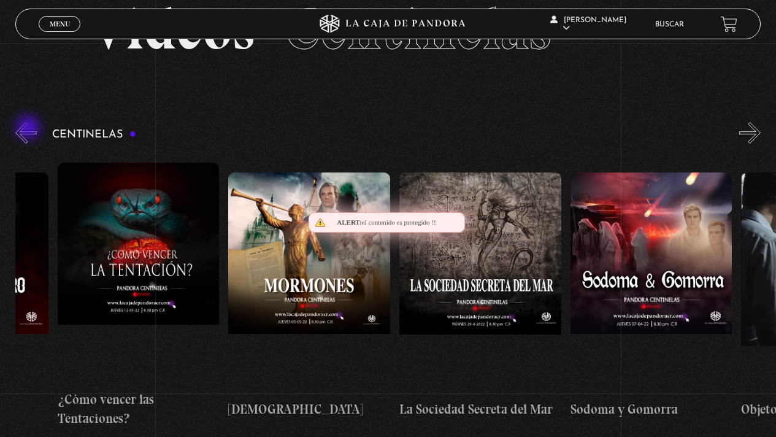
click at [29, 129] on button "«" at bounding box center [25, 132] width 21 height 21
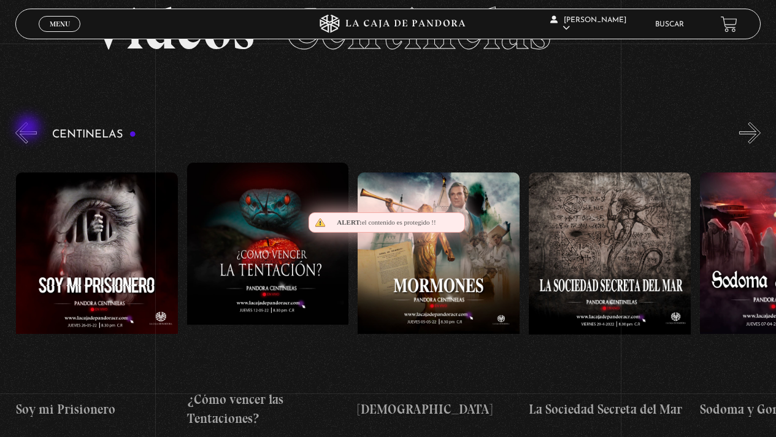
click at [29, 129] on button "«" at bounding box center [25, 132] width 21 height 21
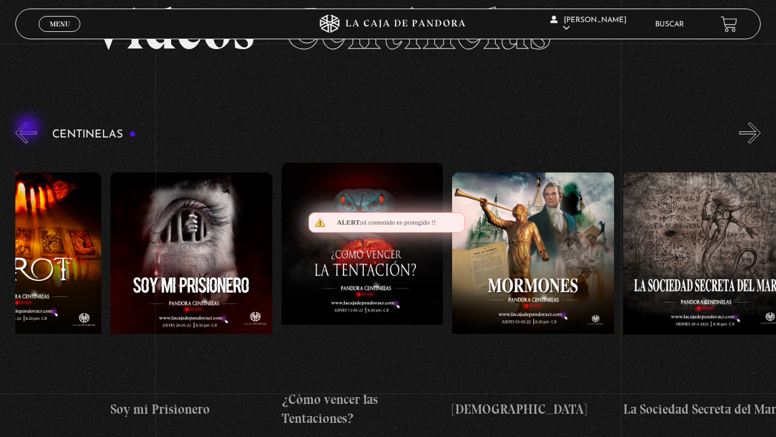
click at [29, 129] on button "«" at bounding box center [25, 132] width 21 height 21
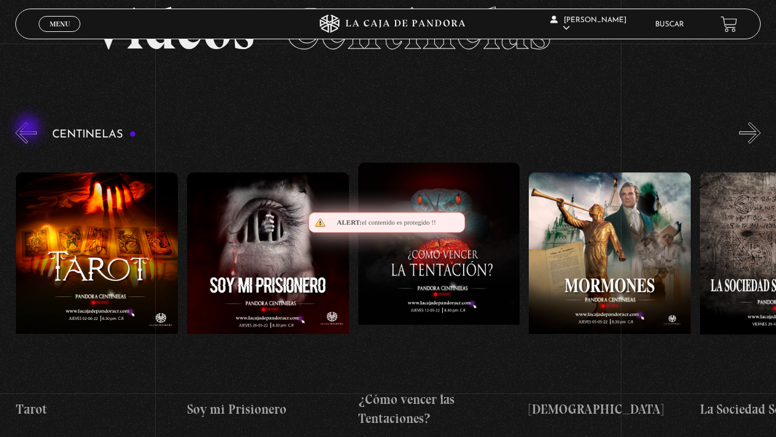
click at [29, 129] on button "«" at bounding box center [25, 132] width 21 height 21
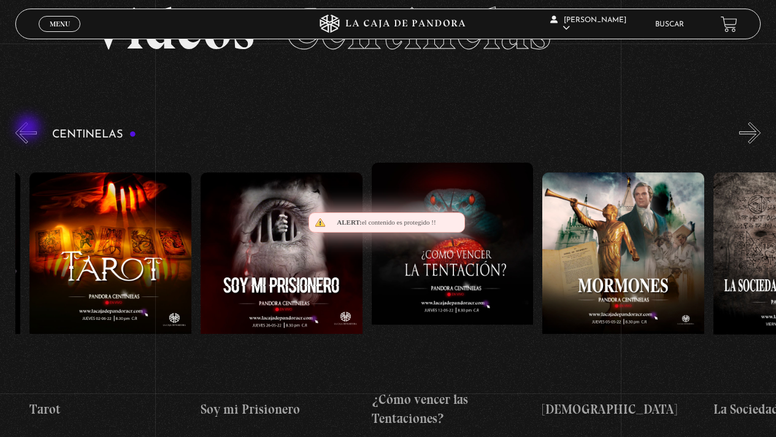
click at [29, 129] on button "«" at bounding box center [25, 132] width 21 height 21
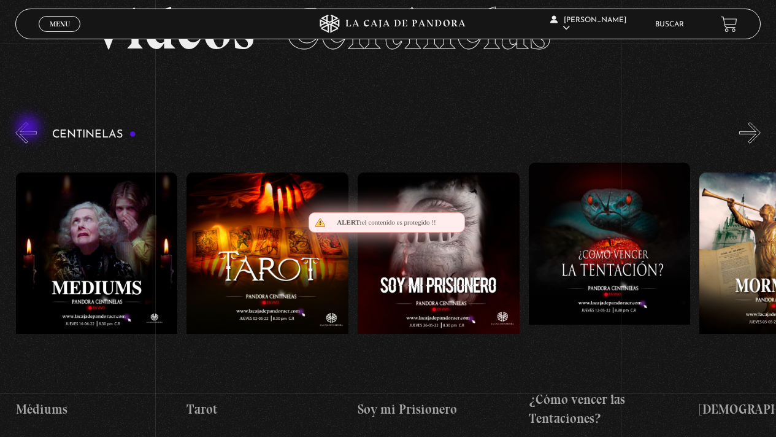
click at [29, 129] on button "«" at bounding box center [25, 132] width 21 height 21
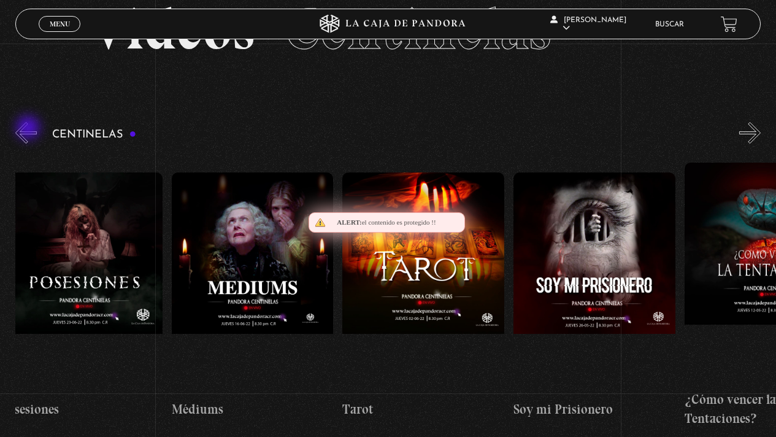
click at [29, 129] on button "«" at bounding box center [25, 132] width 21 height 21
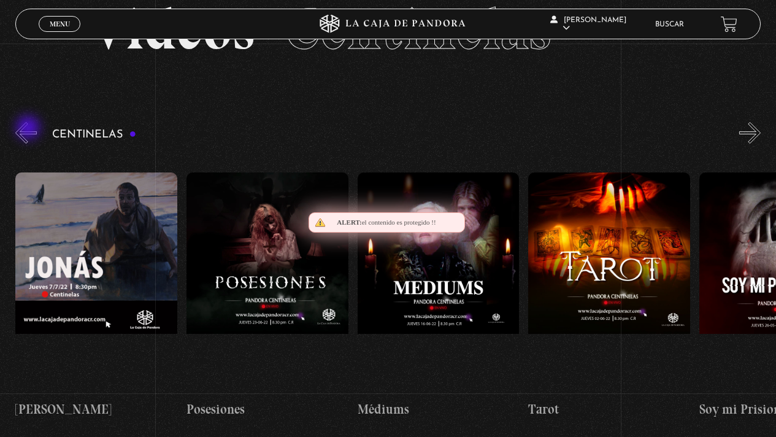
click at [29, 129] on button "«" at bounding box center [25, 132] width 21 height 21
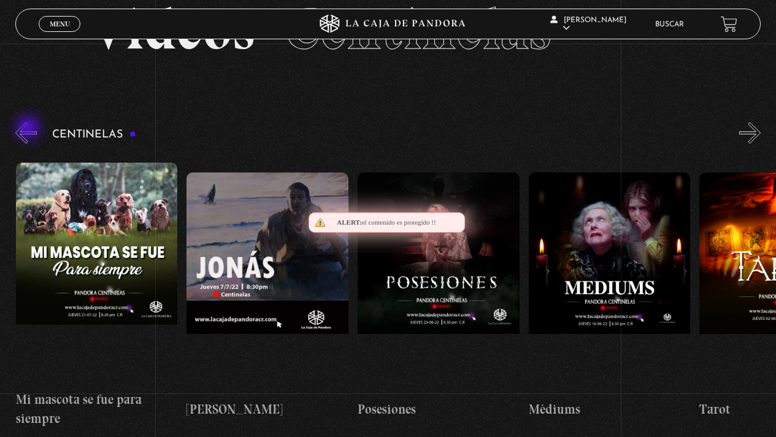
scroll to position [0, 9741]
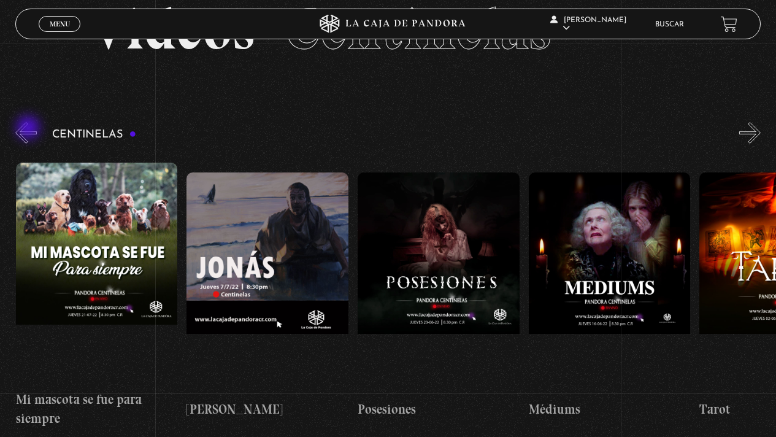
click at [29, 129] on button "«" at bounding box center [25, 132] width 21 height 21
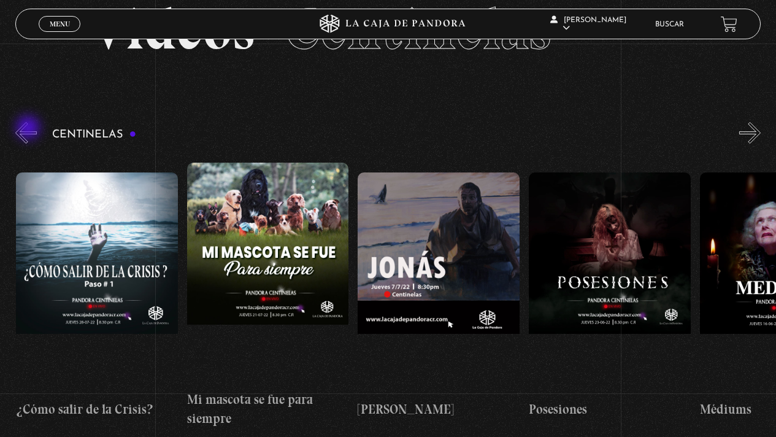
click at [29, 129] on button "«" at bounding box center [25, 132] width 21 height 21
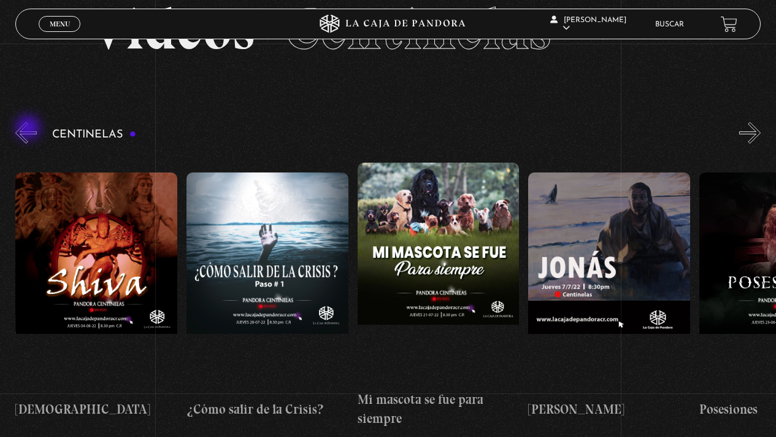
click at [29, 129] on button "«" at bounding box center [25, 132] width 21 height 21
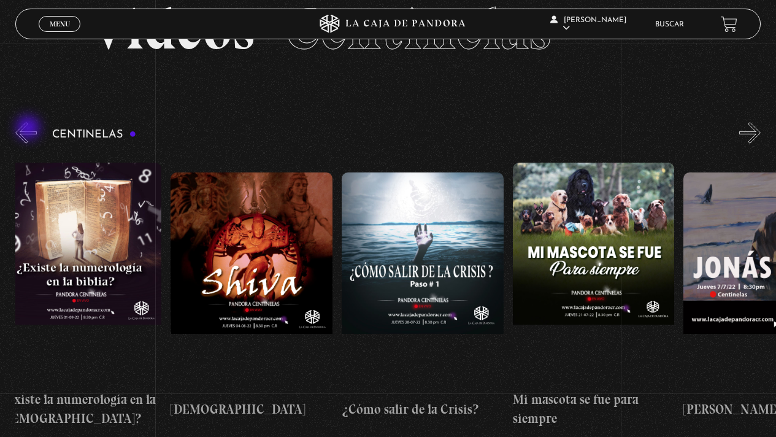
click at [29, 129] on button "«" at bounding box center [25, 132] width 21 height 21
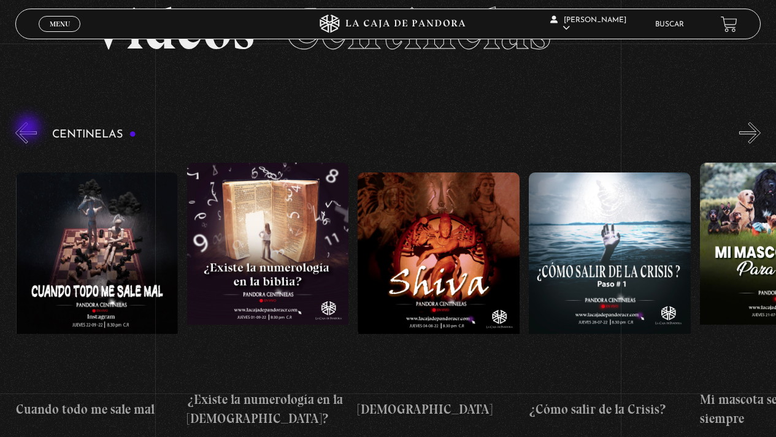
click at [29, 129] on button "«" at bounding box center [25, 132] width 21 height 21
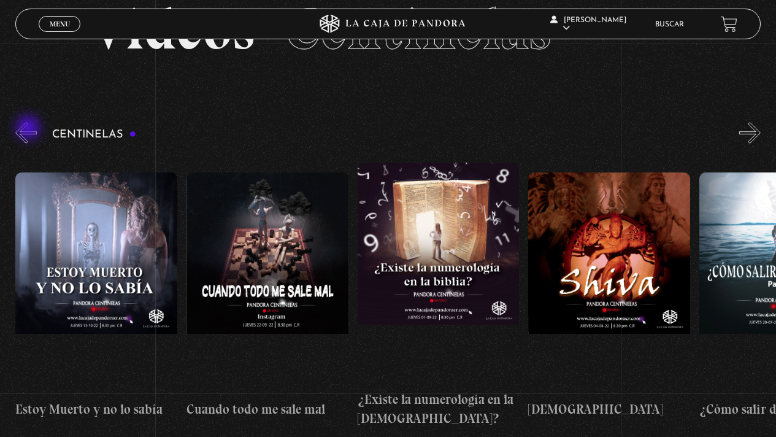
click at [29, 129] on button "«" at bounding box center [25, 132] width 21 height 21
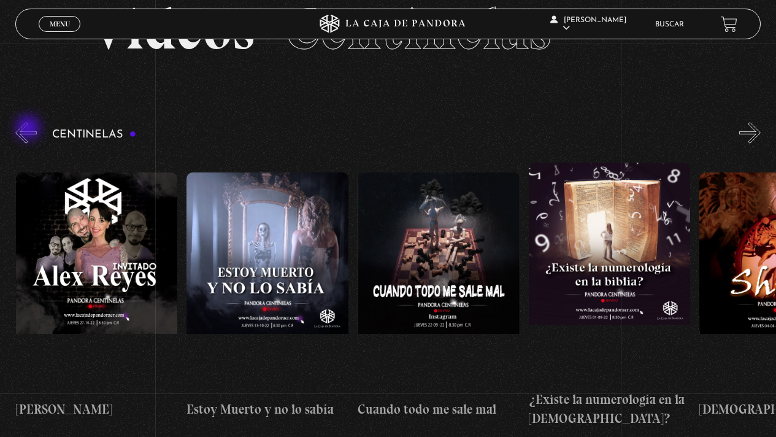
click at [29, 129] on button "«" at bounding box center [25, 132] width 21 height 21
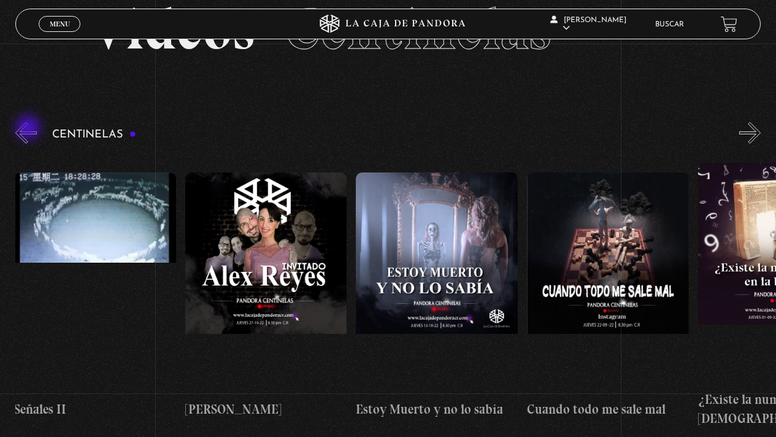
click at [29, 129] on button "«" at bounding box center [25, 132] width 21 height 21
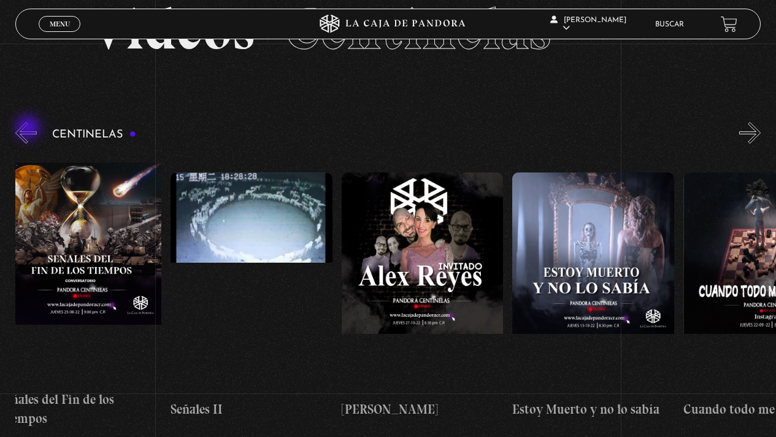
click at [29, 129] on button "«" at bounding box center [25, 132] width 21 height 21
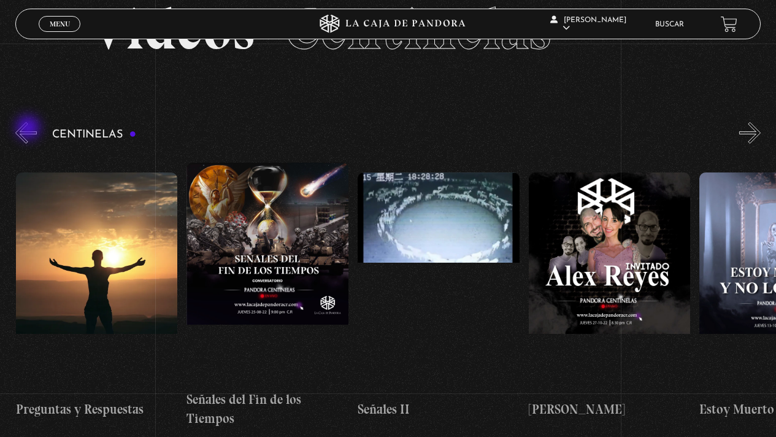
click at [29, 129] on button "«" at bounding box center [25, 132] width 21 height 21
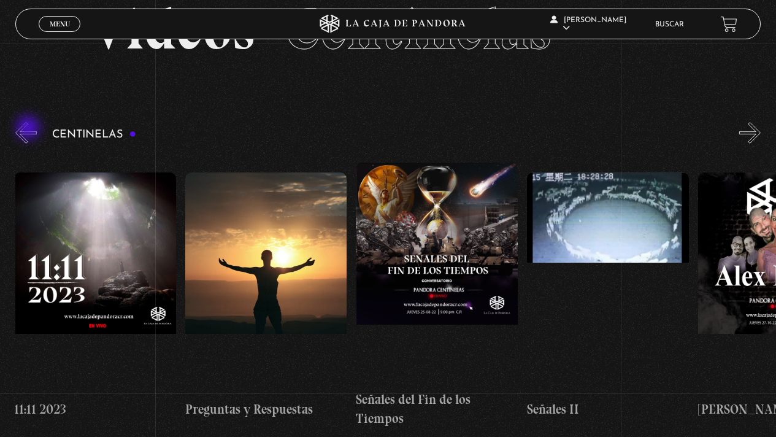
click at [29, 129] on button "«" at bounding box center [25, 132] width 21 height 21
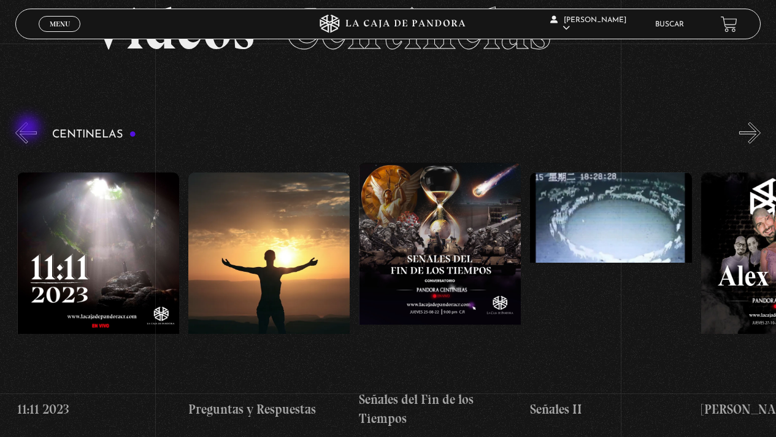
click at [29, 129] on button "«" at bounding box center [25, 132] width 21 height 21
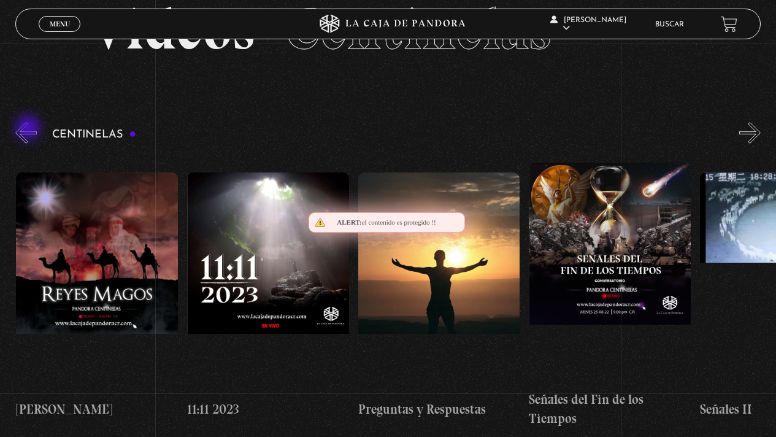
click at [29, 129] on button "«" at bounding box center [25, 132] width 21 height 21
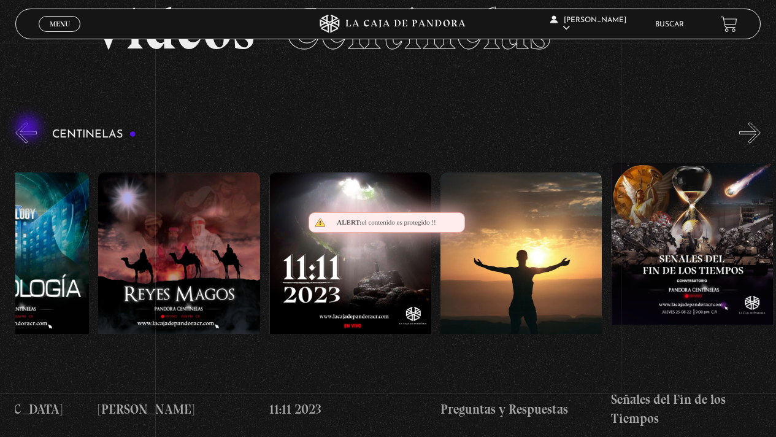
click at [29, 129] on button "«" at bounding box center [25, 132] width 21 height 21
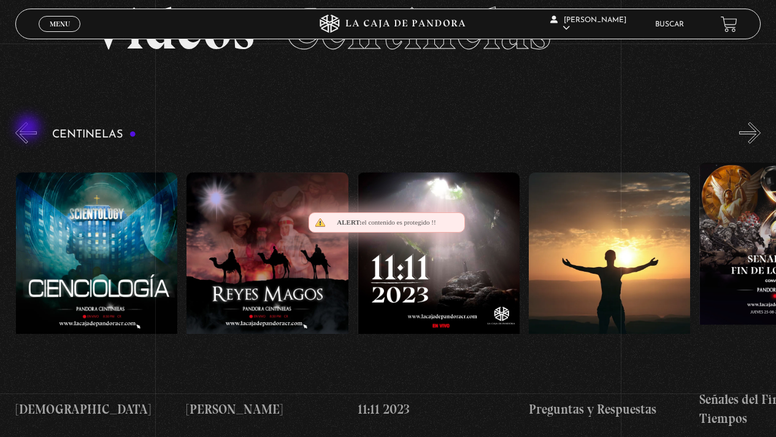
click at [29, 129] on button "«" at bounding box center [25, 132] width 21 height 21
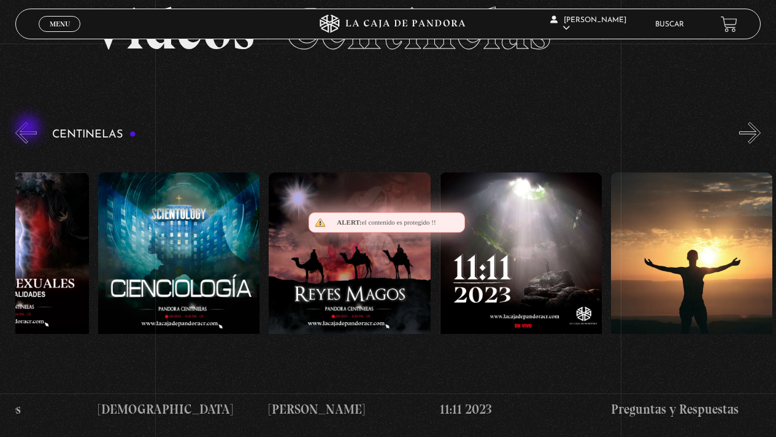
click at [29, 129] on button "«" at bounding box center [25, 132] width 21 height 21
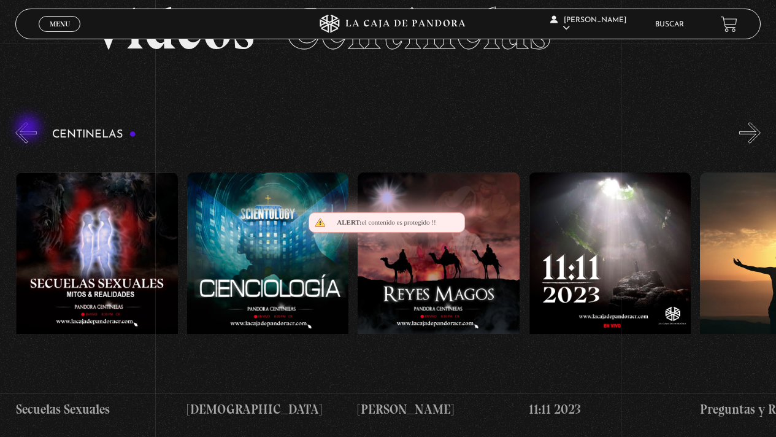
click at [29, 129] on button "«" at bounding box center [25, 132] width 21 height 21
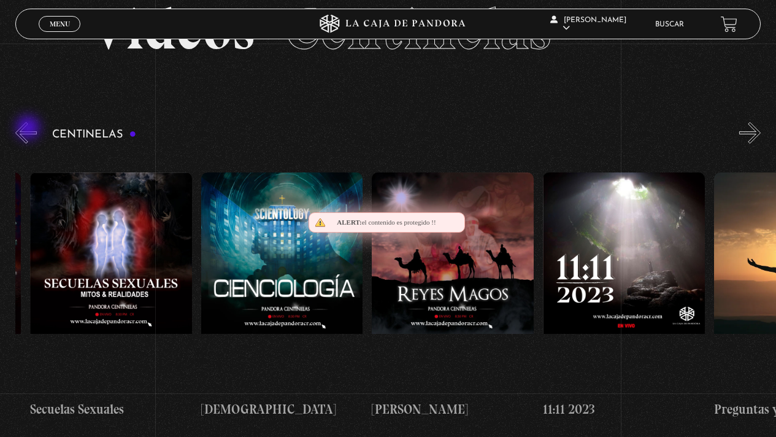
click at [29, 129] on button "«" at bounding box center [25, 132] width 21 height 21
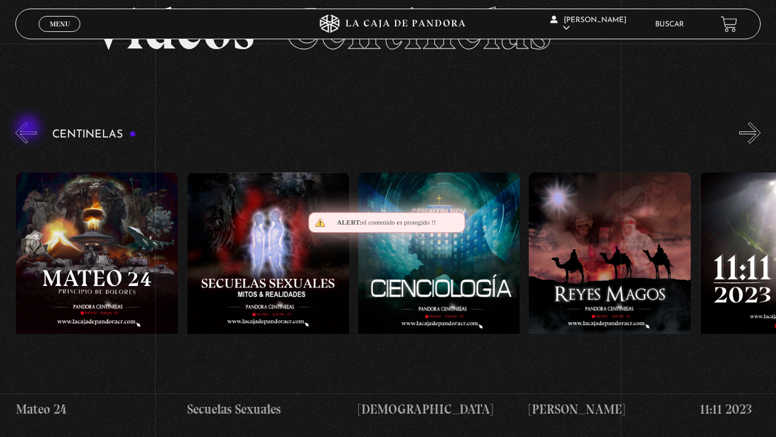
click at [29, 129] on button "«" at bounding box center [25, 132] width 21 height 21
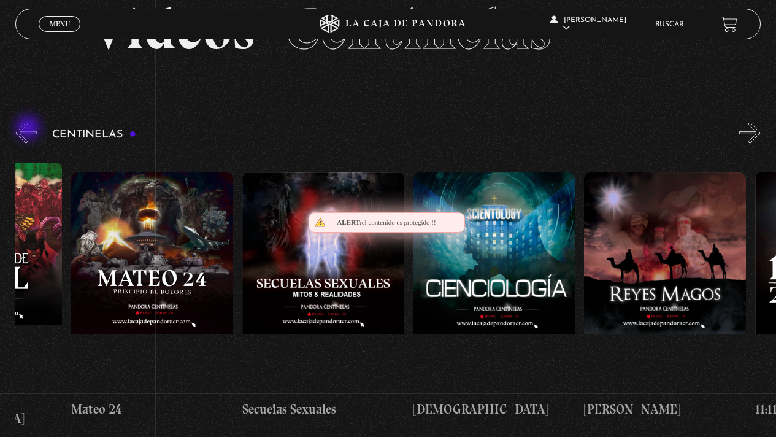
click at [29, 129] on button "«" at bounding box center [25, 132] width 21 height 21
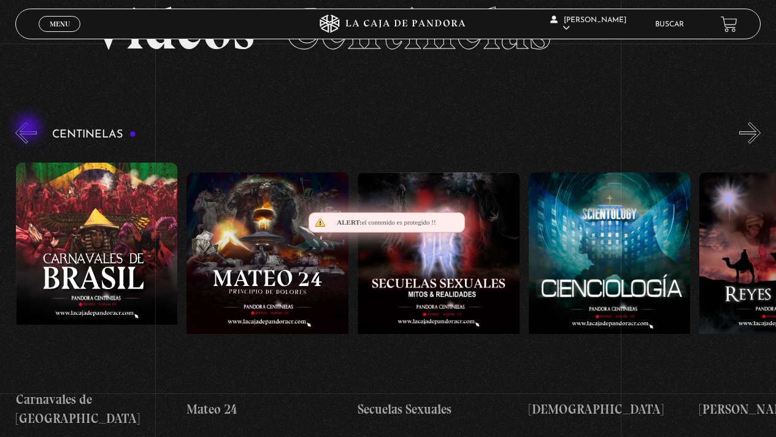
click at [29, 129] on button "«" at bounding box center [25, 132] width 21 height 21
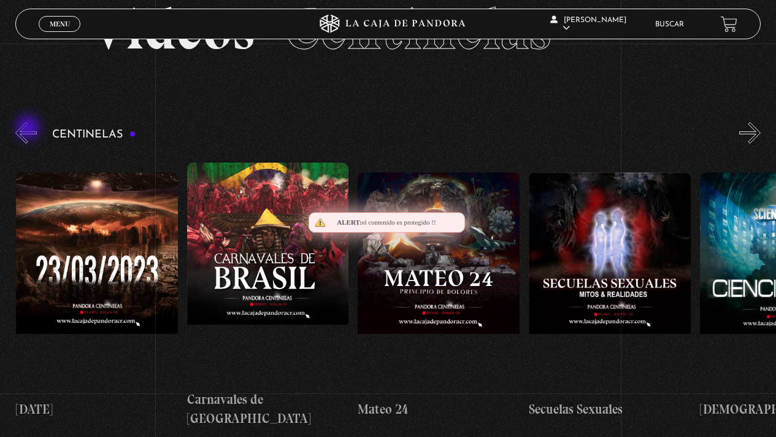
click at [29, 129] on button "«" at bounding box center [25, 132] width 21 height 21
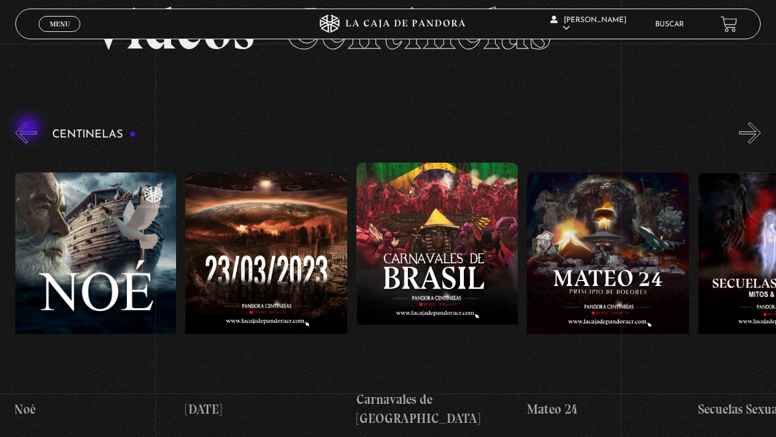
click at [29, 129] on button "«" at bounding box center [25, 132] width 21 height 21
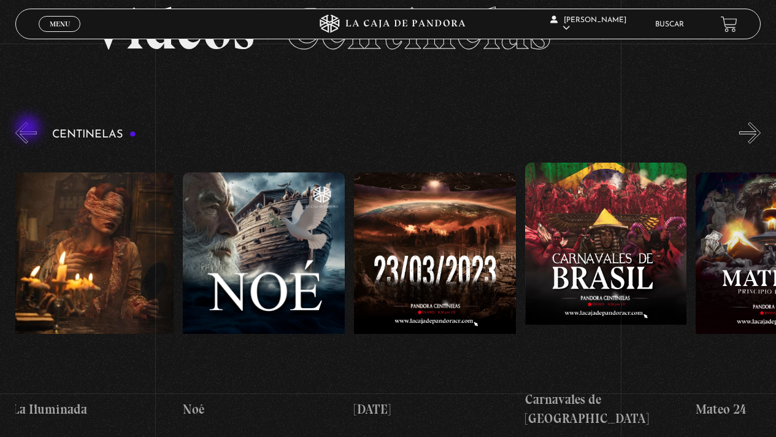
click at [29, 129] on button "«" at bounding box center [25, 132] width 21 height 21
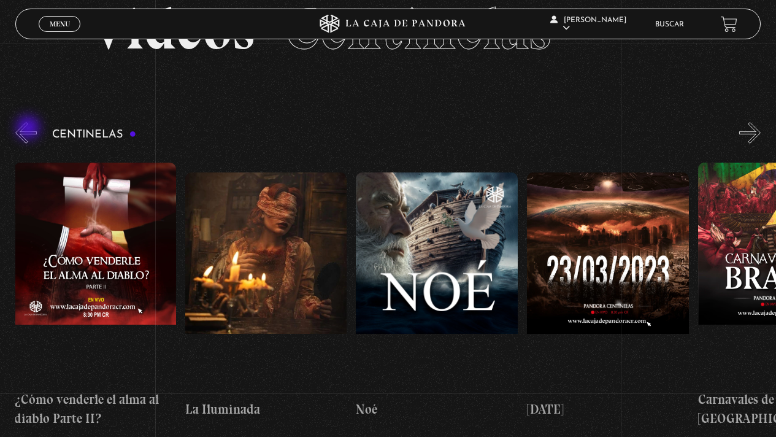
click at [29, 129] on button "«" at bounding box center [25, 132] width 21 height 21
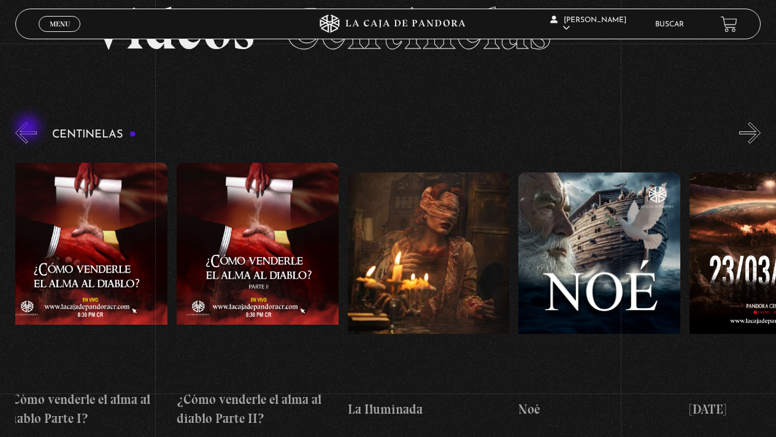
click at [29, 129] on button "«" at bounding box center [25, 132] width 21 height 21
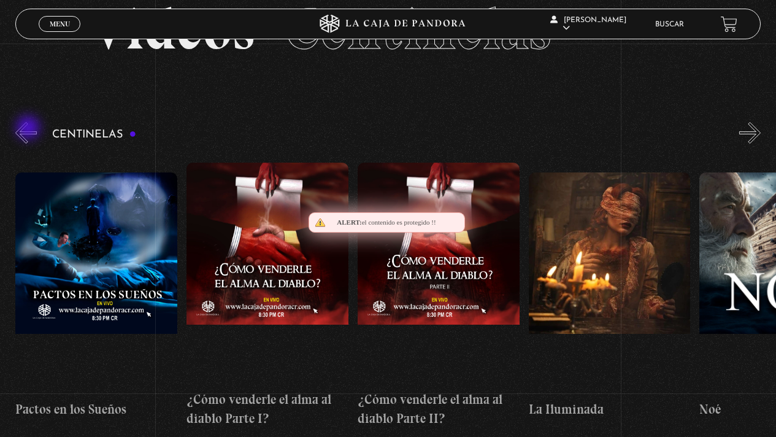
scroll to position [0, 6152]
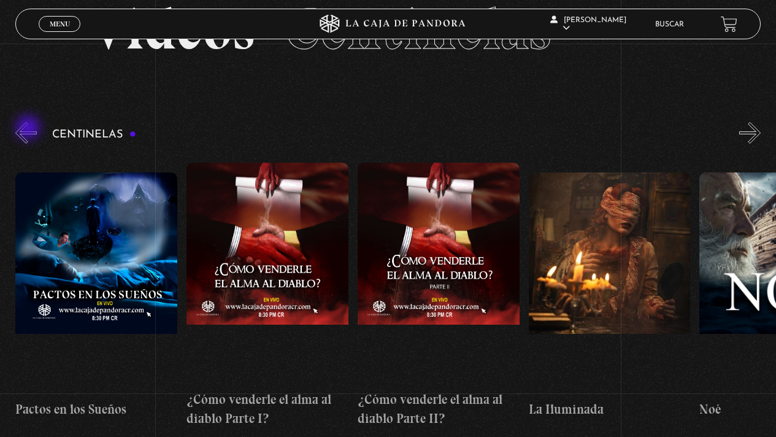
click at [29, 129] on button "«" at bounding box center [25, 132] width 21 height 21
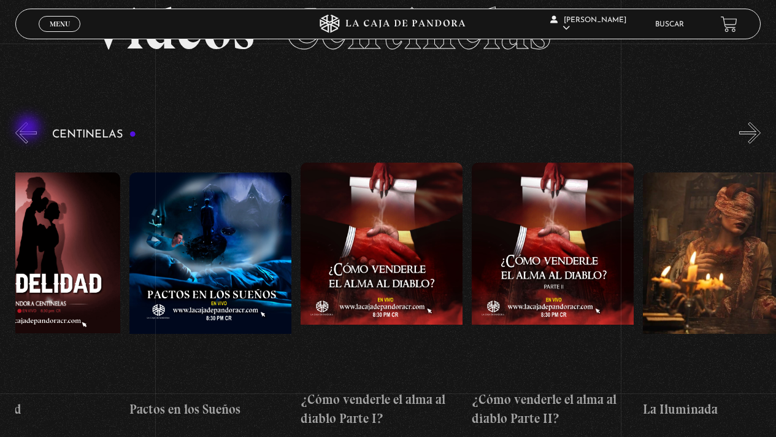
click at [29, 129] on button "«" at bounding box center [25, 132] width 21 height 21
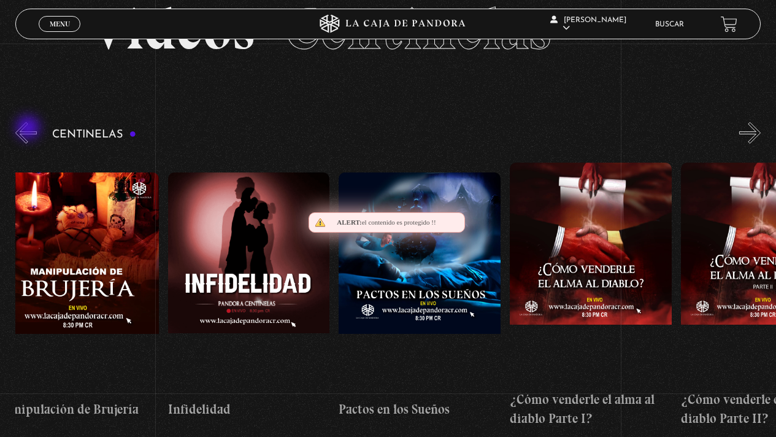
click at [29, 129] on button "«" at bounding box center [25, 132] width 21 height 21
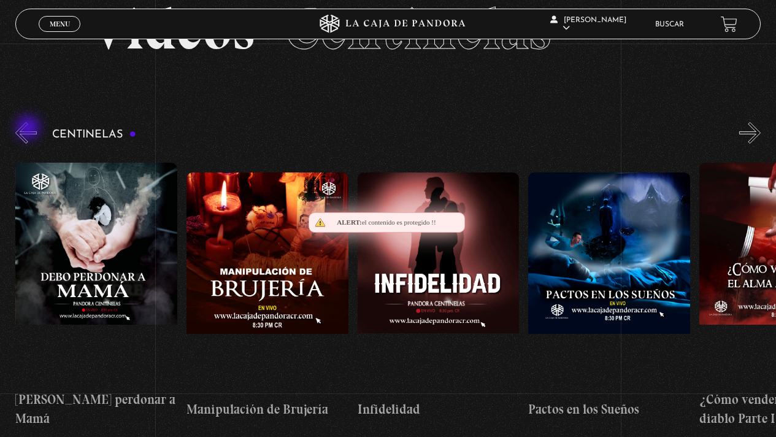
click at [29, 129] on button "«" at bounding box center [25, 132] width 21 height 21
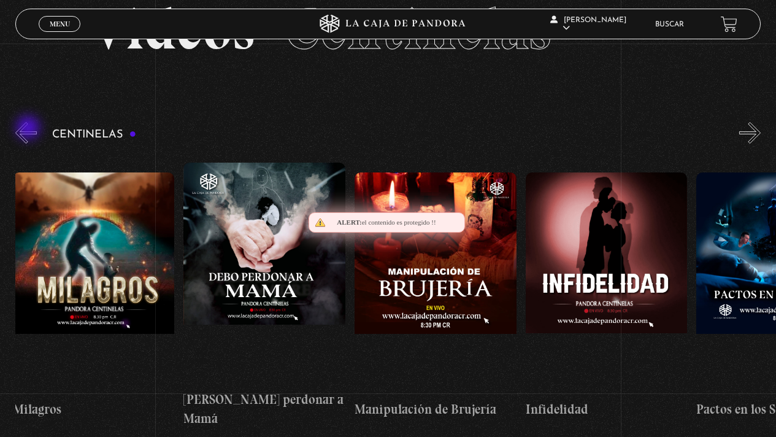
click at [29, 129] on button "«" at bounding box center [25, 132] width 21 height 21
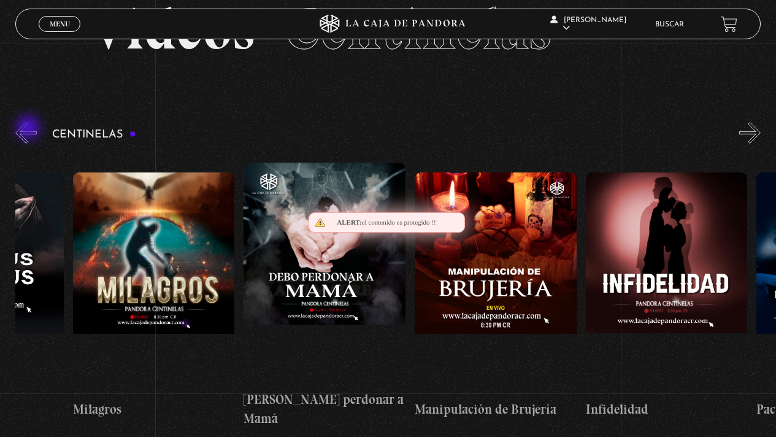
click at [29, 129] on button "«" at bounding box center [25, 132] width 21 height 21
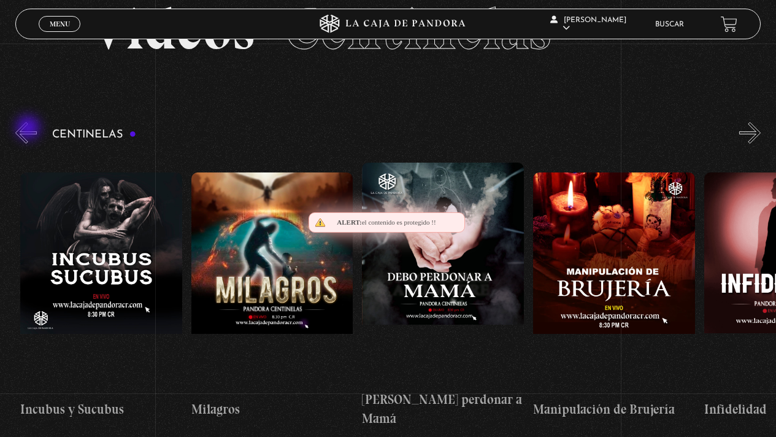
click at [29, 129] on button "«" at bounding box center [25, 132] width 21 height 21
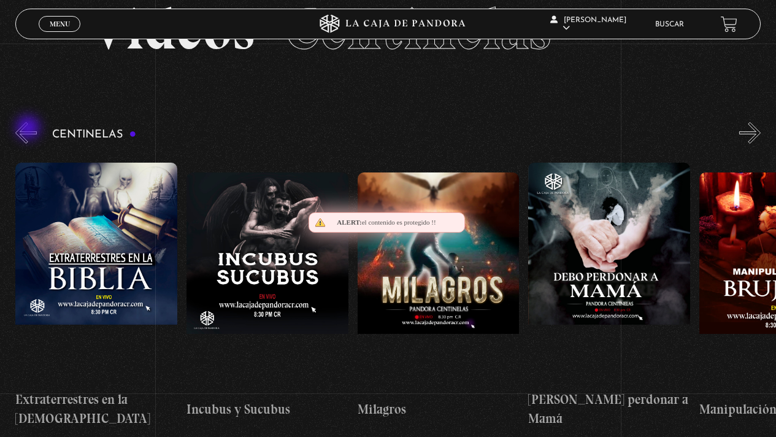
click at [29, 129] on button "«" at bounding box center [25, 132] width 21 height 21
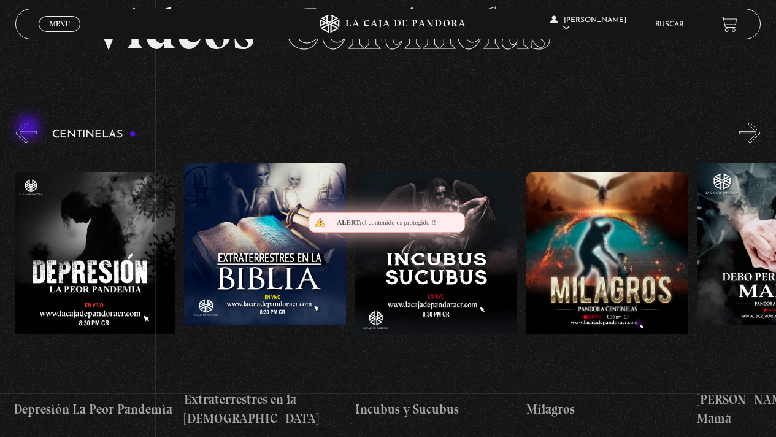
click at [29, 129] on button "«" at bounding box center [25, 132] width 21 height 21
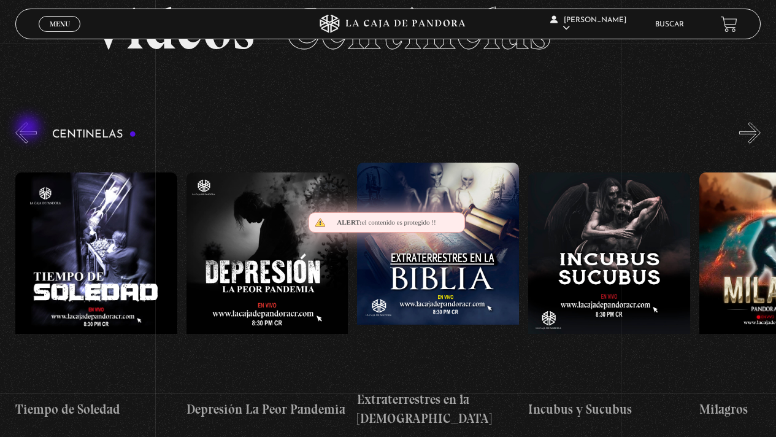
click at [29, 129] on button "«" at bounding box center [25, 132] width 21 height 21
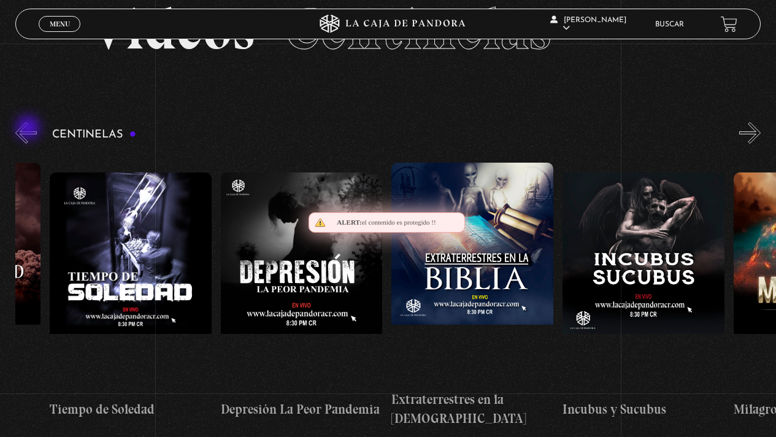
click at [29, 129] on button "«" at bounding box center [25, 132] width 21 height 21
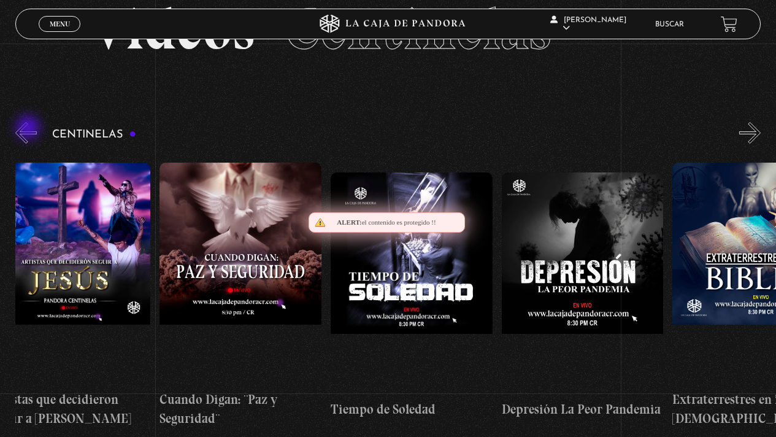
click at [29, 129] on button "«" at bounding box center [25, 132] width 21 height 21
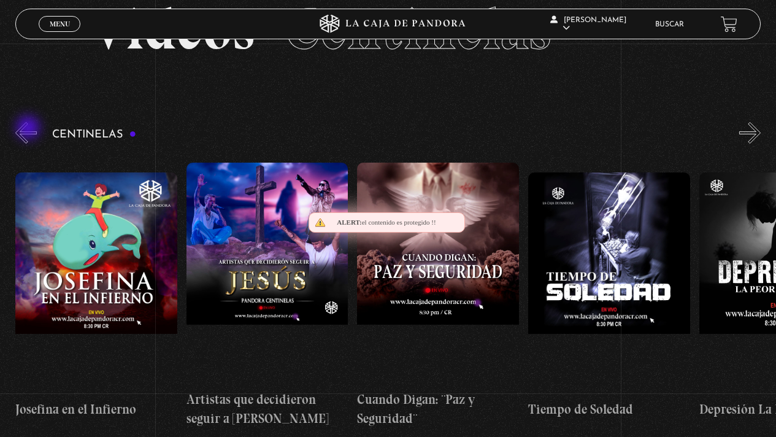
click at [29, 129] on button "«" at bounding box center [25, 132] width 21 height 21
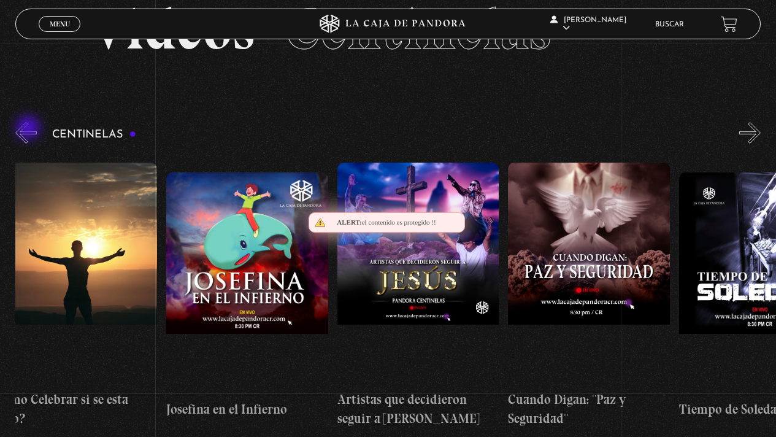
click at [29, 129] on button "«" at bounding box center [25, 132] width 21 height 21
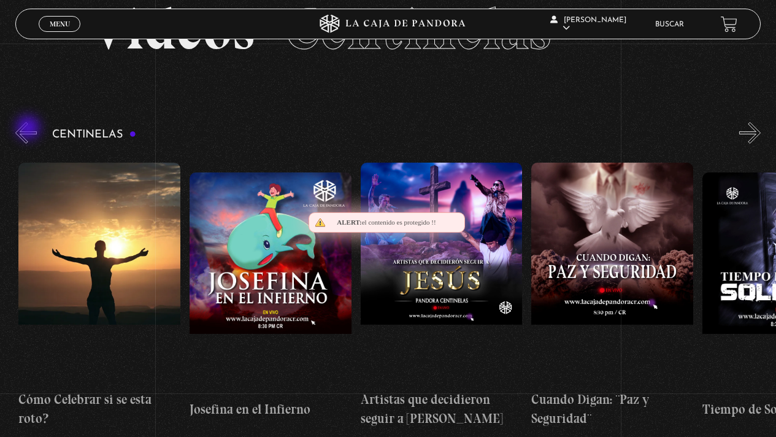
click at [29, 129] on button "«" at bounding box center [25, 132] width 21 height 21
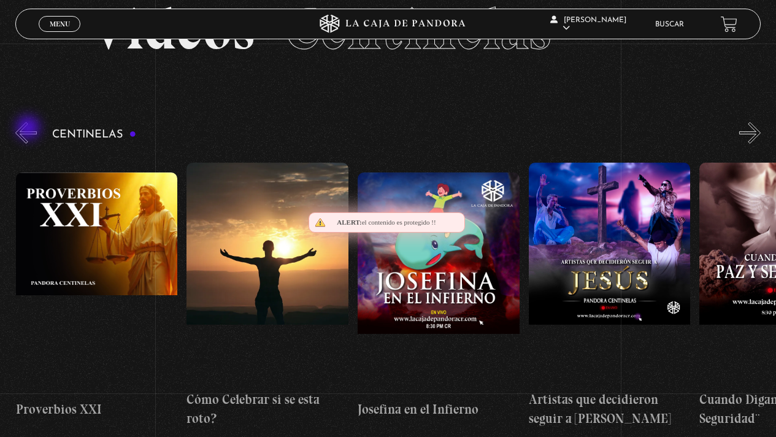
click at [29, 129] on button "«" at bounding box center [25, 132] width 21 height 21
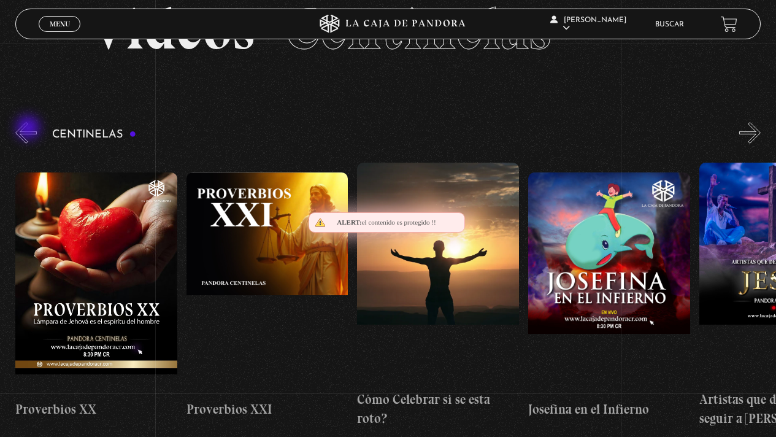
scroll to position [0, 3759]
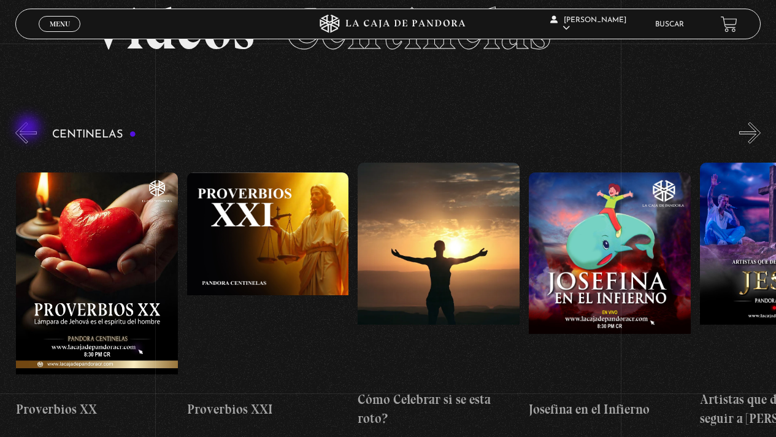
click at [29, 129] on button "«" at bounding box center [25, 132] width 21 height 21
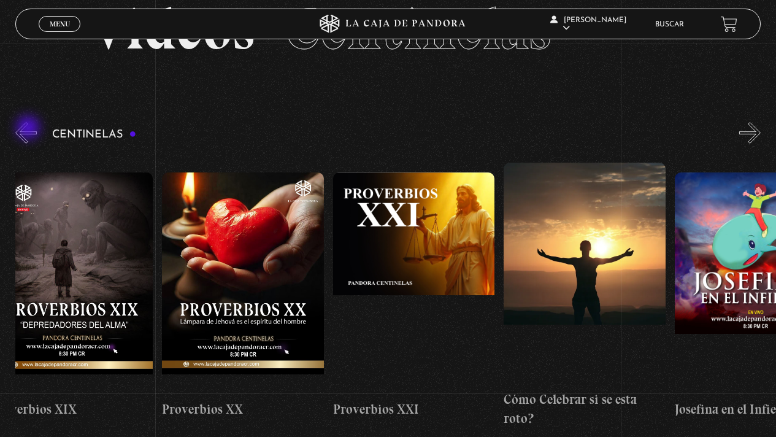
click at [29, 129] on button "«" at bounding box center [25, 132] width 21 height 21
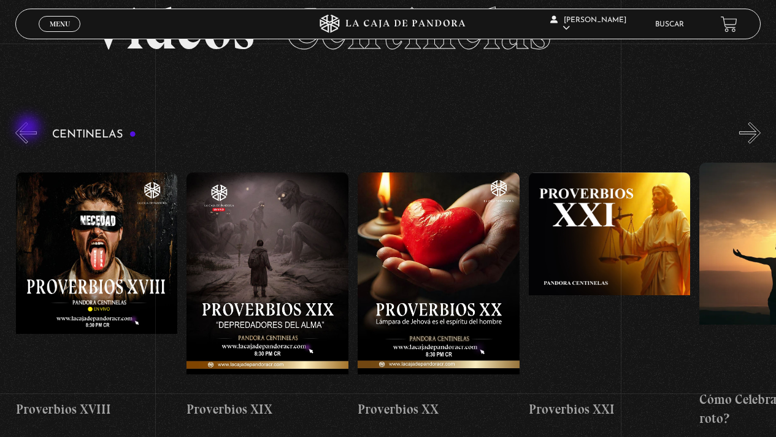
click at [29, 129] on button "«" at bounding box center [25, 132] width 21 height 21
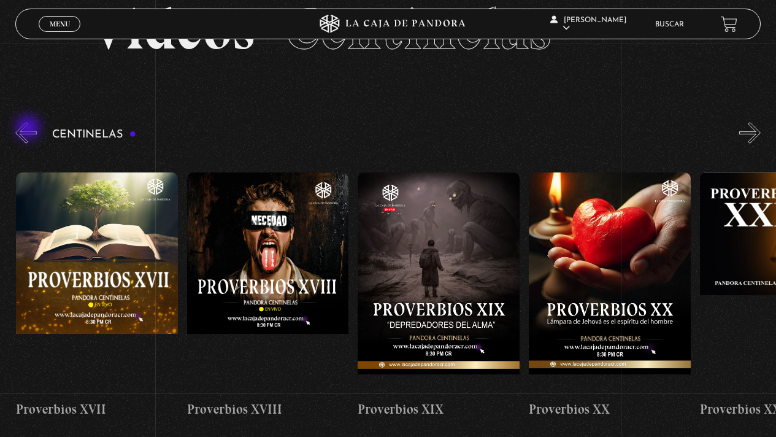
click at [29, 129] on button "«" at bounding box center [25, 132] width 21 height 21
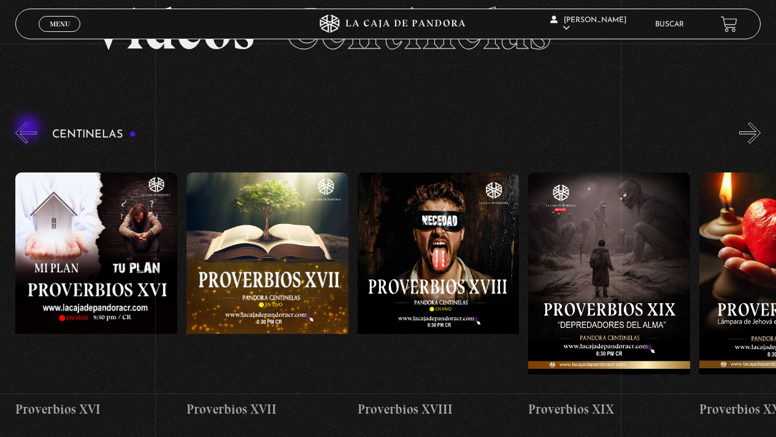
scroll to position [0, 3076]
